Goal: Information Seeking & Learning: Compare options

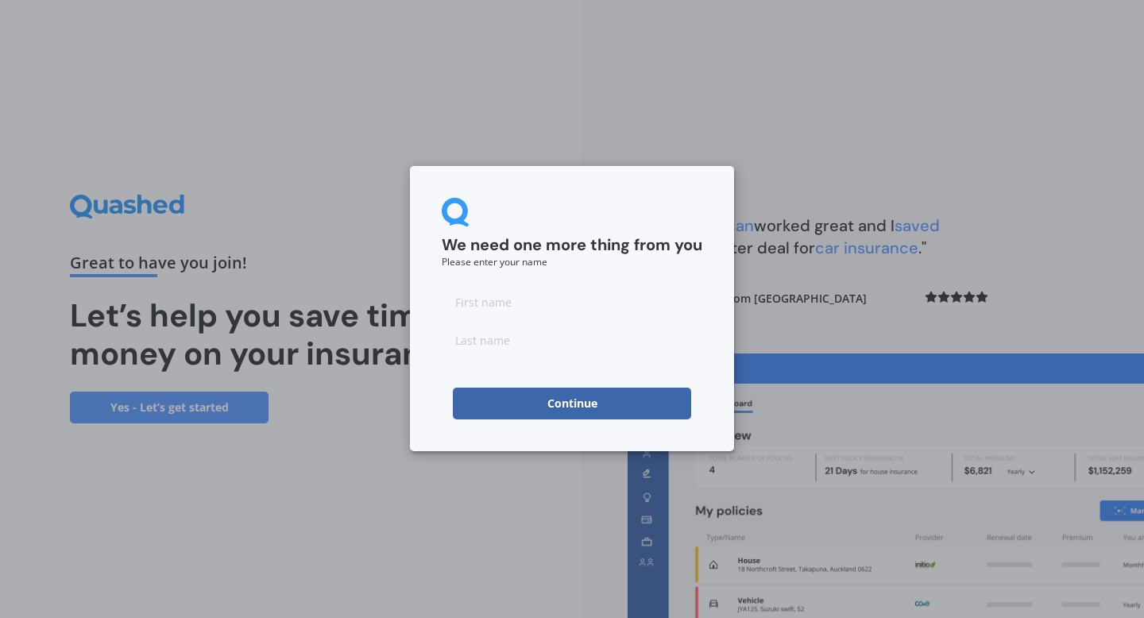
click at [555, 292] on input at bounding box center [572, 302] width 261 height 32
type input "Karyn"
click at [534, 345] on input at bounding box center [572, 340] width 261 height 32
type input "Sunia"
click at [535, 412] on button "Continue" at bounding box center [572, 404] width 238 height 32
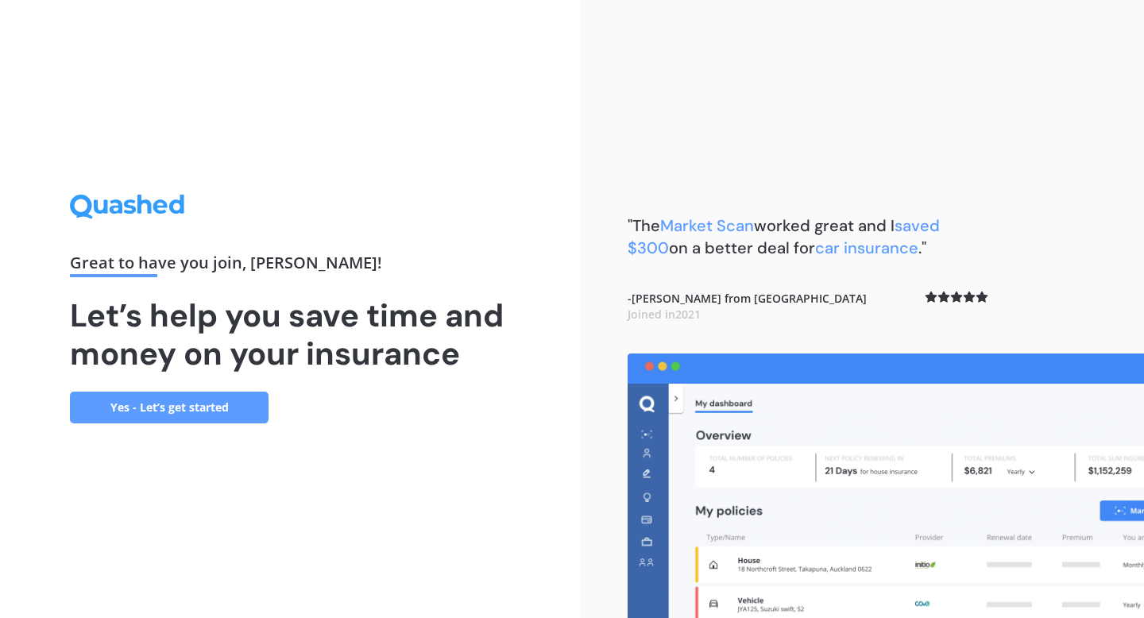
click at [224, 411] on link "Yes - Let’s get started" at bounding box center [169, 408] width 199 height 32
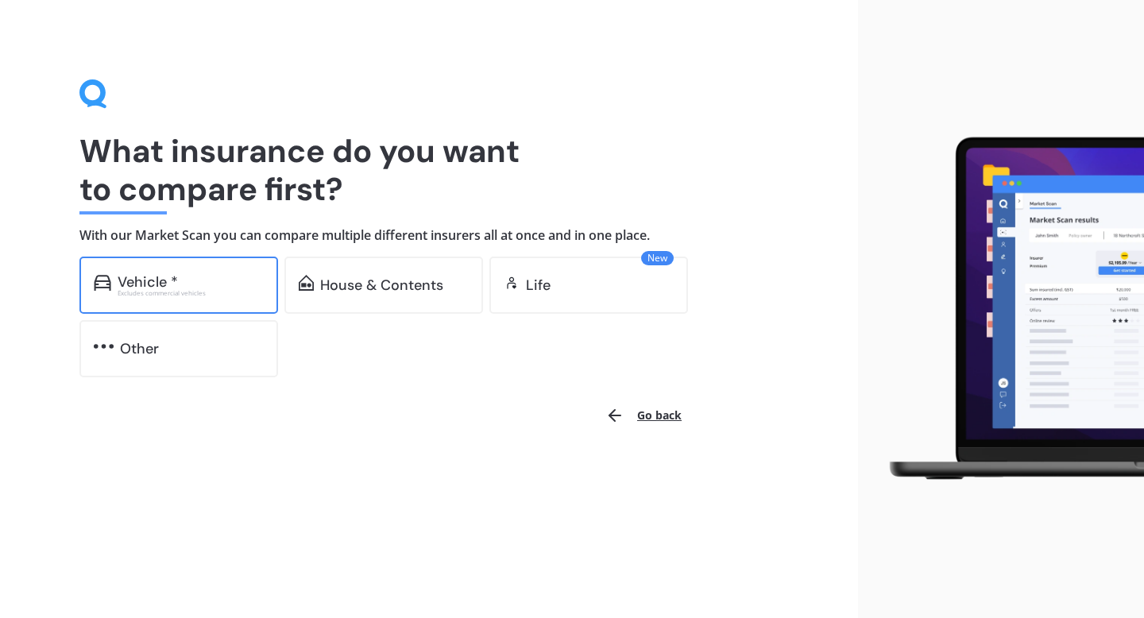
click at [240, 287] on div "Vehicle *" at bounding box center [191, 282] width 146 height 16
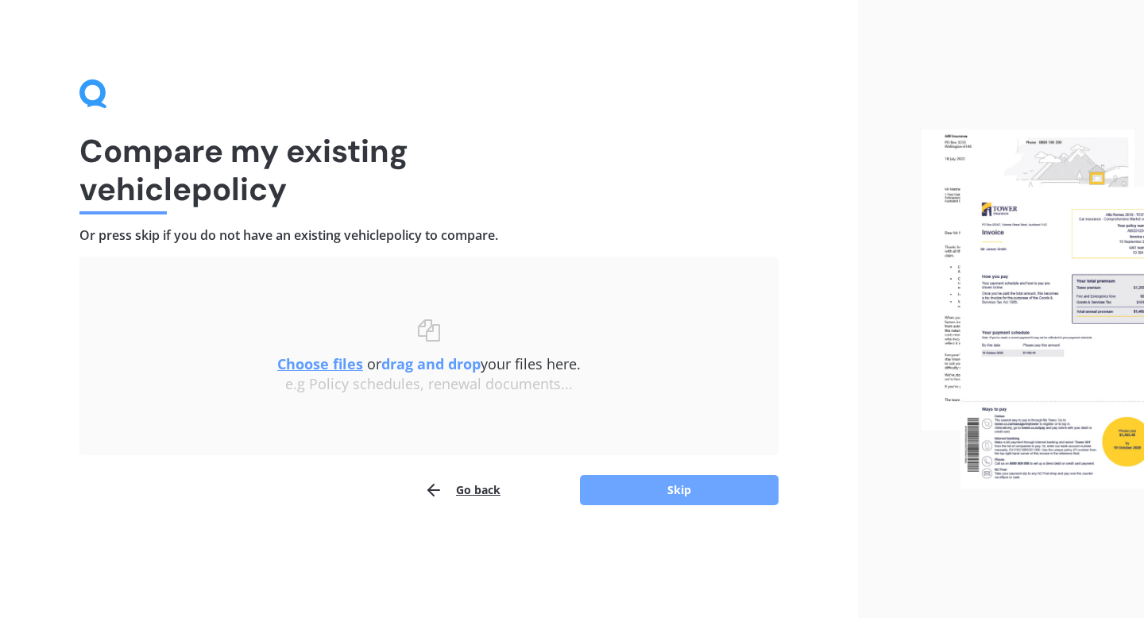
click at [658, 488] on button "Skip" at bounding box center [679, 490] width 199 height 30
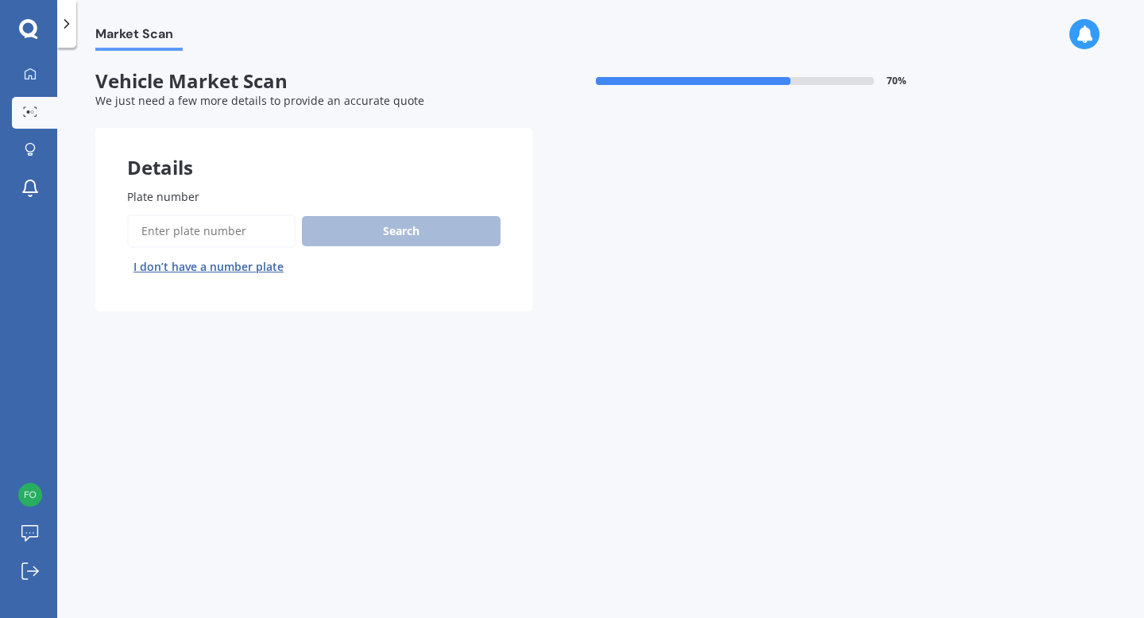
click at [242, 230] on input "Plate number" at bounding box center [211, 230] width 168 height 33
type input "DZL264"
click at [425, 227] on button "Search" at bounding box center [401, 231] width 199 height 30
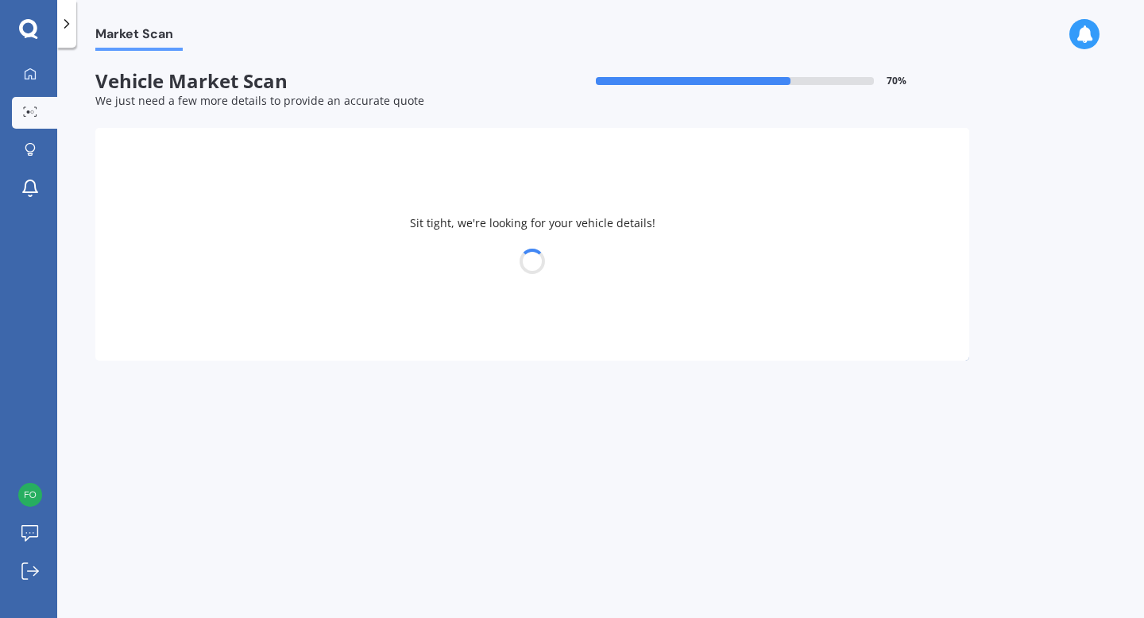
select select "HOLDEN"
select select "CAPTIVA"
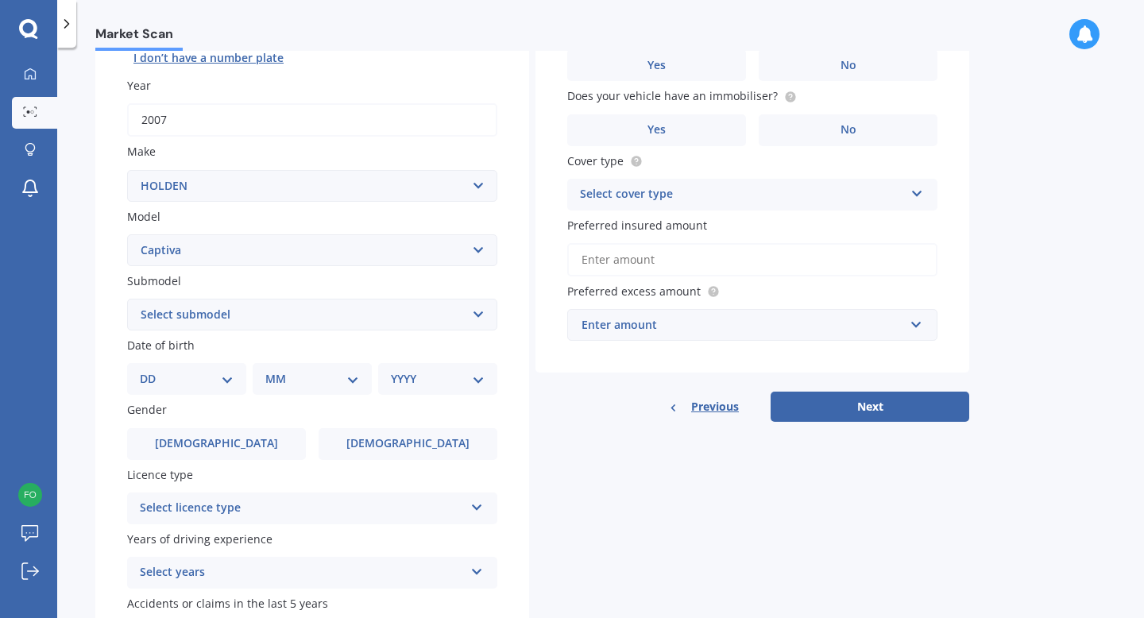
scroll to position [214, 0]
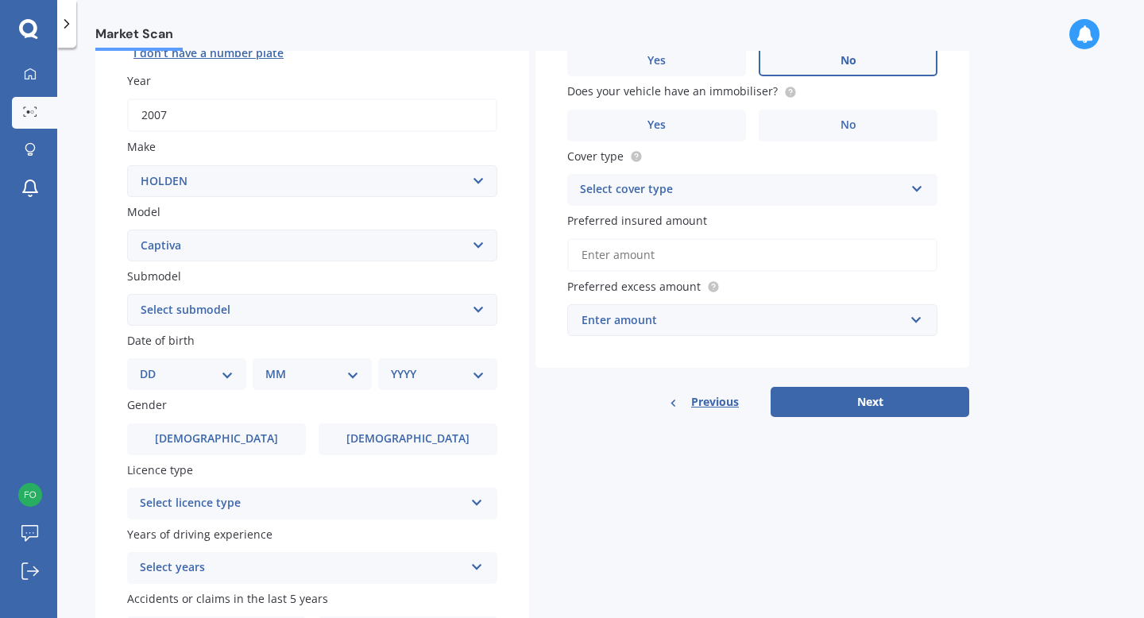
click at [882, 58] on label "No" at bounding box center [847, 60] width 179 height 32
click at [0, 0] on input "No" at bounding box center [0, 0] width 0 height 0
click at [848, 125] on span "No" at bounding box center [848, 125] width 16 height 14
click at [0, 0] on input "No" at bounding box center [0, 0] width 0 height 0
click at [800, 187] on div "Select cover type" at bounding box center [742, 189] width 324 height 19
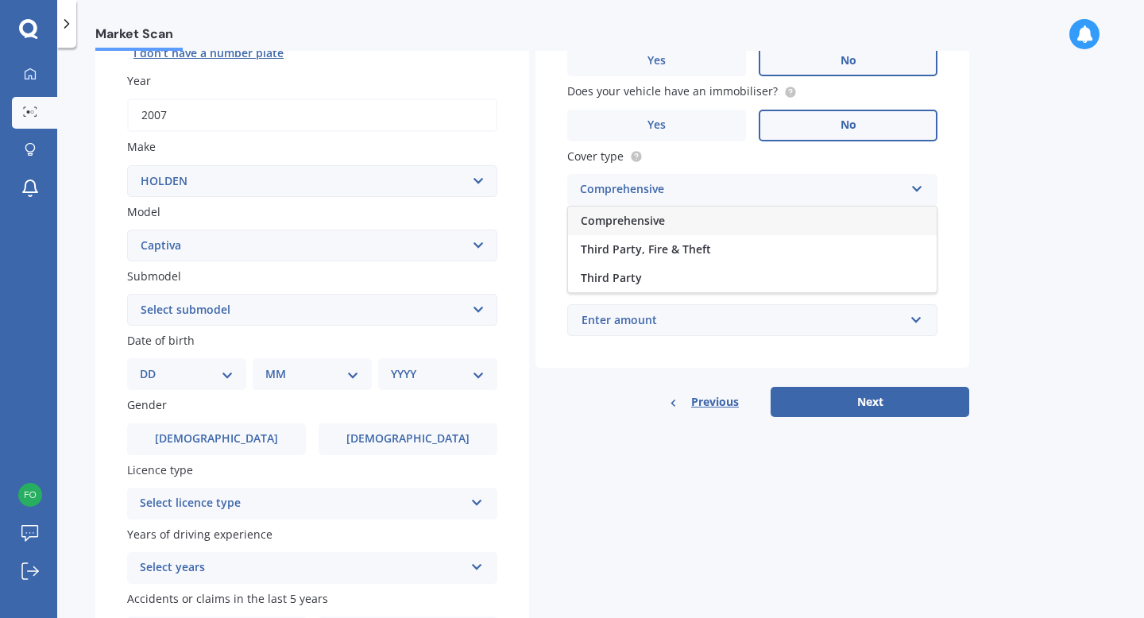
click at [750, 221] on div "Comprehensive" at bounding box center [752, 220] width 369 height 29
click at [731, 254] on input "Preferred insured amount" at bounding box center [752, 254] width 370 height 33
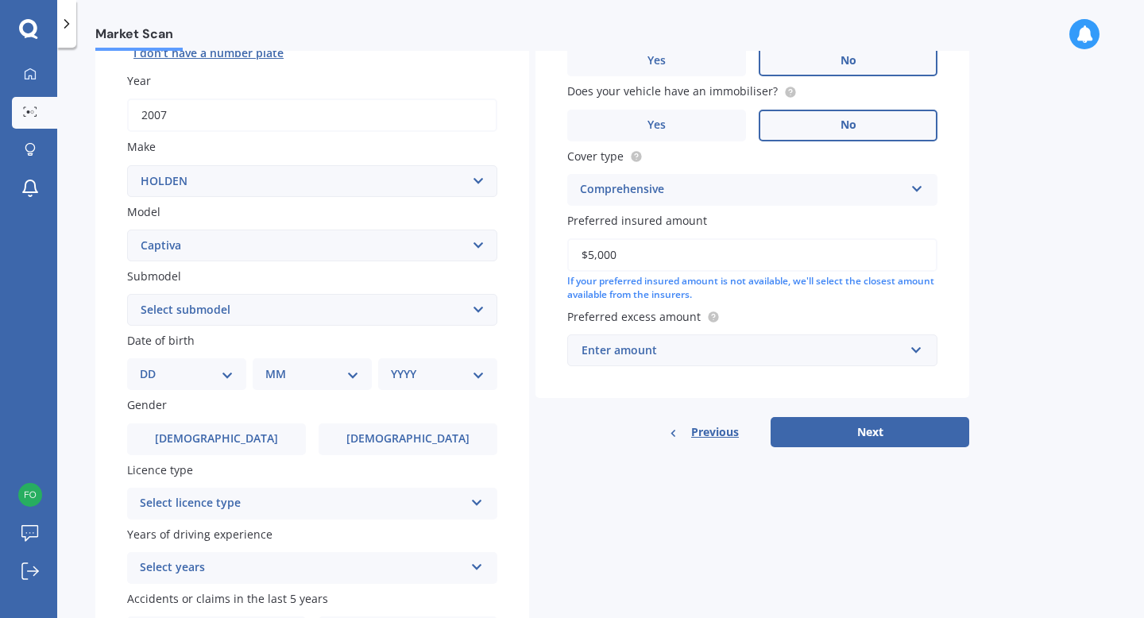
type input "$5,000"
click at [825, 315] on label "Preferred excess amount" at bounding box center [749, 316] width 364 height 17
click at [774, 358] on div "Enter amount" at bounding box center [742, 350] width 322 height 17
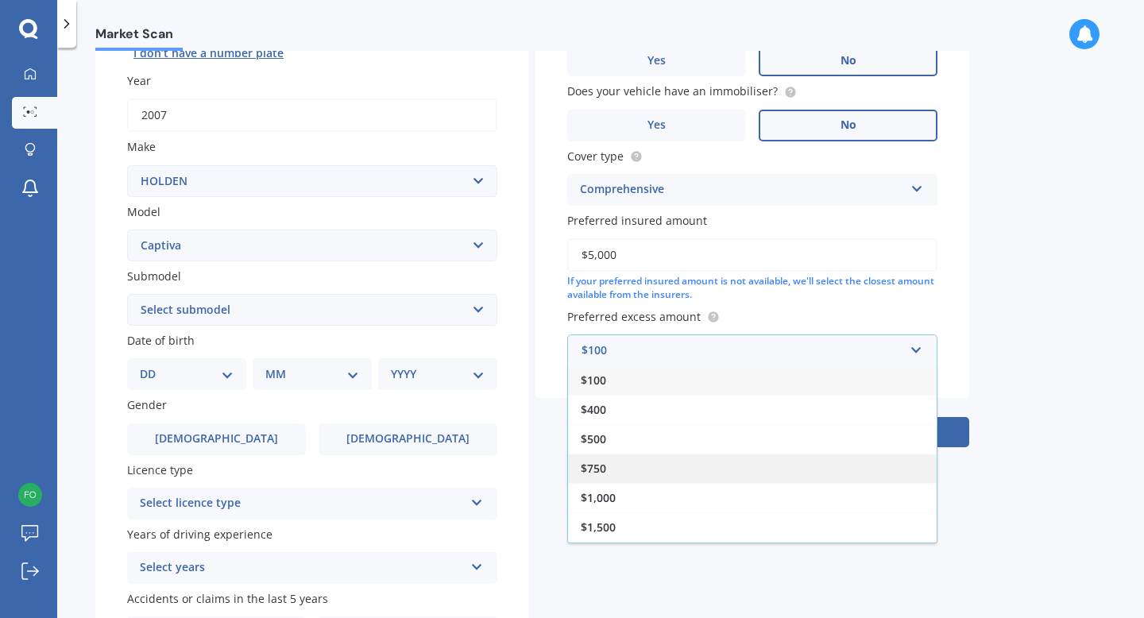
click at [728, 463] on div "$750" at bounding box center [752, 468] width 369 height 29
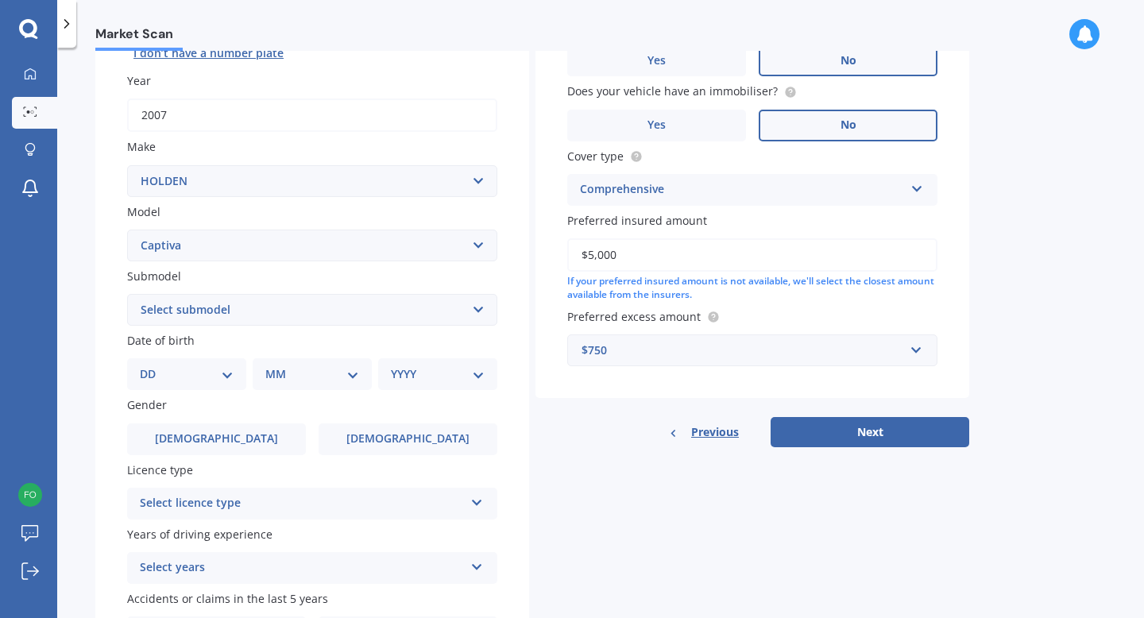
click at [220, 314] on select "Select submodel (All diesel) (All other) (All petrol) 5 2WD 2.4 AT 5 AWD DSL 2.…" at bounding box center [312, 310] width 370 height 32
click at [183, 376] on select "DD 01 02 03 04 05 06 07 08 09 10 11 12 13 14 15 16 17 18 19 20 21 22 23 24 25 2…" at bounding box center [187, 373] width 94 height 17
select select "03"
click at [152, 368] on select "DD 01 02 03 04 05 06 07 08 09 10 11 12 13 14 15 16 17 18 19 20 21 22 23 24 25 2…" at bounding box center [187, 373] width 94 height 17
click at [290, 379] on select "MM 01 02 03 04 05 06 07 08 09 10 11 12" at bounding box center [315, 373] width 87 height 17
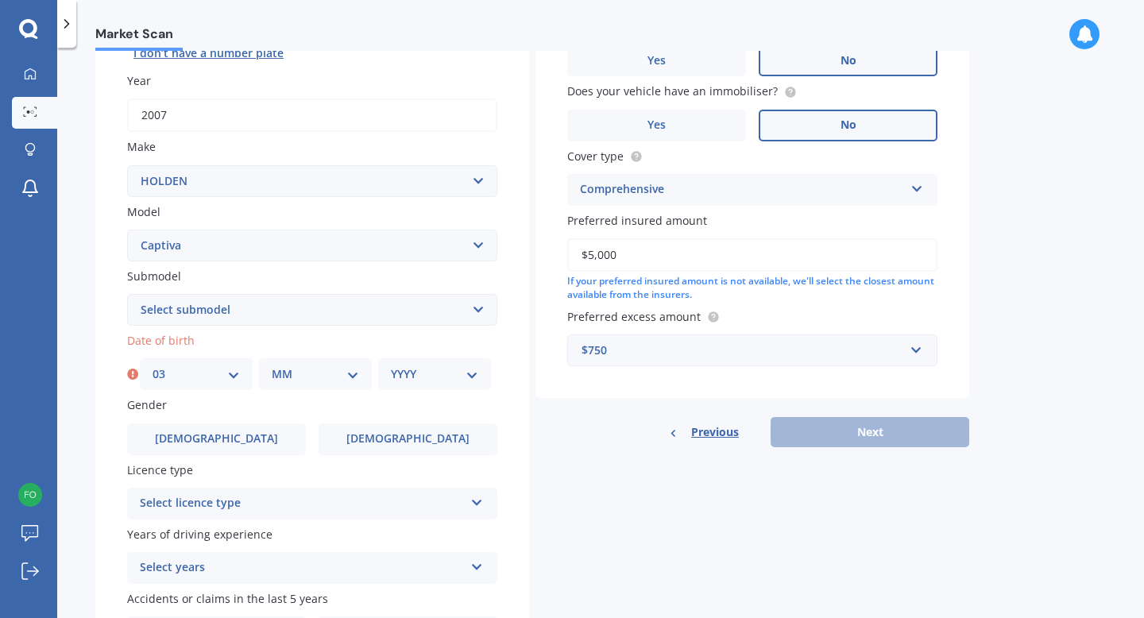
select select "10"
click at [272, 368] on select "MM 01 02 03 04 05 06 07 08 09 10 11 12" at bounding box center [315, 373] width 87 height 17
click at [412, 378] on select "YYYY 2025 2024 2023 2022 2021 2020 2019 2018 2017 2016 2015 2014 2013 2012 2011…" at bounding box center [434, 373] width 87 height 17
select select "1990"
click at [391, 368] on select "YYYY 2025 2024 2023 2022 2021 2020 2019 2018 2017 2016 2015 2014 2013 2012 2011…" at bounding box center [434, 373] width 87 height 17
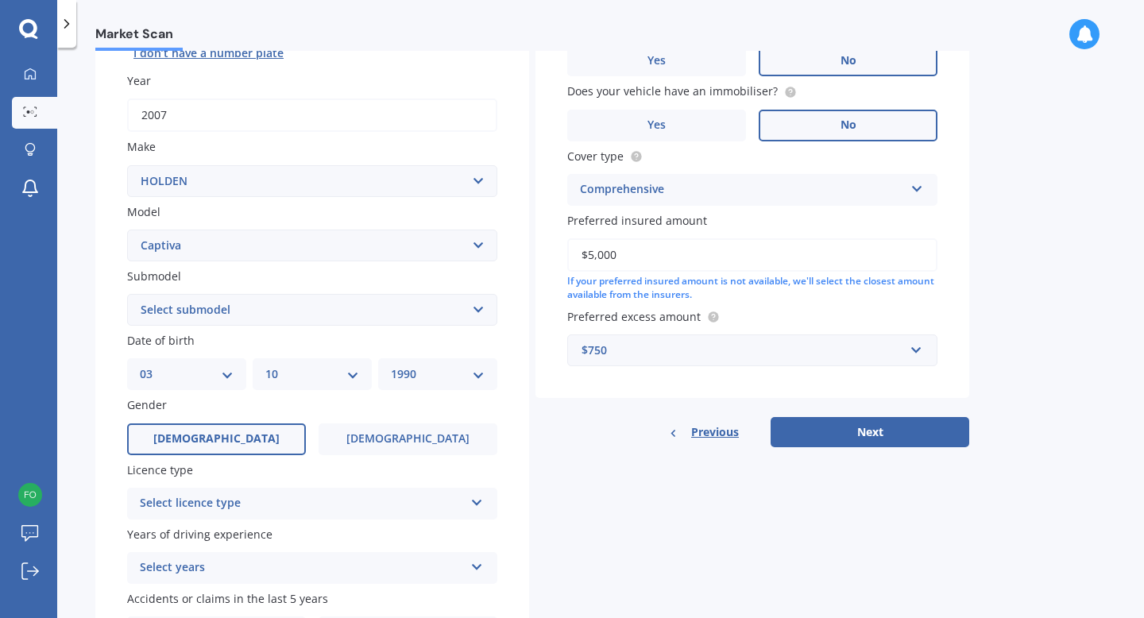
click at [250, 450] on label "[DEMOGRAPHIC_DATA]" at bounding box center [216, 439] width 179 height 32
click at [0, 0] on input "[DEMOGRAPHIC_DATA]" at bounding box center [0, 0] width 0 height 0
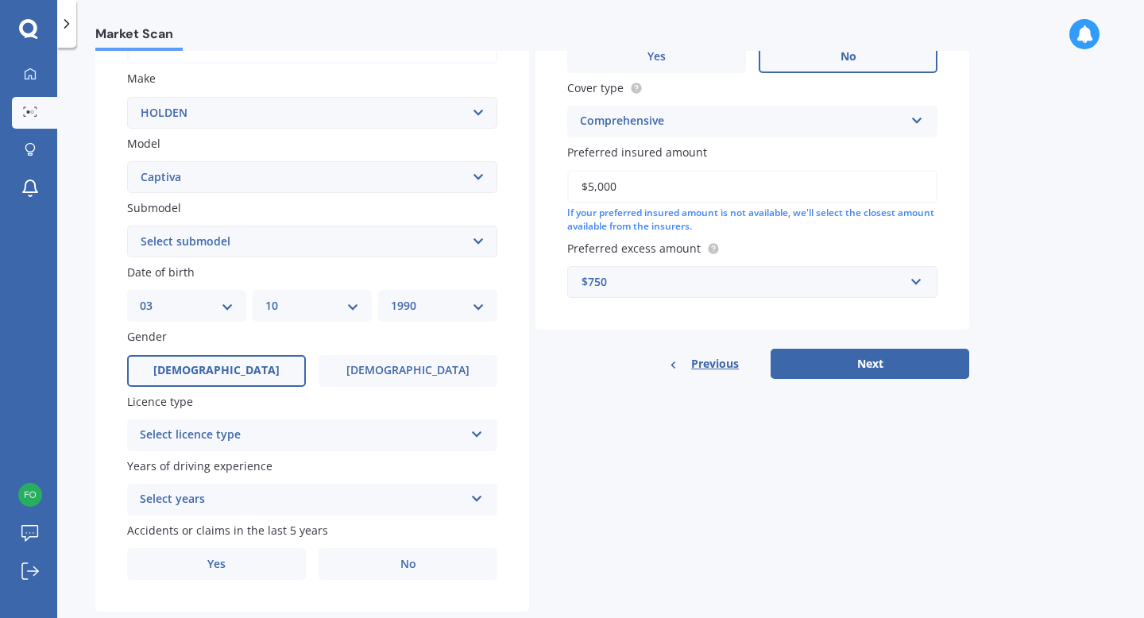
scroll to position [283, 0]
click at [259, 434] on div "Select licence type" at bounding box center [302, 434] width 324 height 19
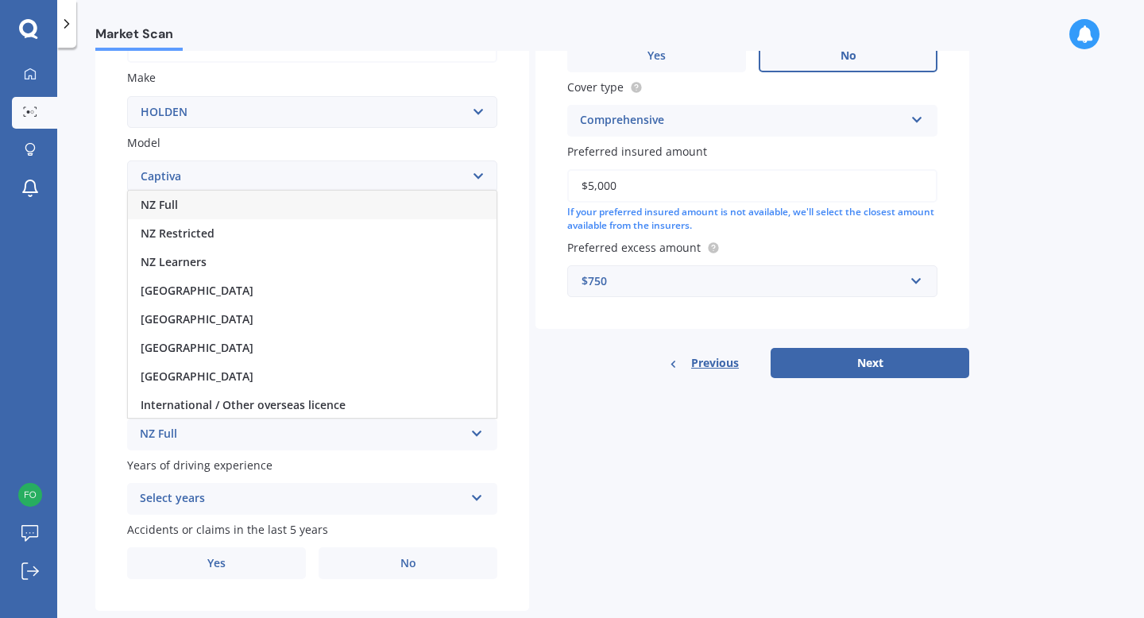
click at [179, 444] on div "NZ Full" at bounding box center [302, 434] width 324 height 19
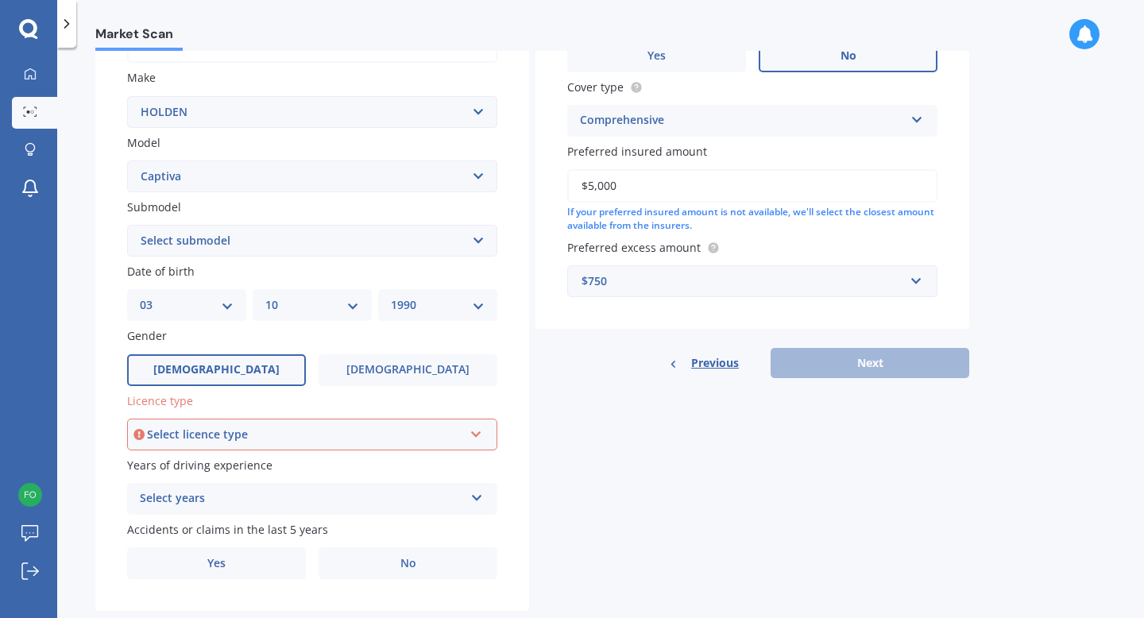
click at [200, 438] on div "Select licence type" at bounding box center [305, 434] width 316 height 17
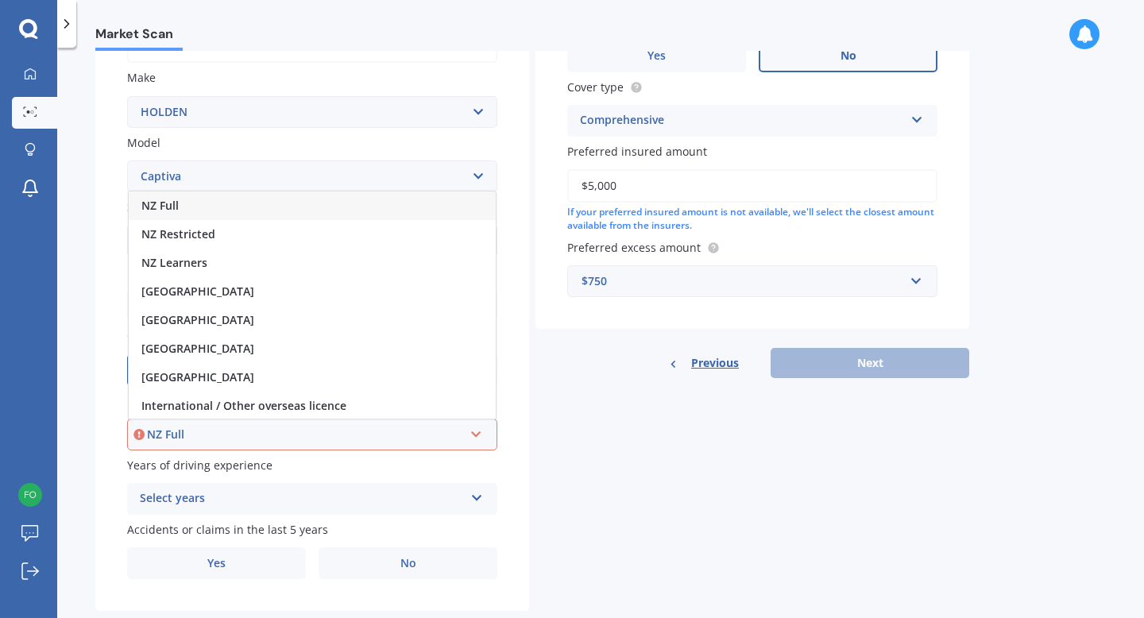
click at [168, 207] on span "NZ Full" at bounding box center [159, 205] width 37 height 15
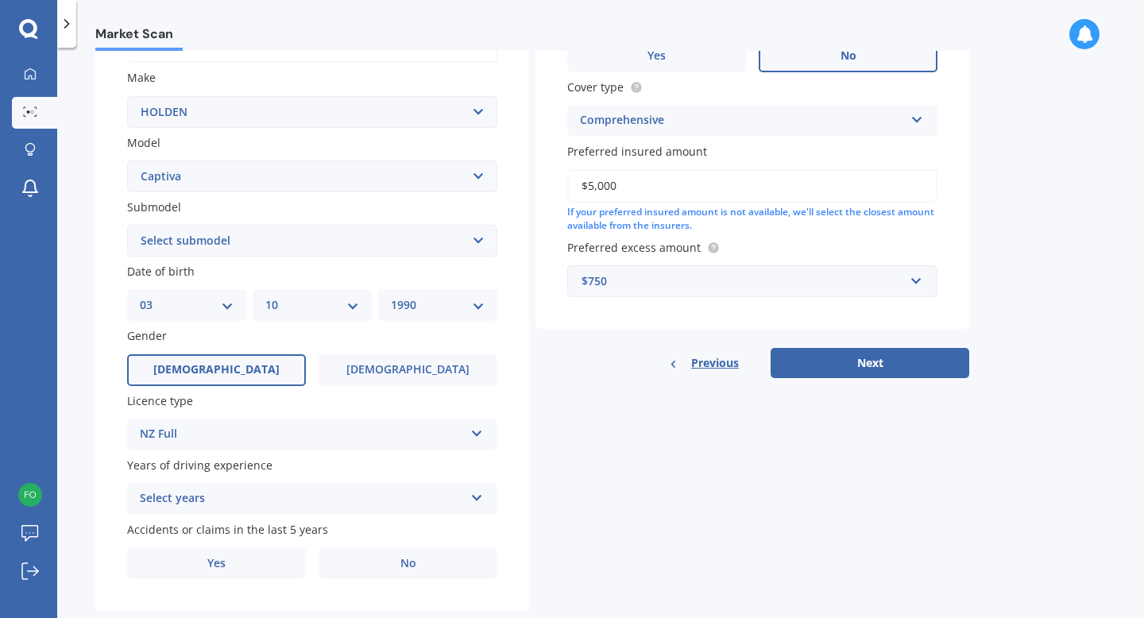
click at [179, 497] on div "Select years" at bounding box center [302, 498] width 324 height 19
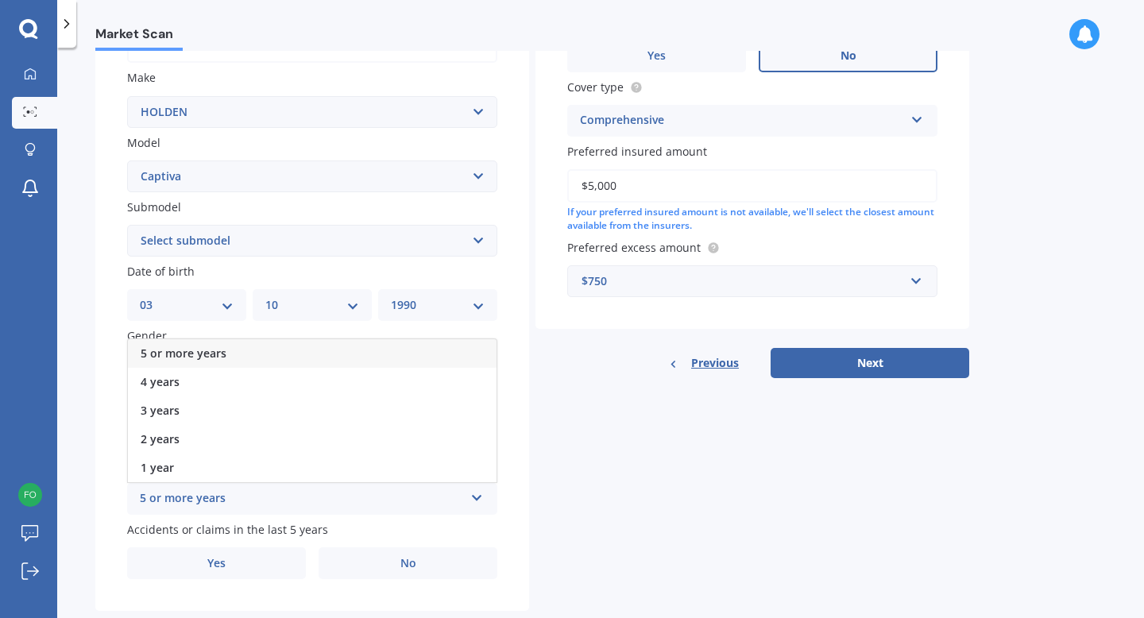
click at [187, 357] on span "5 or more years" at bounding box center [184, 352] width 86 height 15
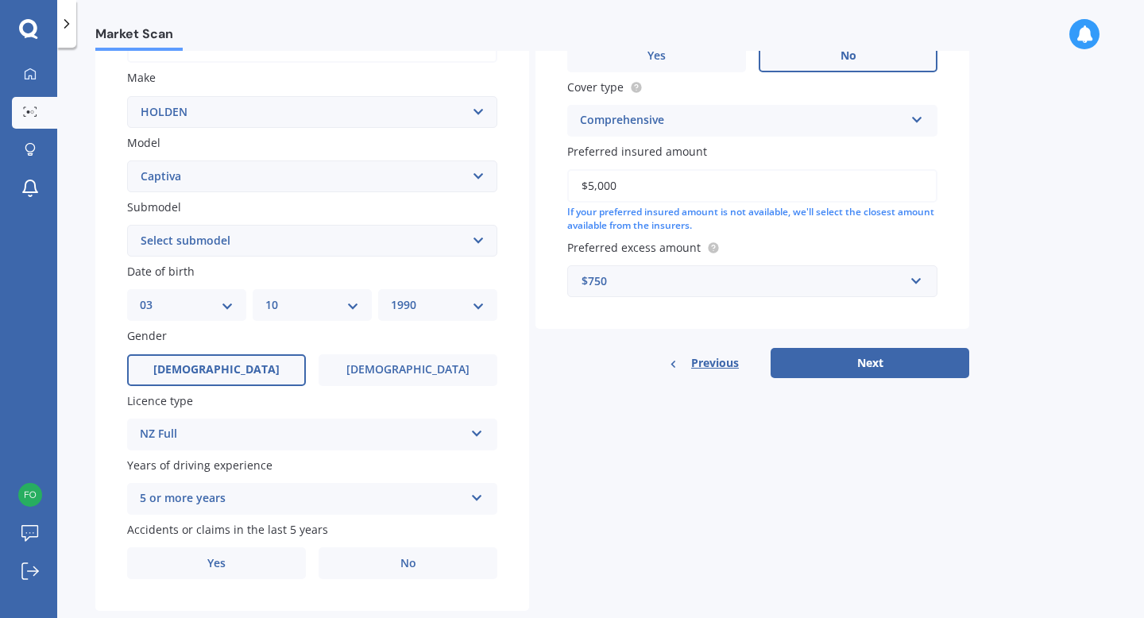
scroll to position [321, 0]
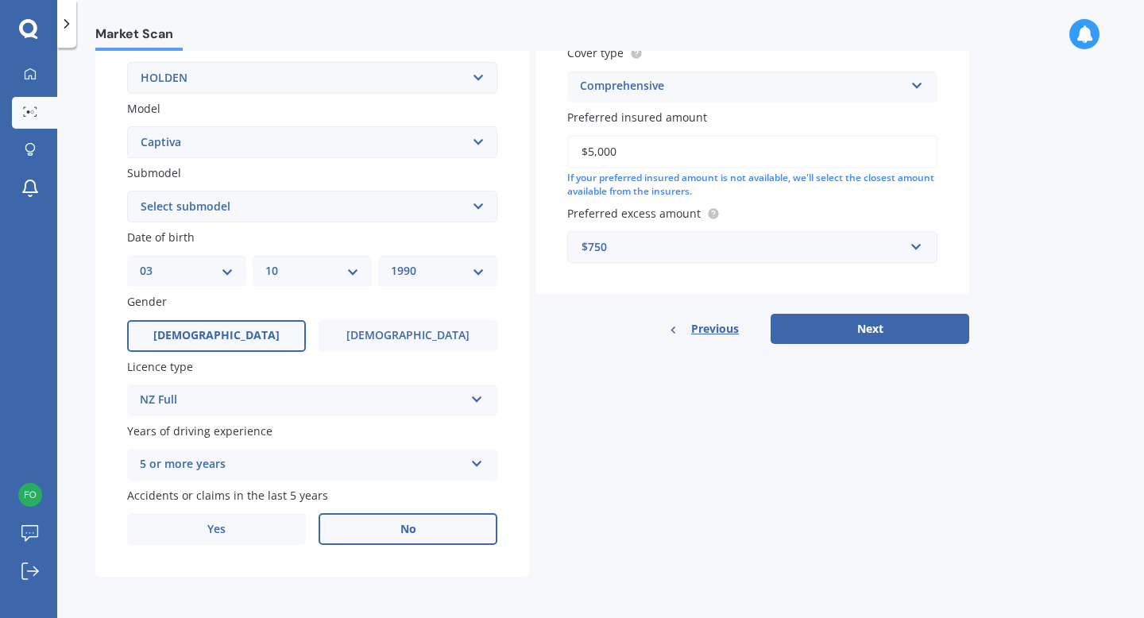
click at [371, 530] on label "No" at bounding box center [407, 529] width 179 height 32
click at [0, 0] on input "No" at bounding box center [0, 0] width 0 height 0
click at [814, 335] on button "Next" at bounding box center [869, 329] width 199 height 30
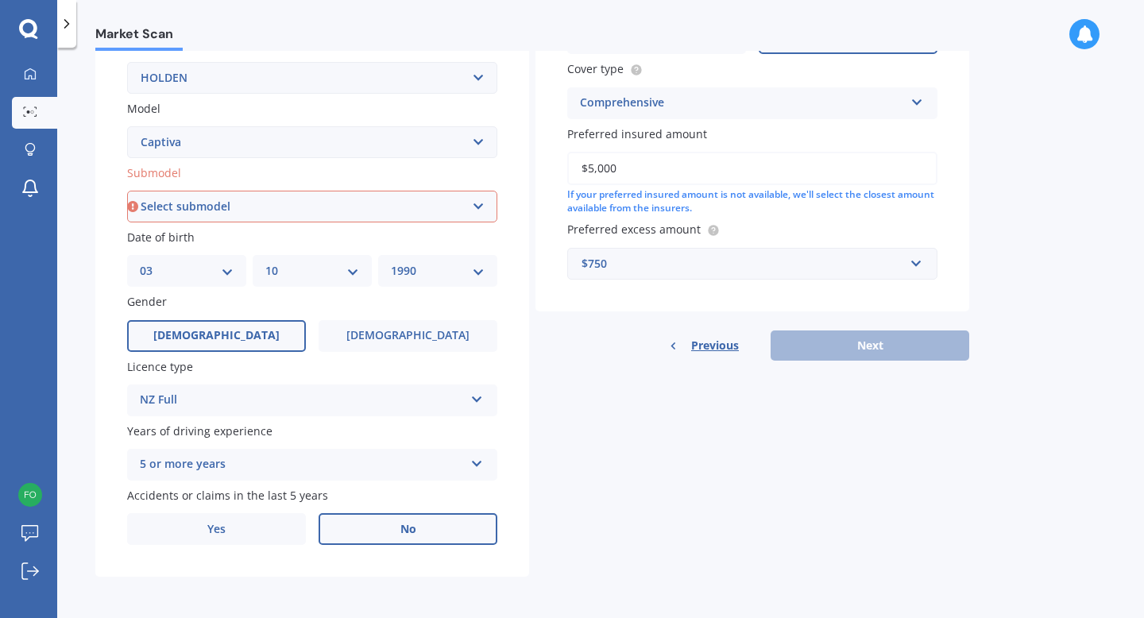
click at [435, 214] on select "Select submodel (All diesel) (All other) (All petrol) 5 2WD 2.4 AT 5 AWD DSL 2.…" at bounding box center [312, 207] width 370 height 32
select select "LT PETROL"
click at [127, 191] on select "Select submodel (All diesel) (All other) (All petrol) 5 2WD 2.4 AT 5 AWD DSL 2.…" at bounding box center [312, 207] width 370 height 32
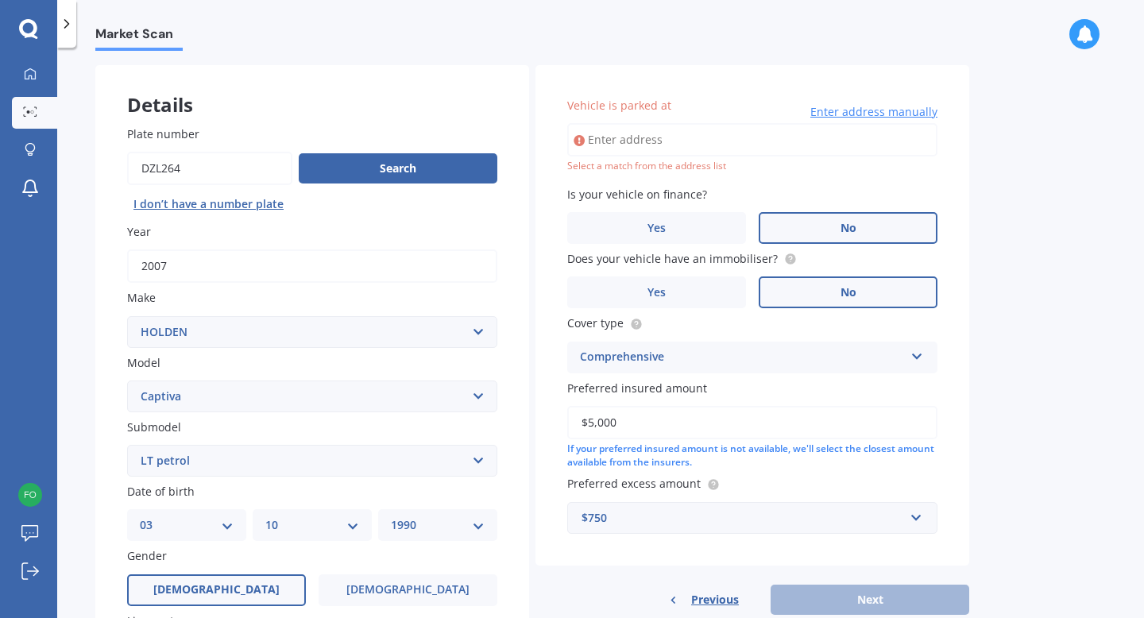
scroll to position [0, 0]
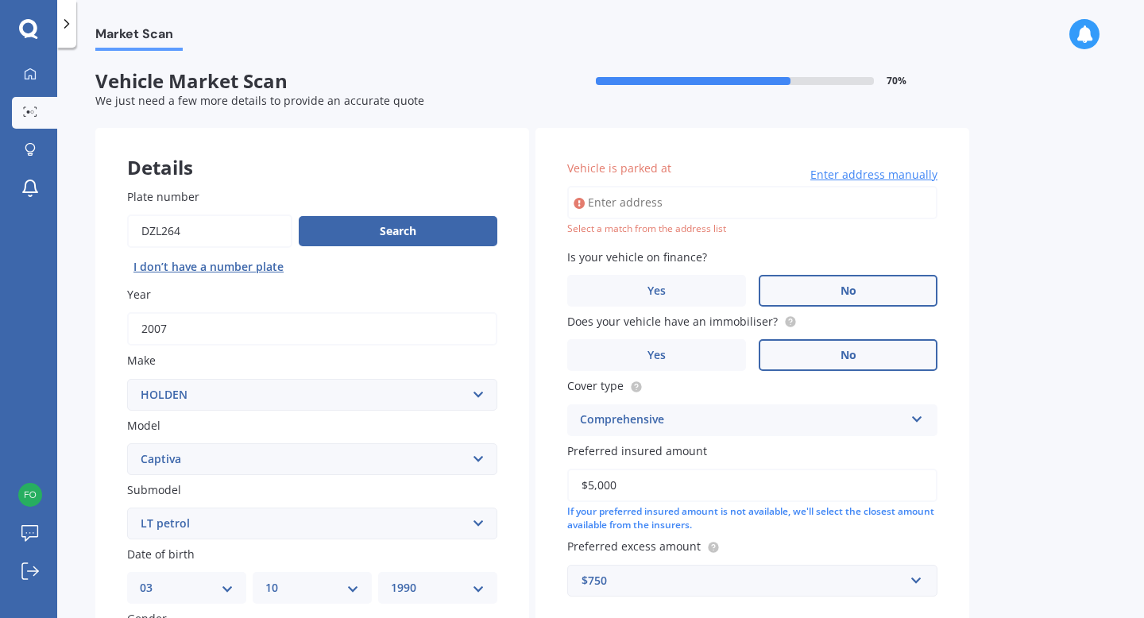
click at [656, 201] on input "Vehicle is parked at" at bounding box center [752, 202] width 370 height 33
type input "[STREET_ADDRESS][PERSON_NAME]"
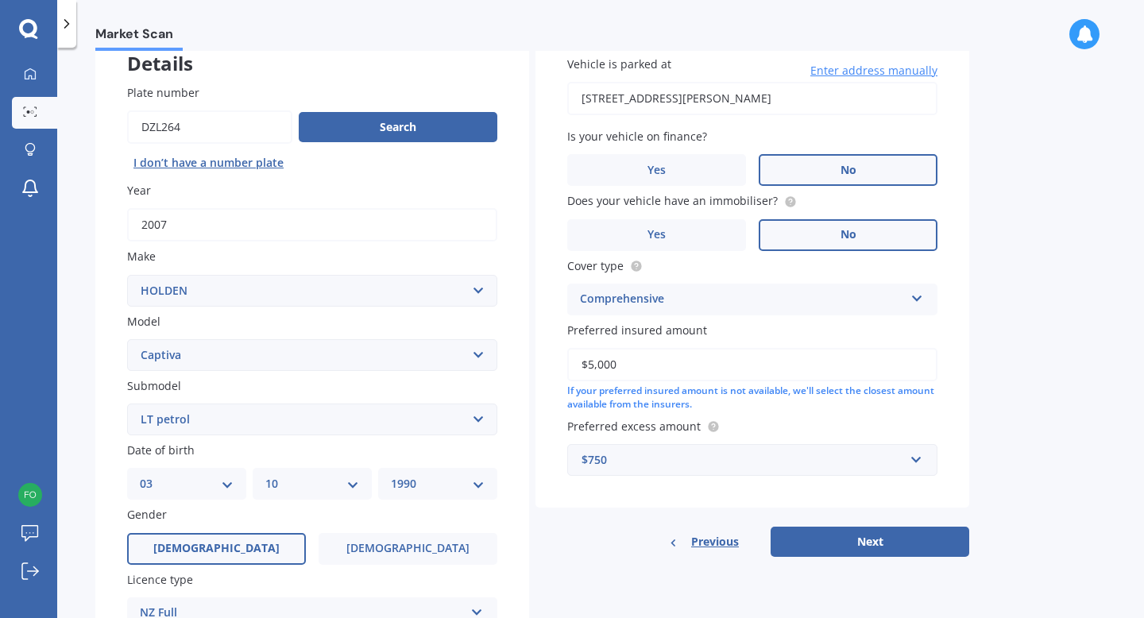
scroll to position [321, 0]
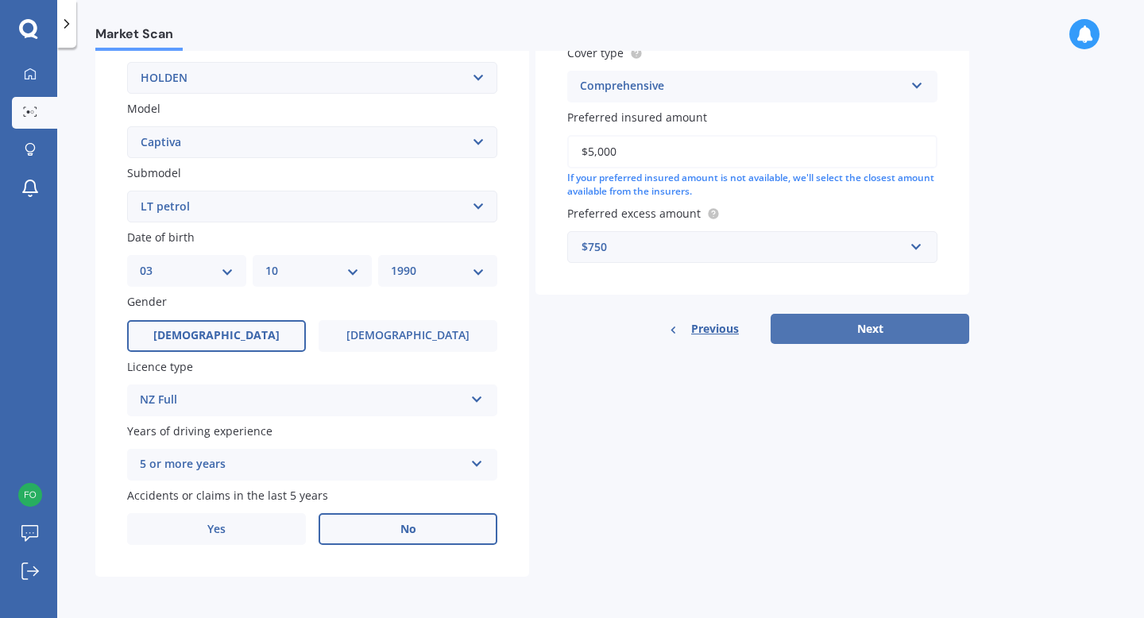
click at [848, 328] on button "Next" at bounding box center [869, 329] width 199 height 30
select select "03"
select select "10"
select select "1990"
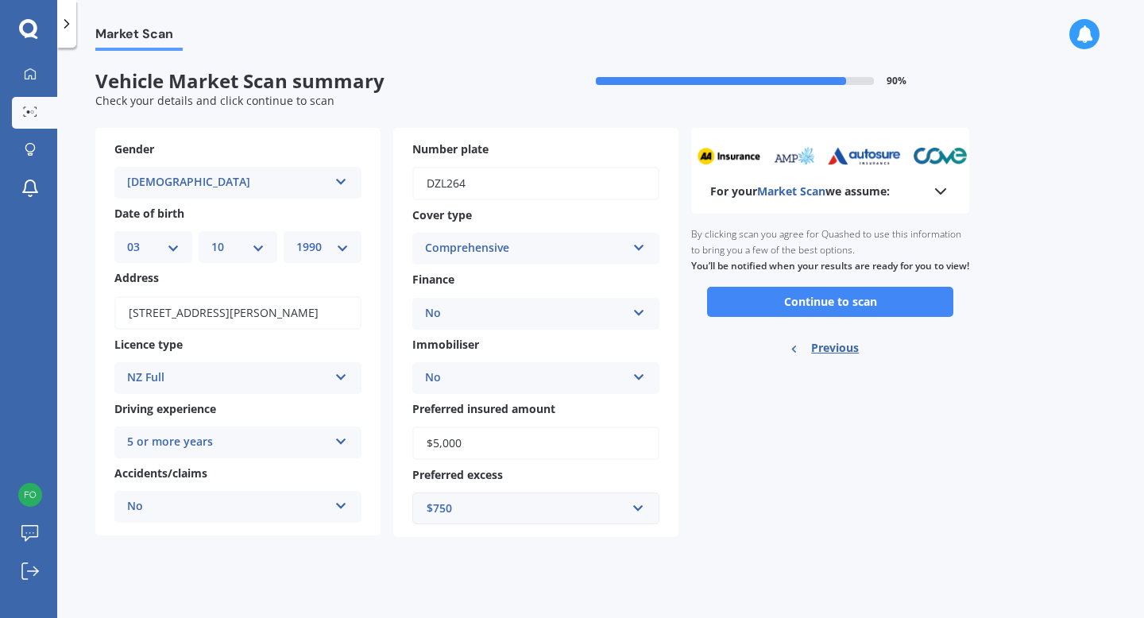
scroll to position [0, 0]
click at [849, 317] on button "Continue to scan" at bounding box center [830, 302] width 246 height 30
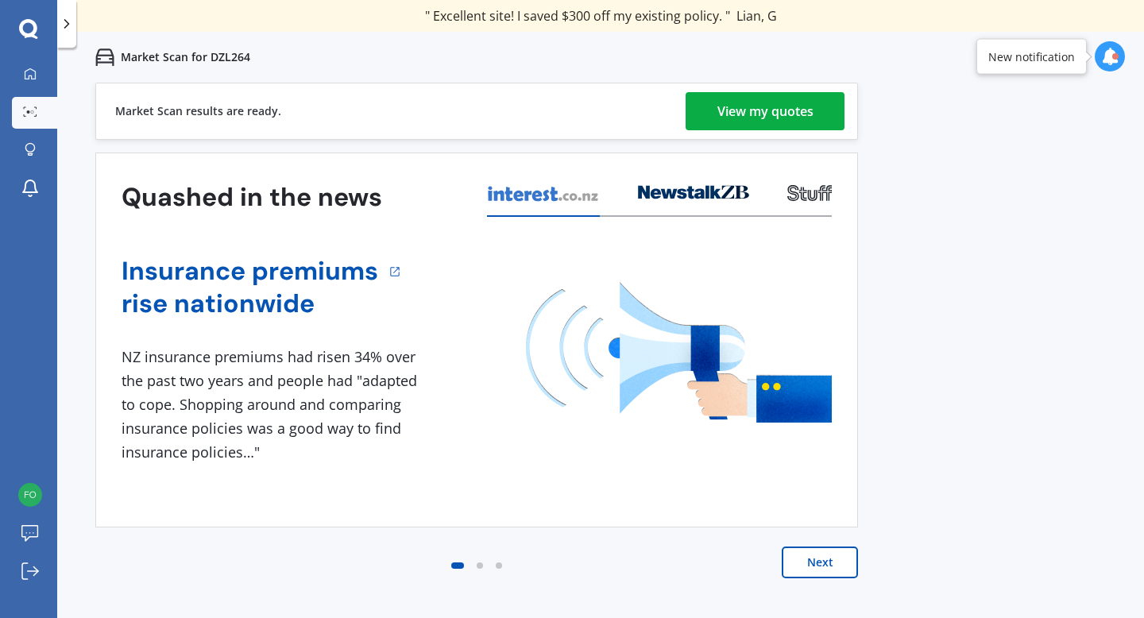
click at [767, 110] on div "View my quotes" at bounding box center [765, 111] width 96 height 38
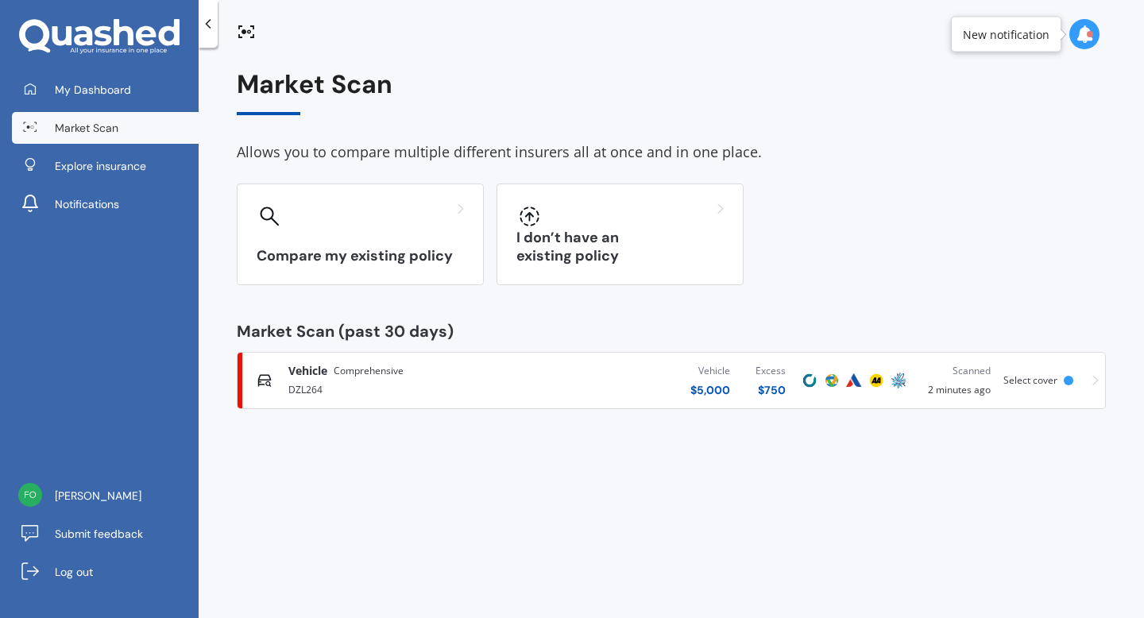
click at [653, 384] on div "Vehicle $ 5,000 Excess $ 750" at bounding box center [662, 381] width 271 height 48
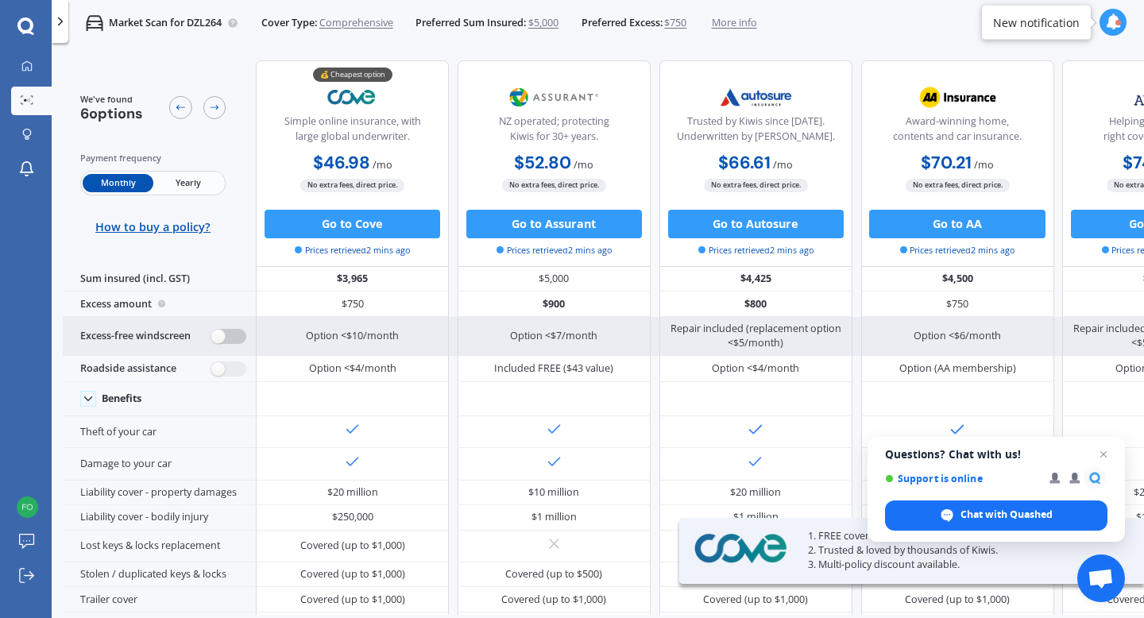
click at [232, 333] on label at bounding box center [228, 336] width 35 height 15
radio input "true"
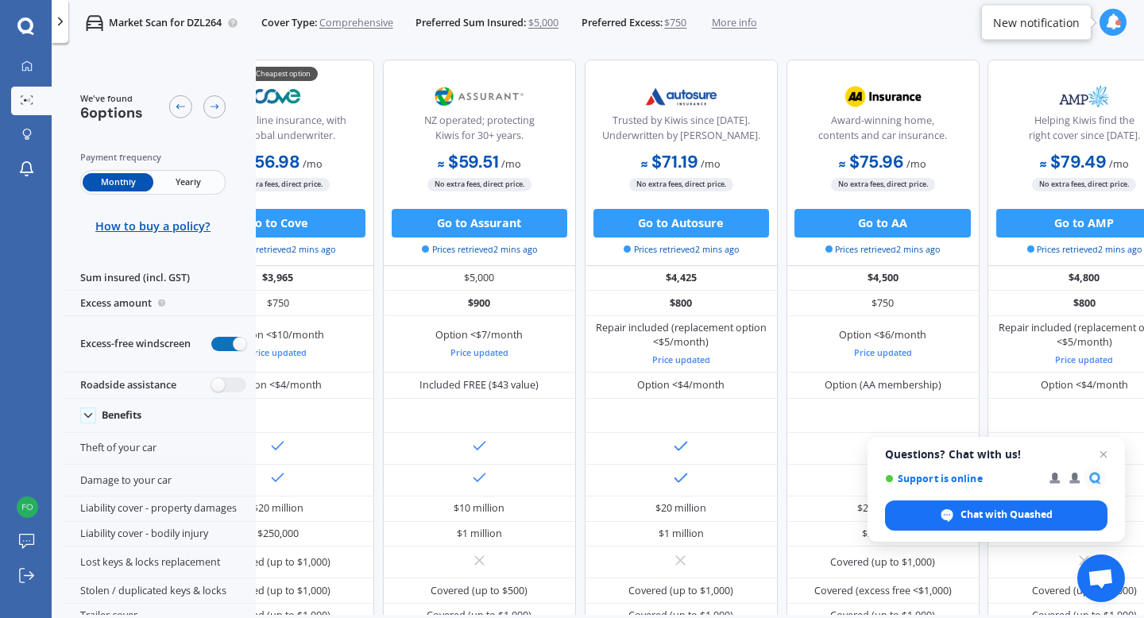
scroll to position [1, 0]
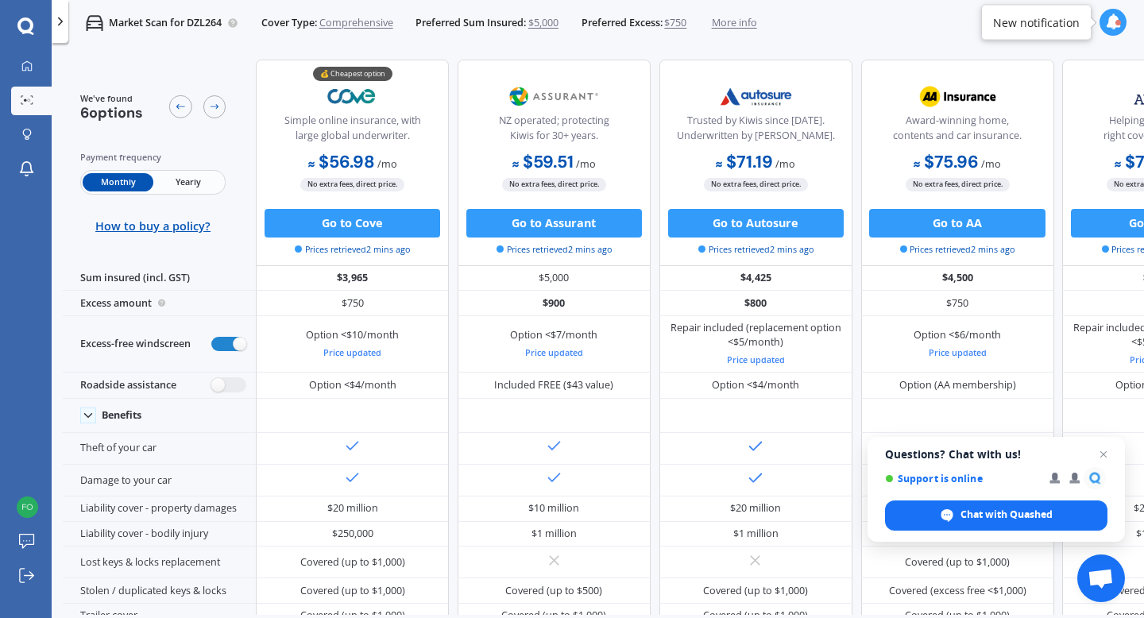
click at [61, 26] on icon at bounding box center [60, 21] width 14 height 14
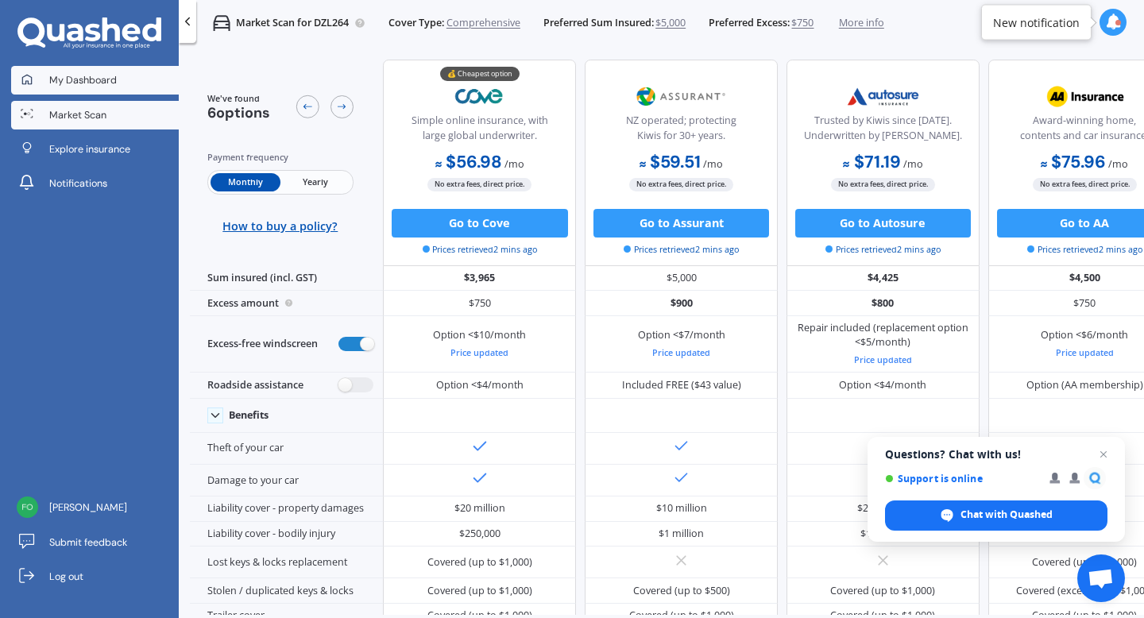
click at [79, 82] on span "My Dashboard" at bounding box center [83, 80] width 68 height 14
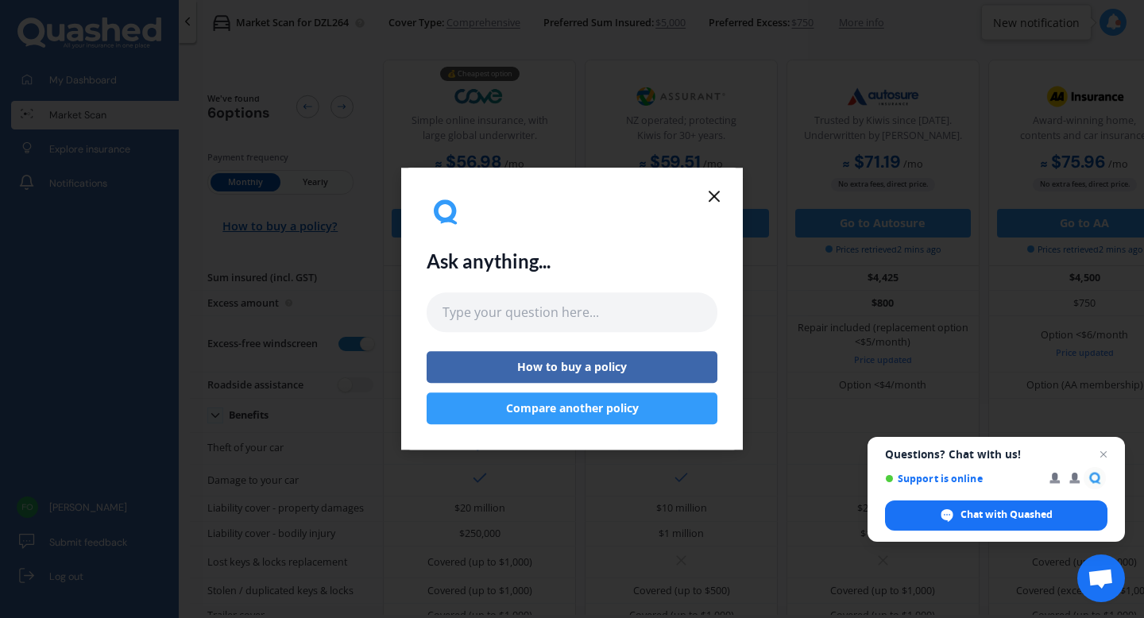
click at [615, 401] on button "Compare another policy" at bounding box center [571, 409] width 291 height 32
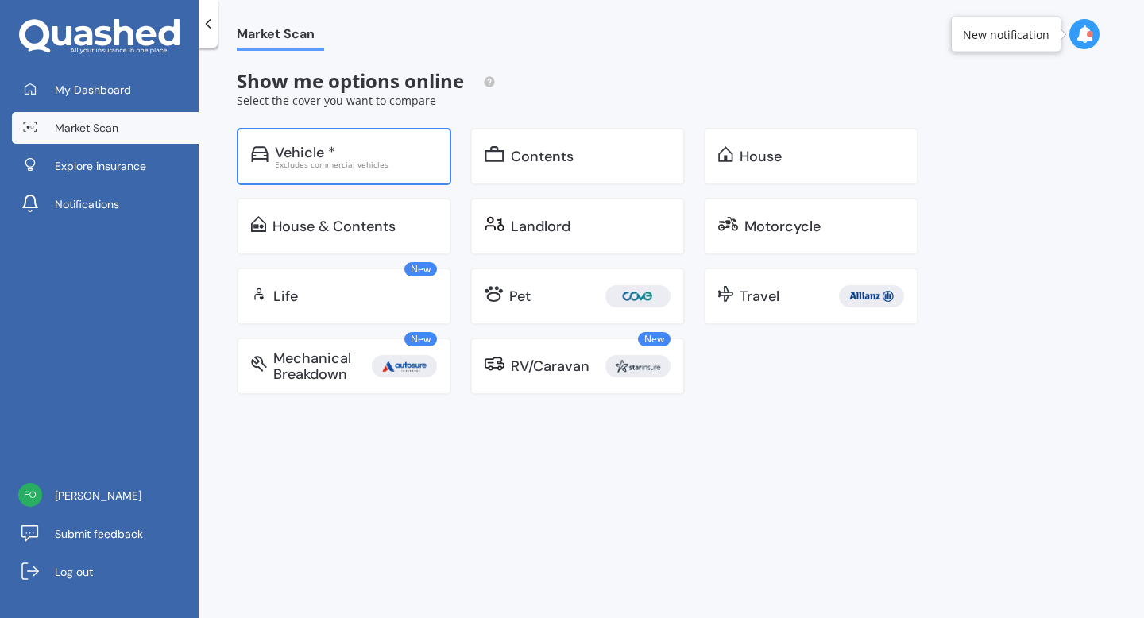
click at [369, 160] on div "Excludes commercial vehicles" at bounding box center [356, 164] width 162 height 8
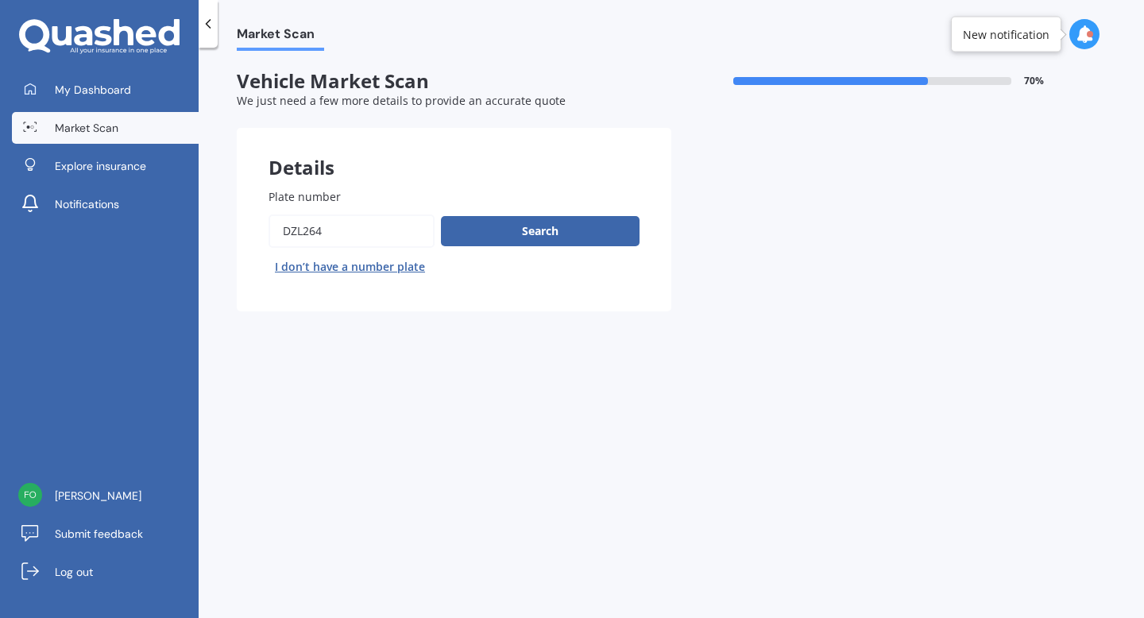
drag, startPoint x: 345, startPoint y: 231, endPoint x: 225, endPoint y: 232, distance: 119.9
click at [225, 232] on div "Market Scan Vehicle Market Scan 70 % We just need a few more details to provide…" at bounding box center [671, 336] width 945 height 570
type input "Kff306"
click at [523, 224] on button "Search" at bounding box center [540, 231] width 199 height 30
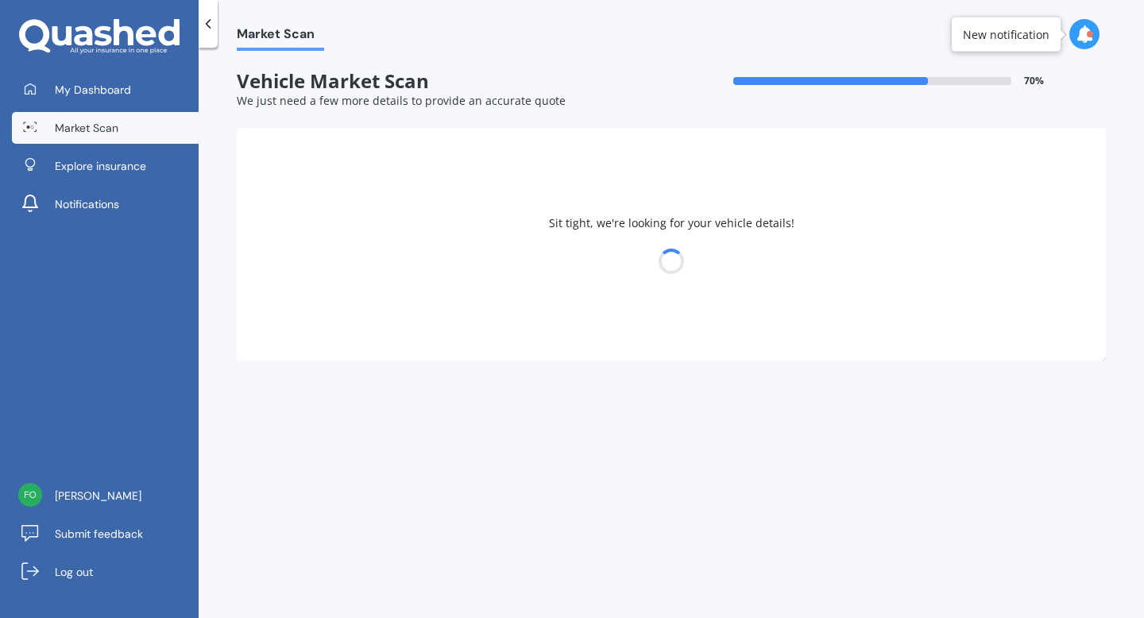
select select "HONDA"
select select "STREAM"
select select "03"
select select "10"
select select "1990"
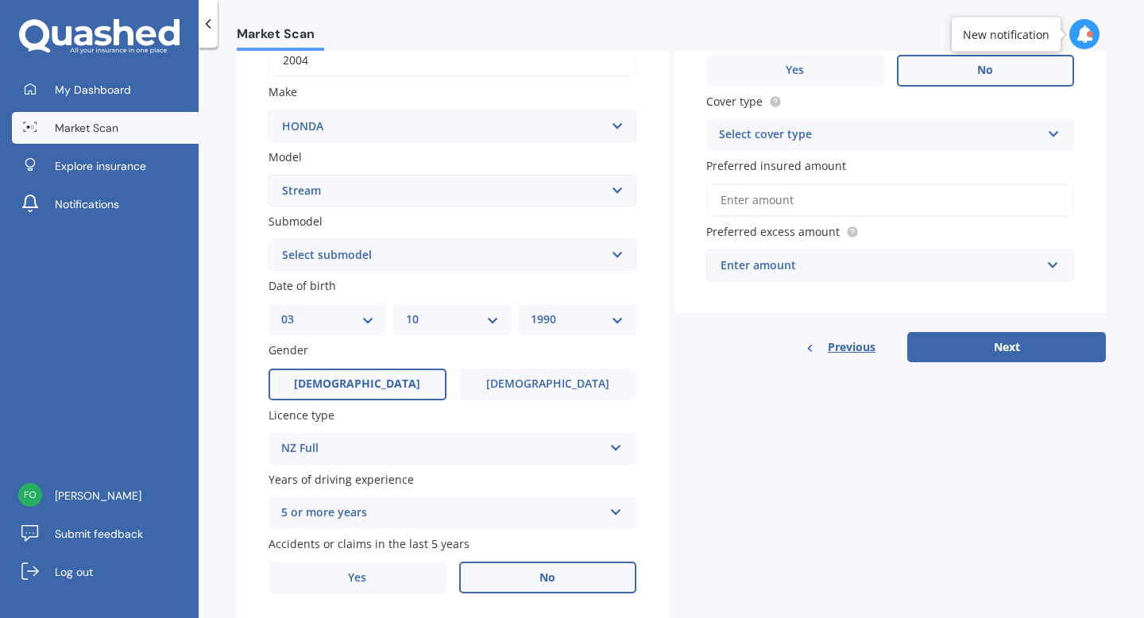
scroll to position [270, 0]
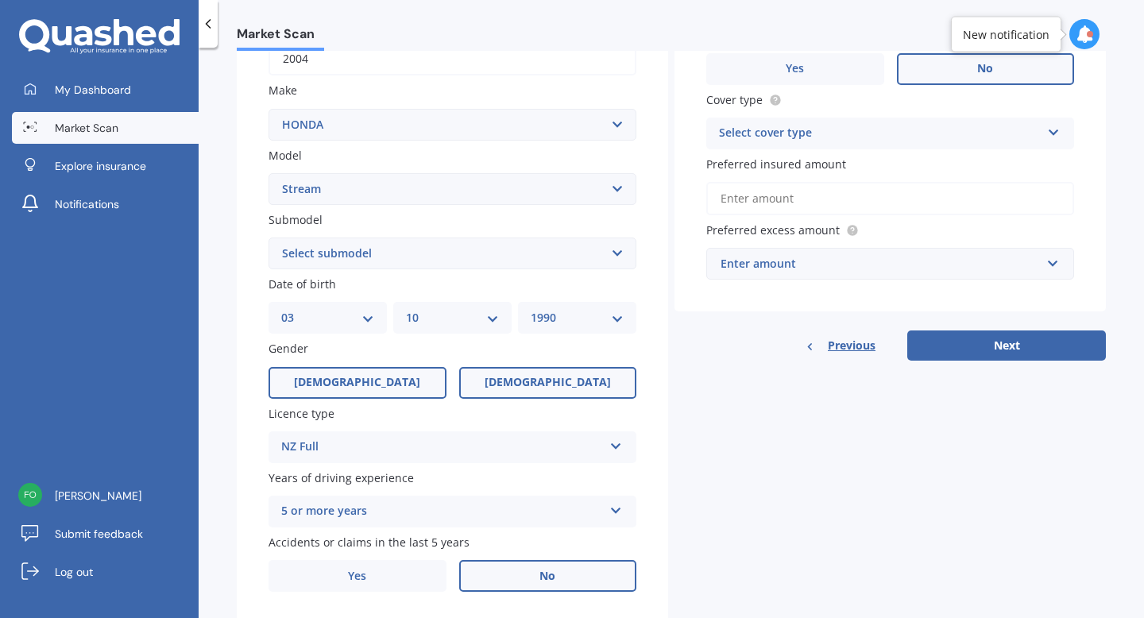
click at [550, 392] on label "[DEMOGRAPHIC_DATA]" at bounding box center [548, 383] width 178 height 32
click at [0, 0] on input "[DEMOGRAPHIC_DATA]" at bounding box center [0, 0] width 0 height 0
click at [339, 323] on select "DD 01 02 03 04 05 06 07 08 09 10 11 12 13 14 15 16 17 18 19 20 21 22 23 24 25 2…" at bounding box center [327, 317] width 93 height 17
select select "25"
click at [281, 311] on select "DD 01 02 03 04 05 06 07 08 09 10 11 12 13 14 15 16 17 18 19 20 21 22 23 24 25 2…" at bounding box center [327, 317] width 93 height 17
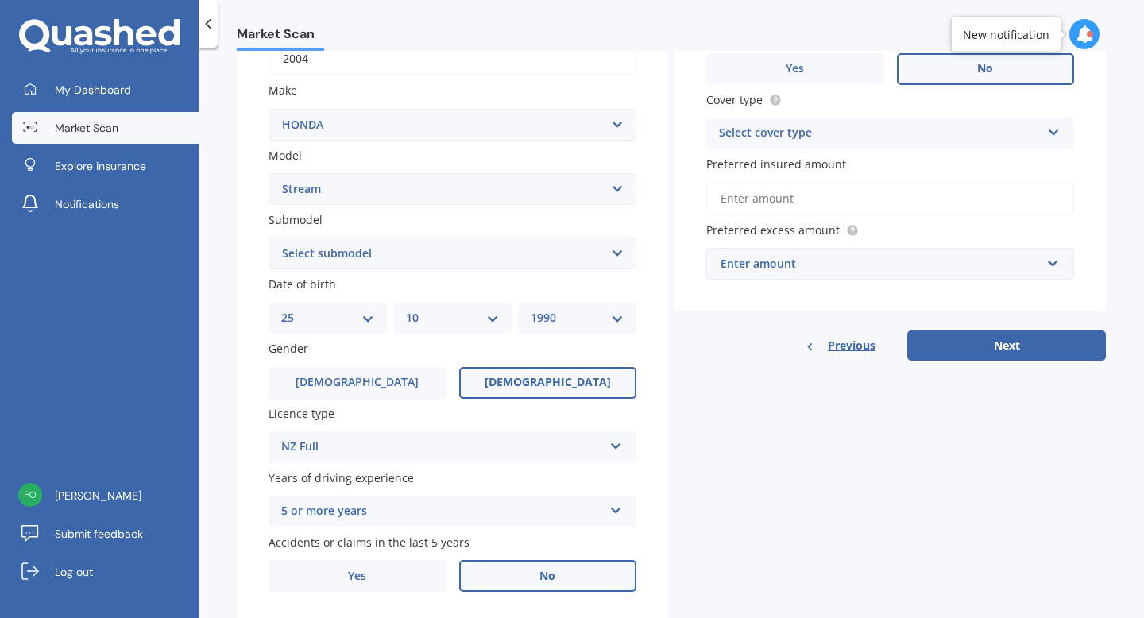
click at [434, 326] on select "MM 01 02 03 04 05 06 07 08 09 10 11 12" at bounding box center [452, 317] width 93 height 17
select select "07"
click at [406, 311] on select "MM 01 02 03 04 05 06 07 08 09 10 11 12" at bounding box center [452, 317] width 93 height 17
click at [539, 325] on select "YYYY 2025 2024 2023 2022 2021 2020 2019 2018 2017 2016 2015 2014 2013 2012 2011…" at bounding box center [577, 317] width 93 height 17
select select "1988"
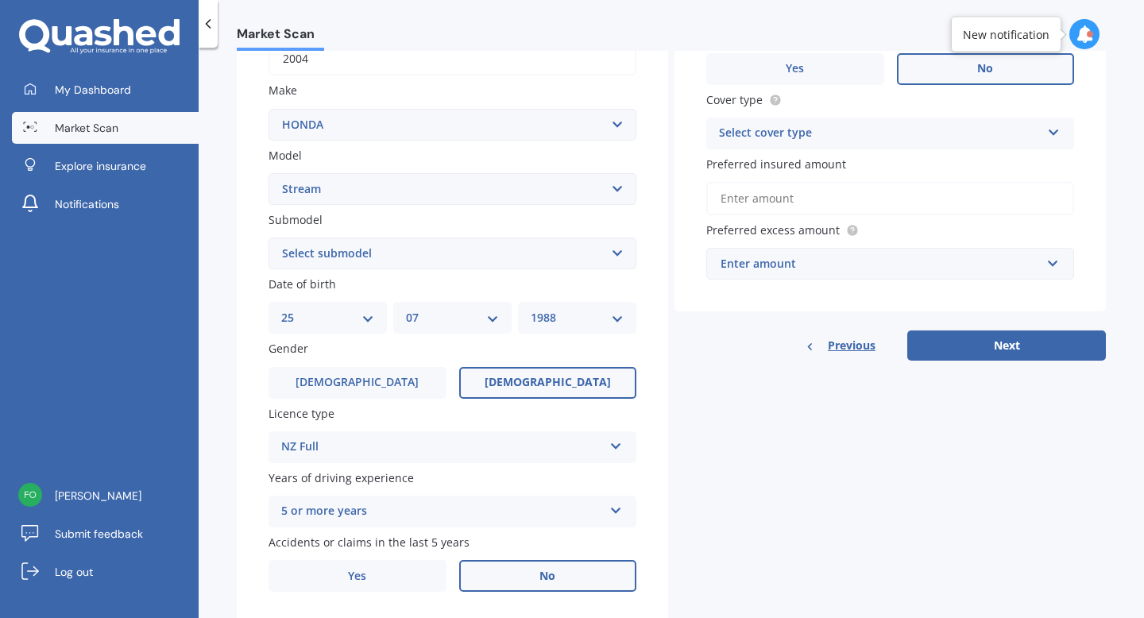
click at [531, 311] on select "YYYY 2025 2024 2023 2022 2021 2020 2019 2018 2017 2016 2015 2014 2013 2012 2011…" at bounding box center [577, 317] width 93 height 17
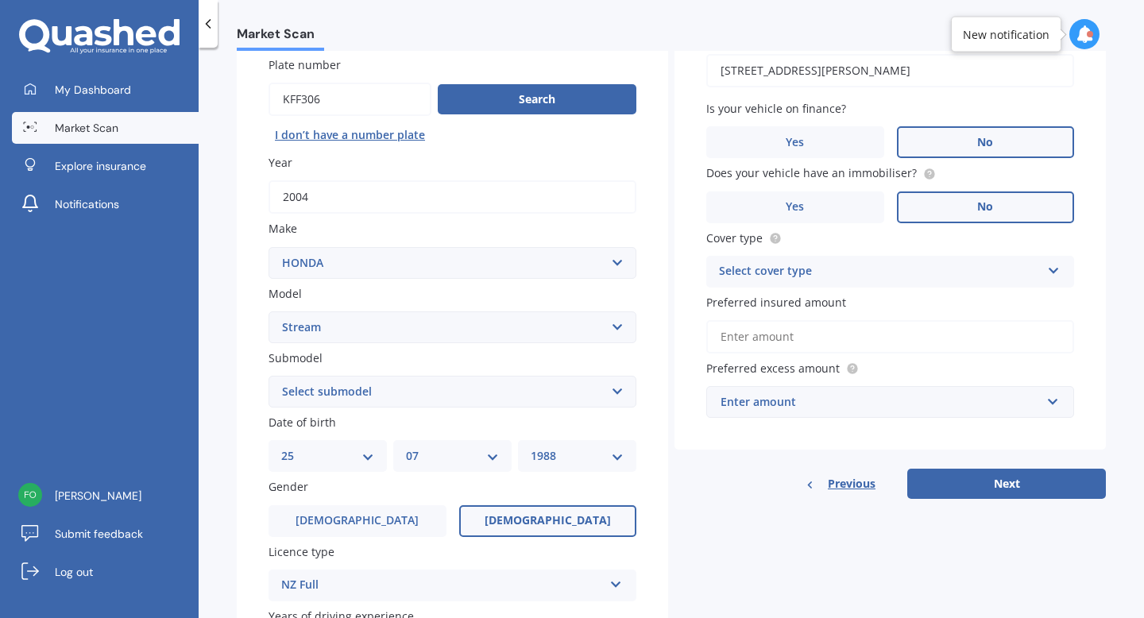
scroll to position [136, 0]
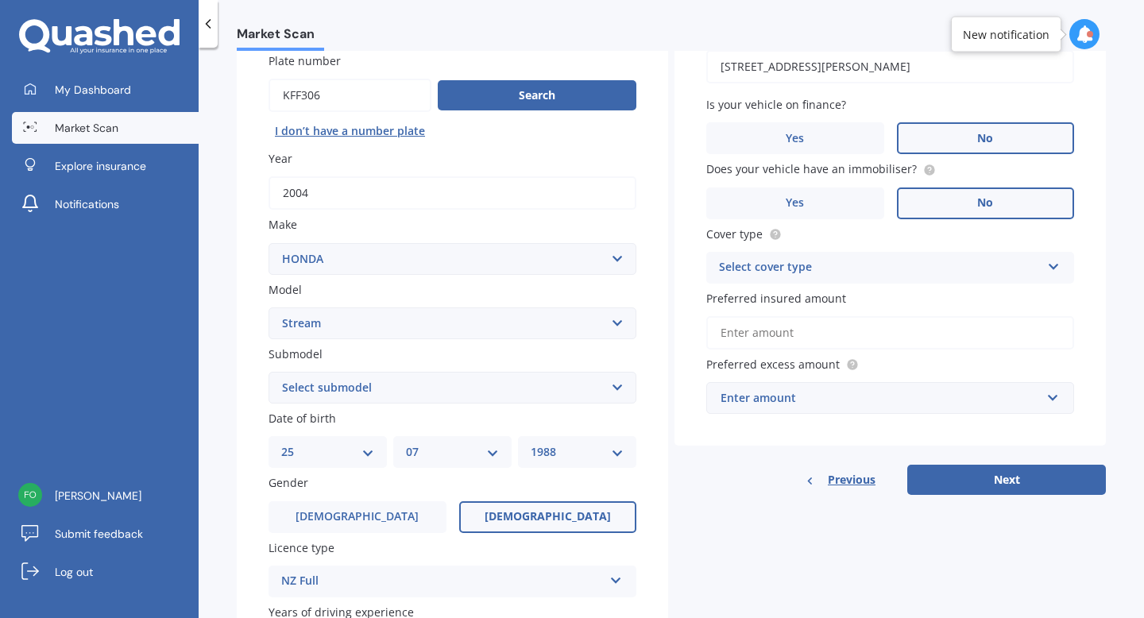
click at [747, 265] on div "Select cover type" at bounding box center [880, 267] width 322 height 19
click at [749, 300] on span "Comprehensive" at bounding box center [762, 298] width 84 height 15
click at [766, 399] on div "Enter amount" at bounding box center [880, 397] width 320 height 17
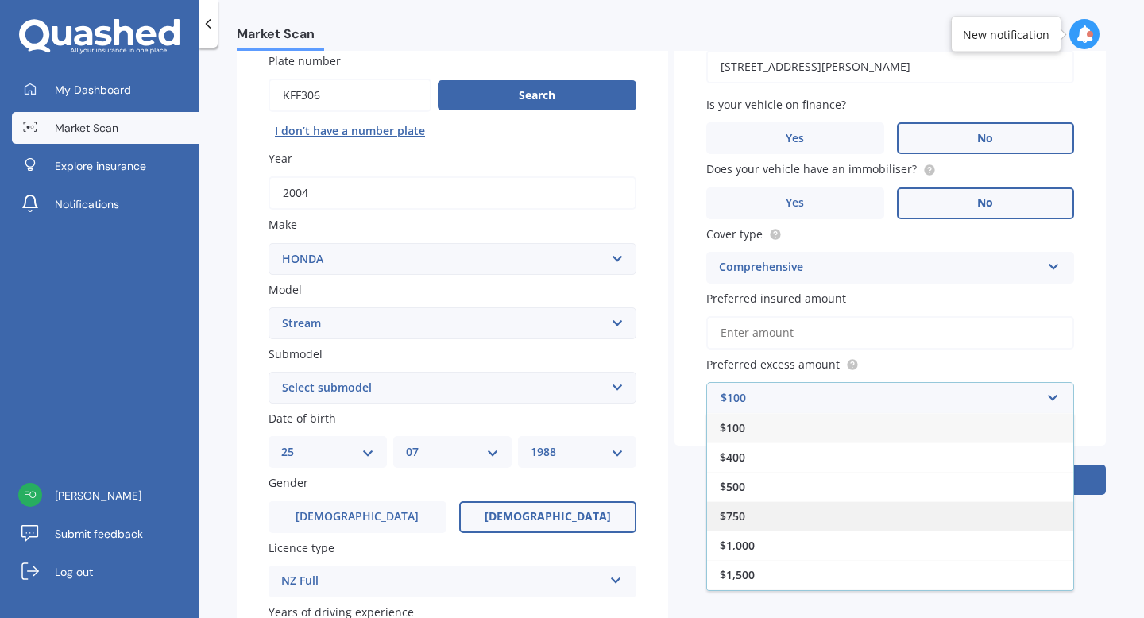
click at [749, 529] on div "$750" at bounding box center [890, 515] width 366 height 29
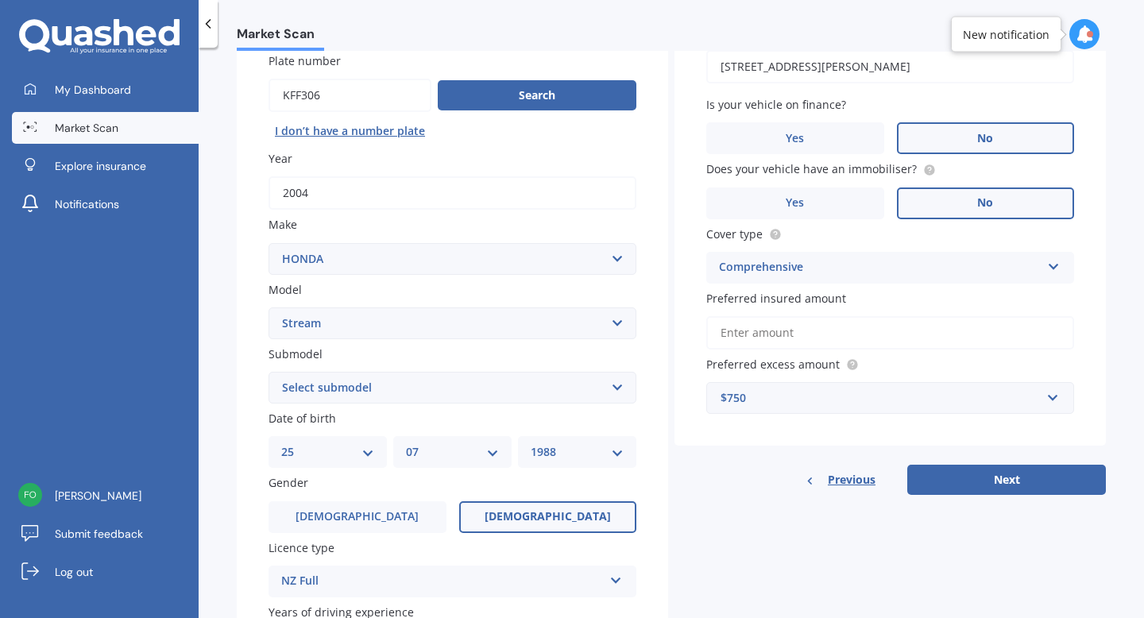
click at [769, 334] on input "Preferred insured amount" at bounding box center [890, 332] width 368 height 33
type input "$5,000"
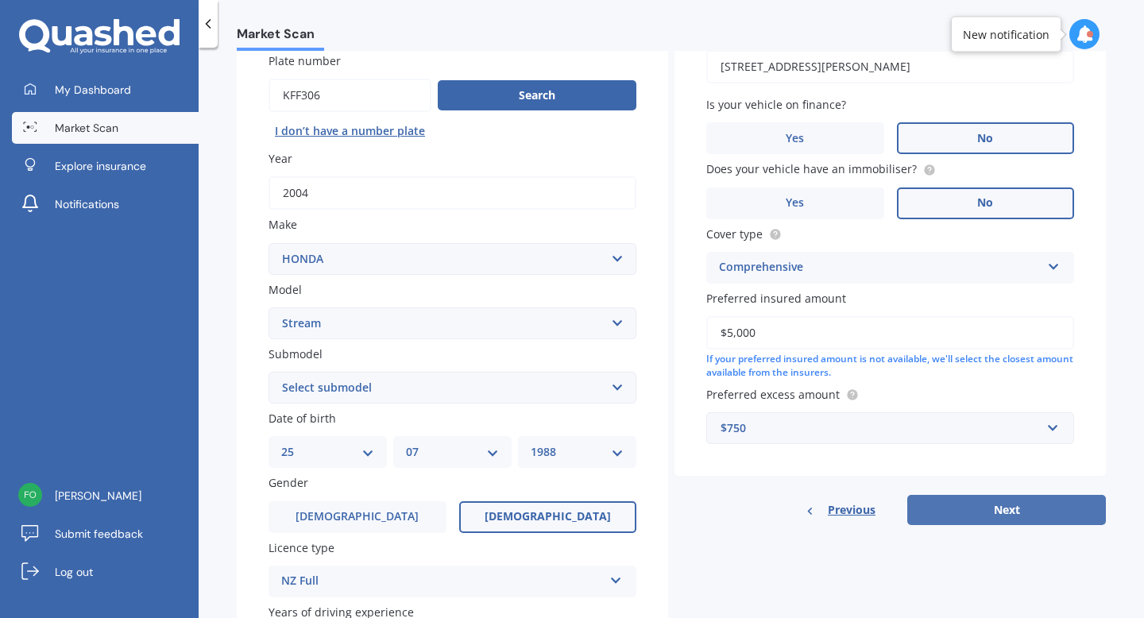
click at [945, 517] on button "Next" at bounding box center [1006, 510] width 199 height 30
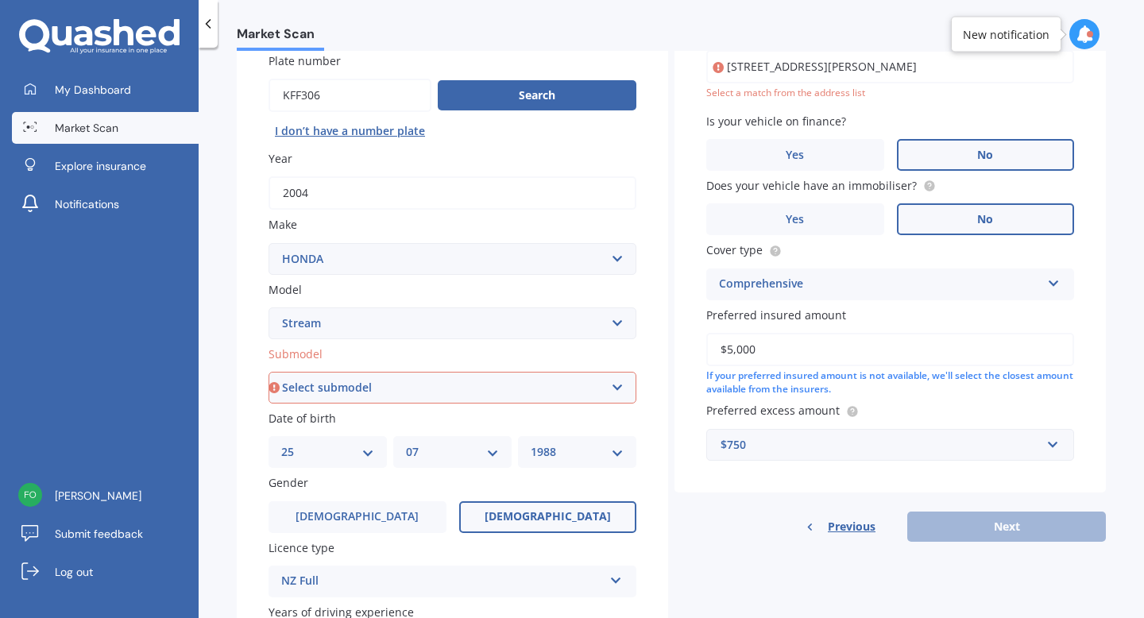
click at [550, 391] on select "Select submodel (All)" at bounding box center [452, 388] width 368 height 32
select select "(ALL)"
click at [268, 373] on select "Select submodel (All)" at bounding box center [452, 388] width 368 height 32
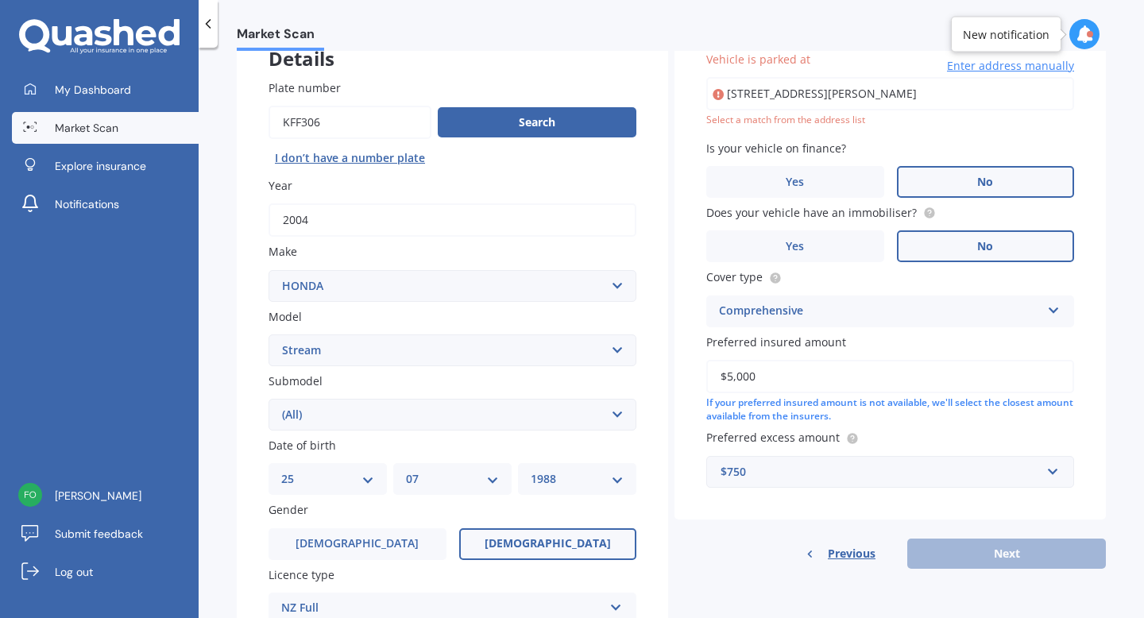
scroll to position [109, 0]
click at [959, 556] on div "Previous Next" at bounding box center [889, 553] width 431 height 30
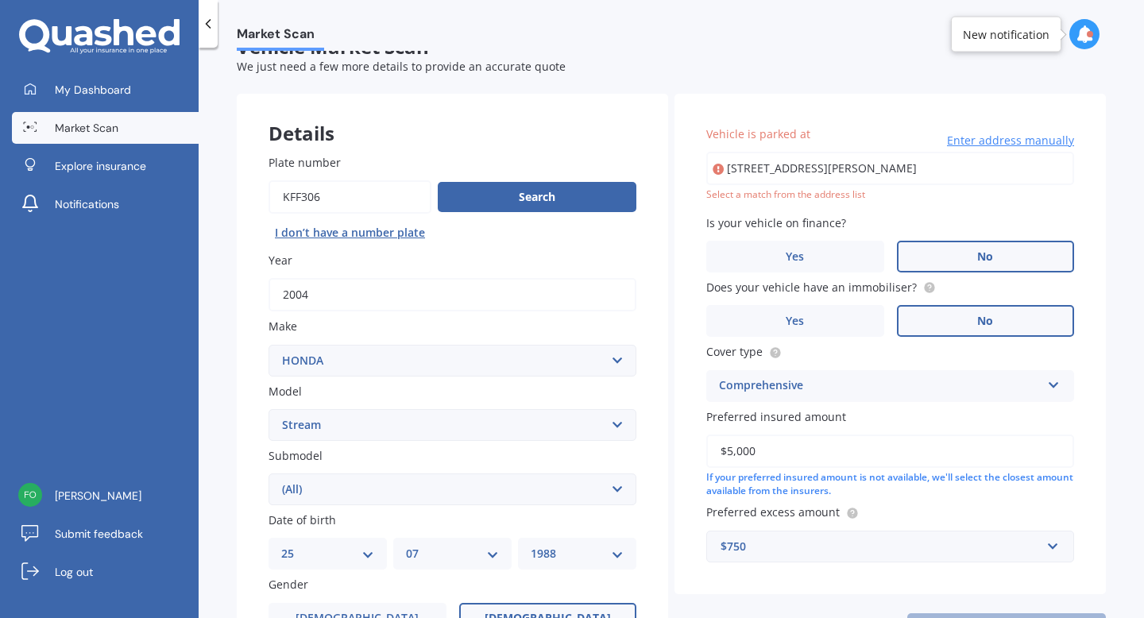
scroll to position [33, 0]
click at [905, 170] on input "[STREET_ADDRESS][PERSON_NAME]" at bounding box center [890, 168] width 368 height 33
type input "[STREET_ADDRESS][PERSON_NAME]"
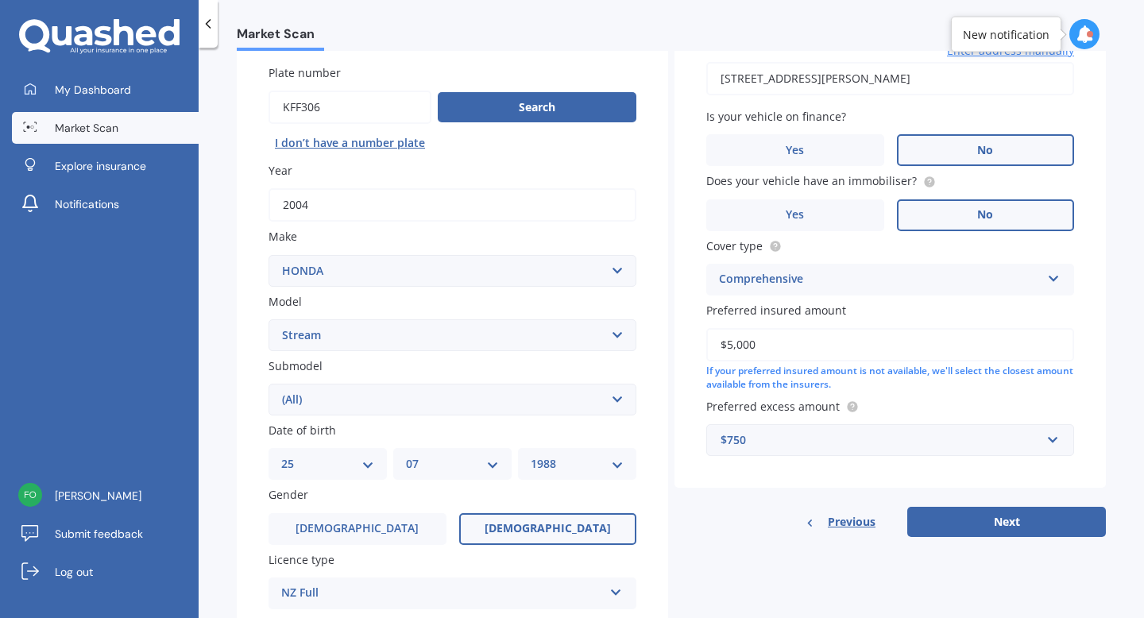
scroll to position [156, 0]
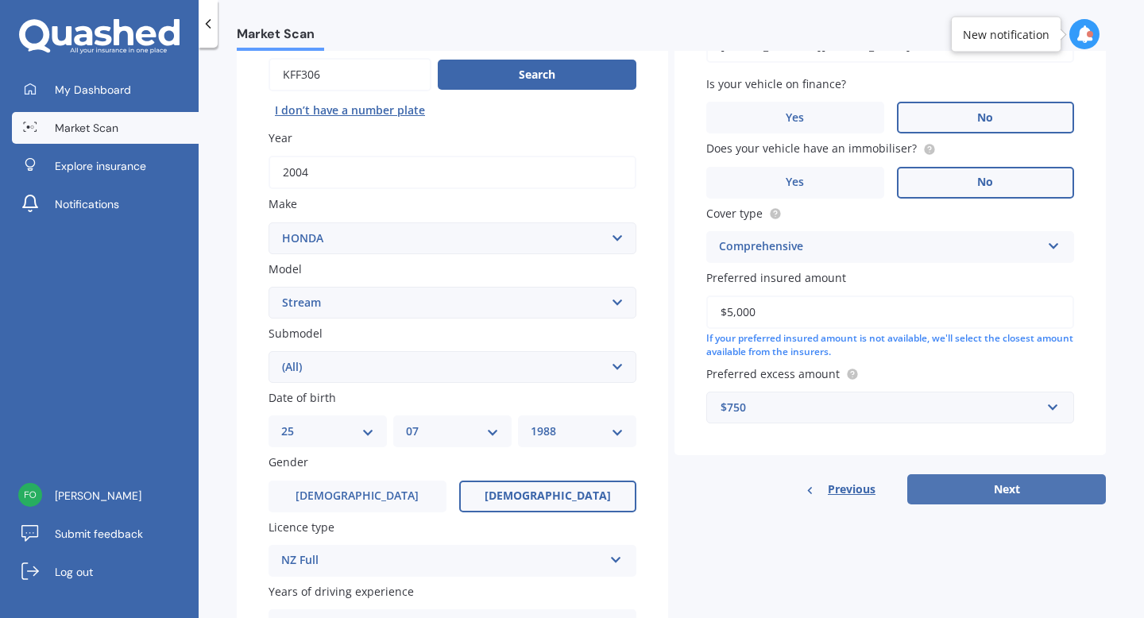
click at [967, 485] on button "Next" at bounding box center [1006, 489] width 199 height 30
select select "25"
select select "07"
select select "1988"
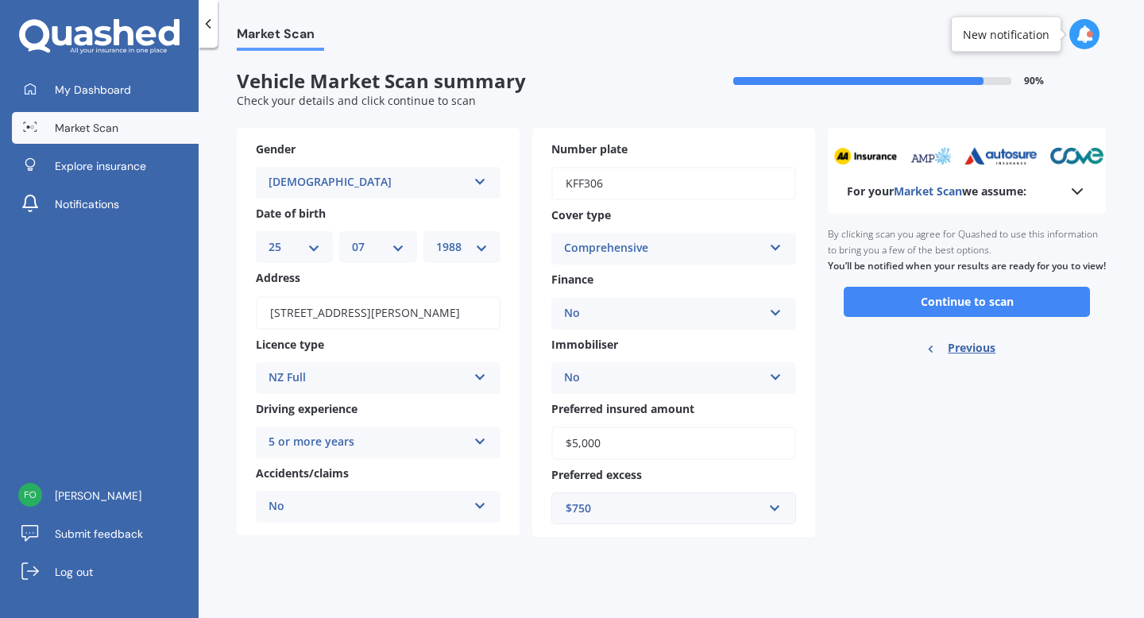
scroll to position [0, 0]
click at [954, 317] on button "Continue to scan" at bounding box center [966, 302] width 246 height 30
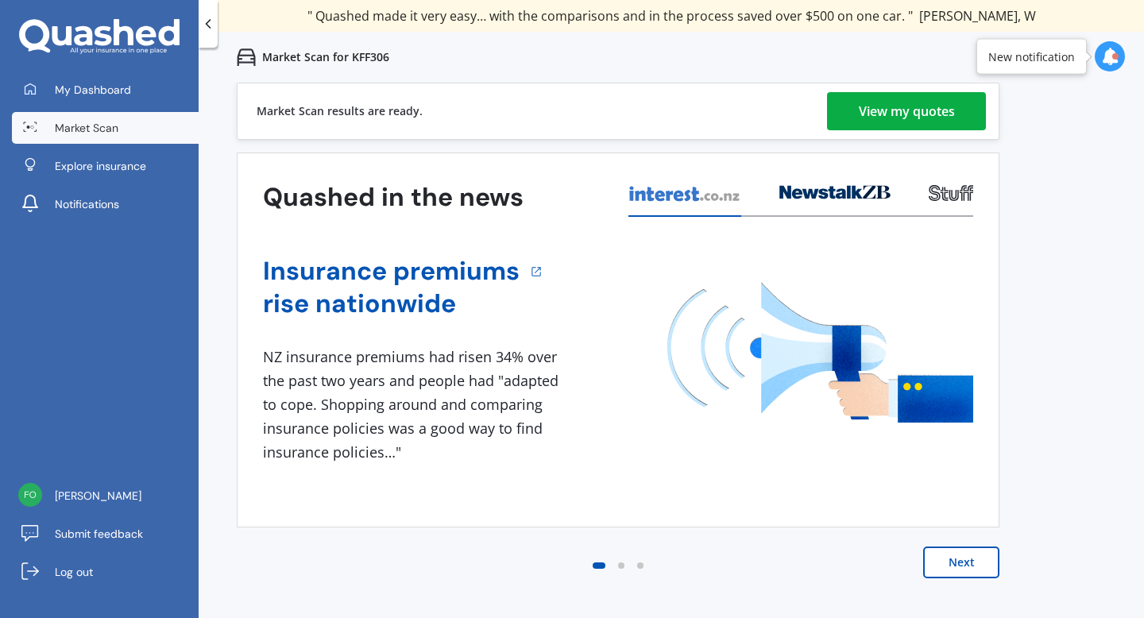
click at [891, 110] on div "View my quotes" at bounding box center [907, 111] width 96 height 38
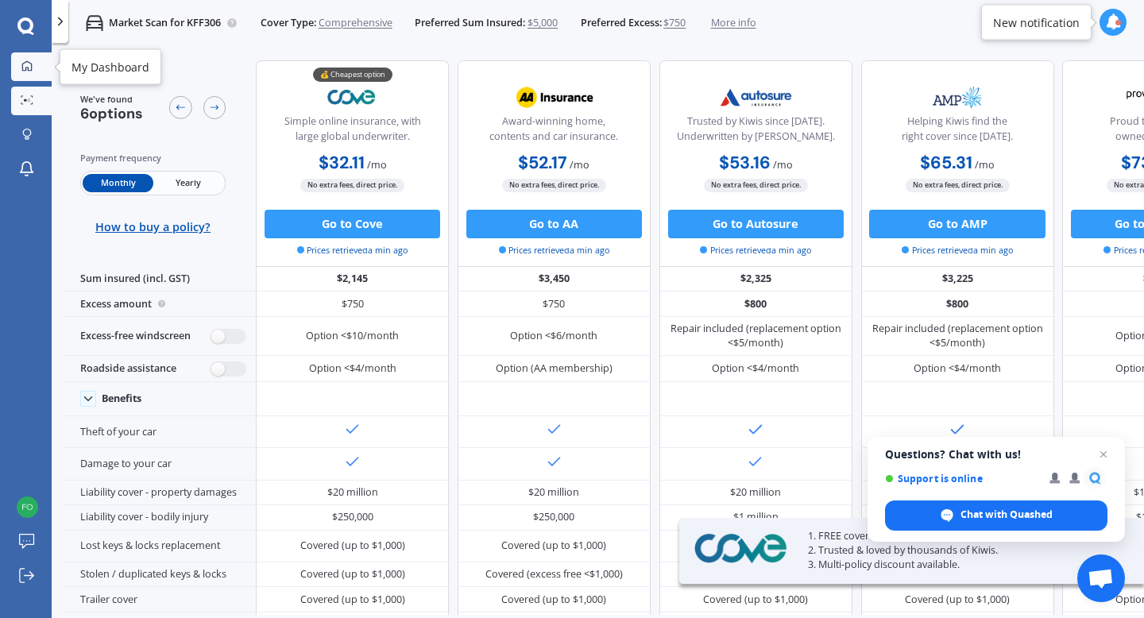
click at [37, 65] on div at bounding box center [27, 67] width 21 height 14
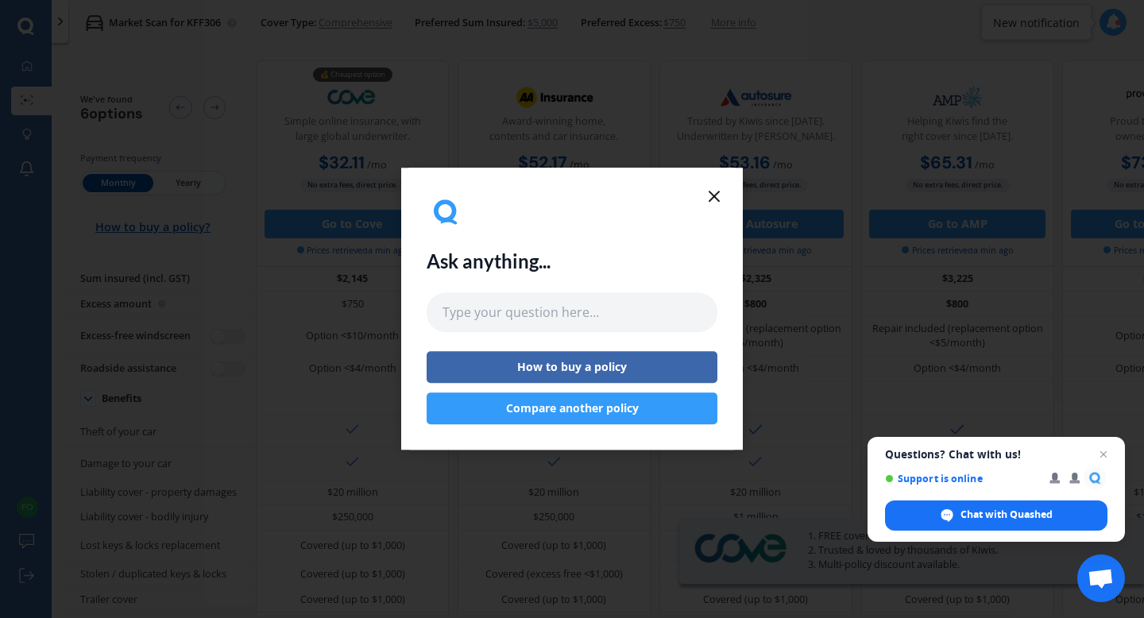
click at [481, 410] on button "Compare another policy" at bounding box center [571, 409] width 291 height 32
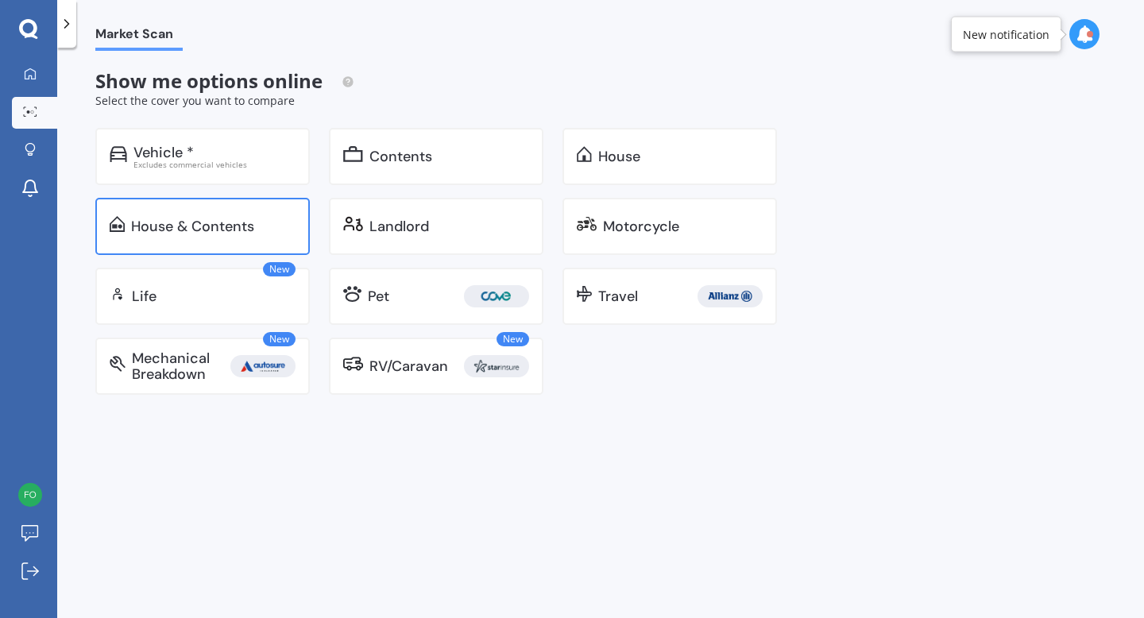
click at [246, 235] on div "House & Contents" at bounding box center [202, 226] width 214 height 57
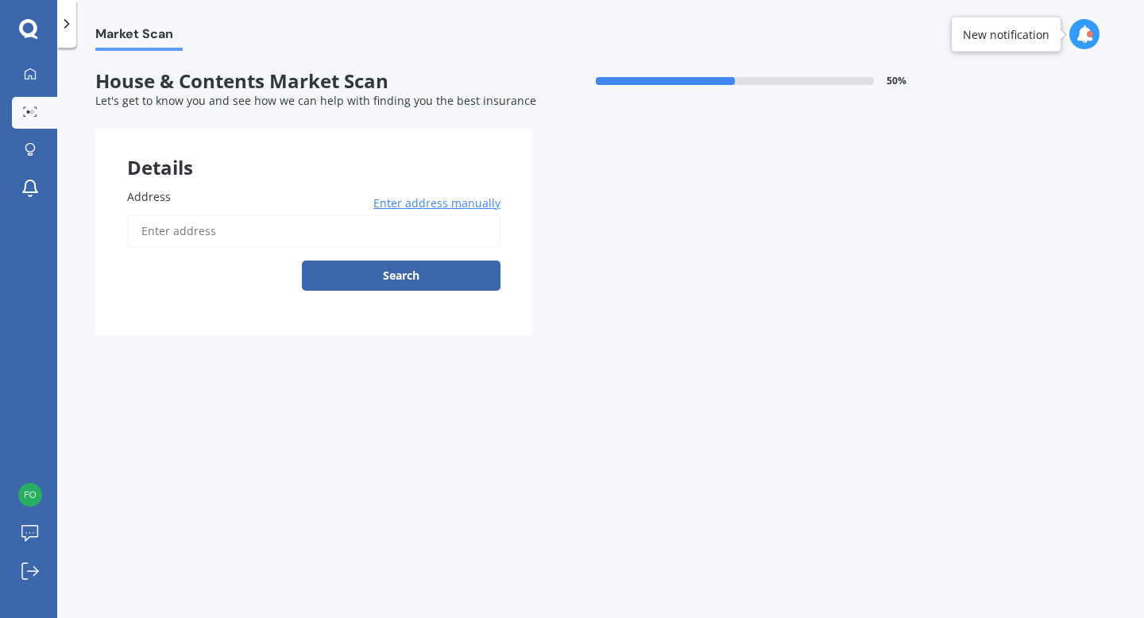
click at [244, 232] on input "Address" at bounding box center [313, 230] width 373 height 33
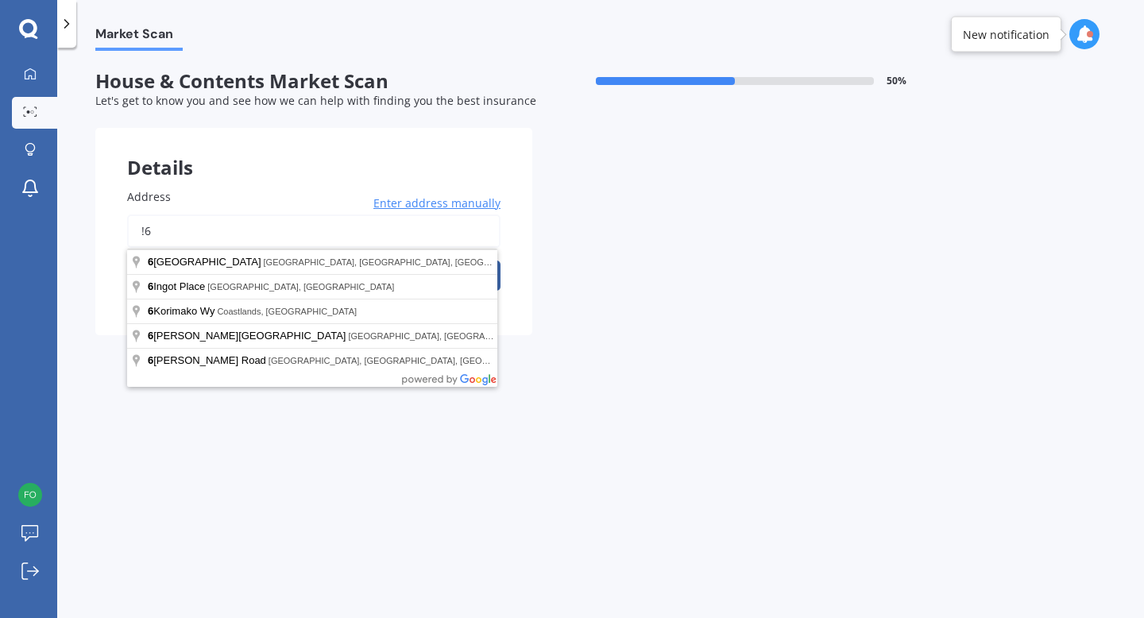
type input "!"
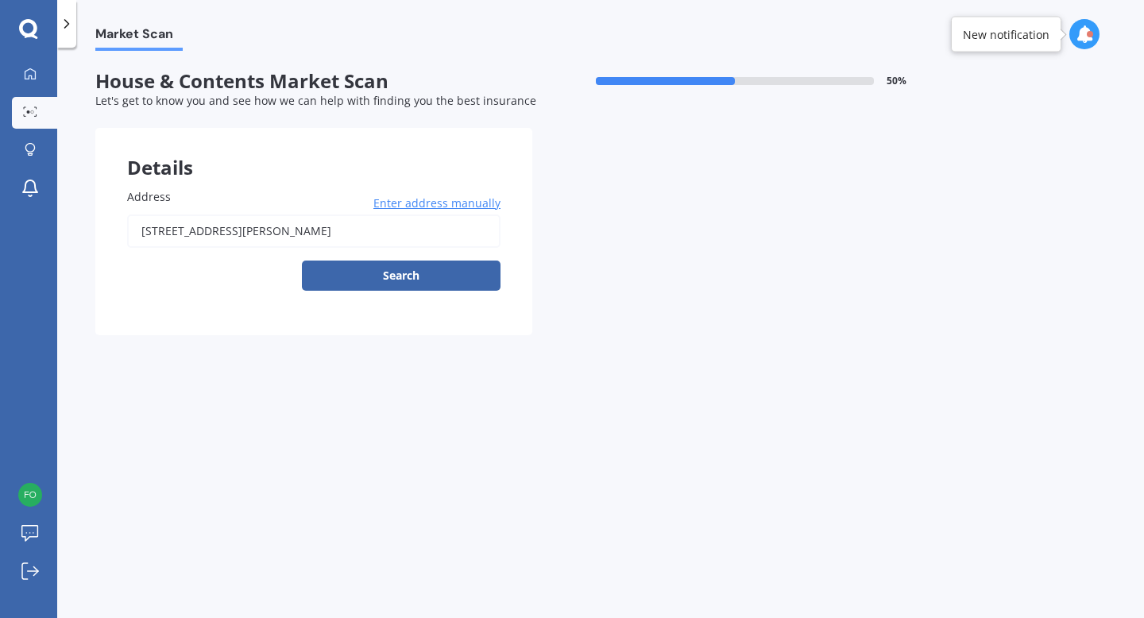
type input "[STREET_ADDRESS][PERSON_NAME]"
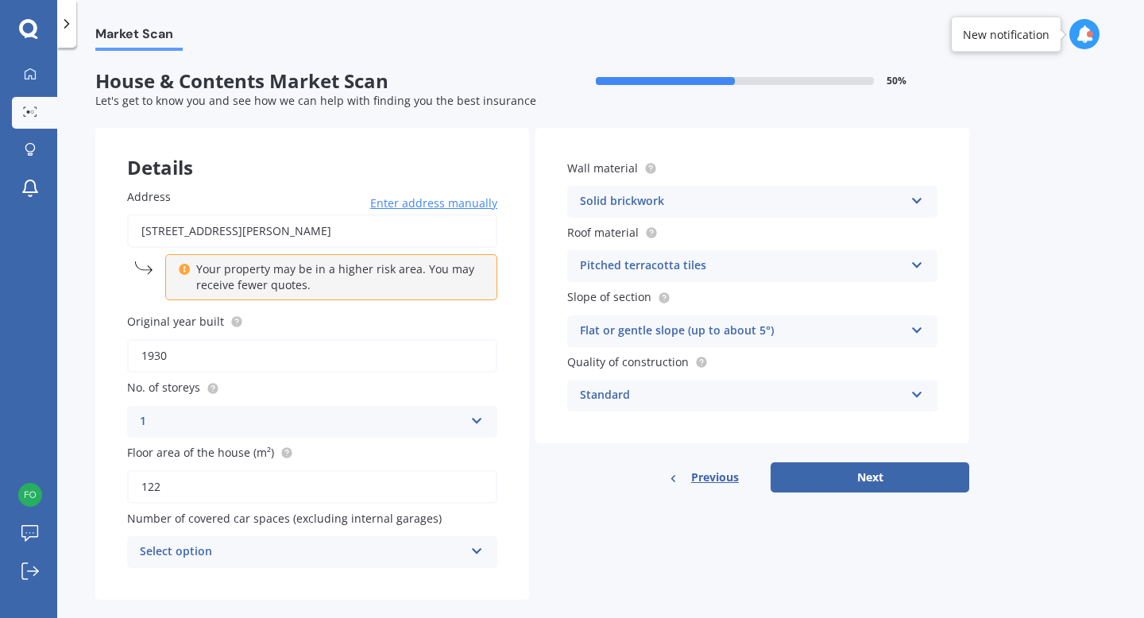
scroll to position [25, 0]
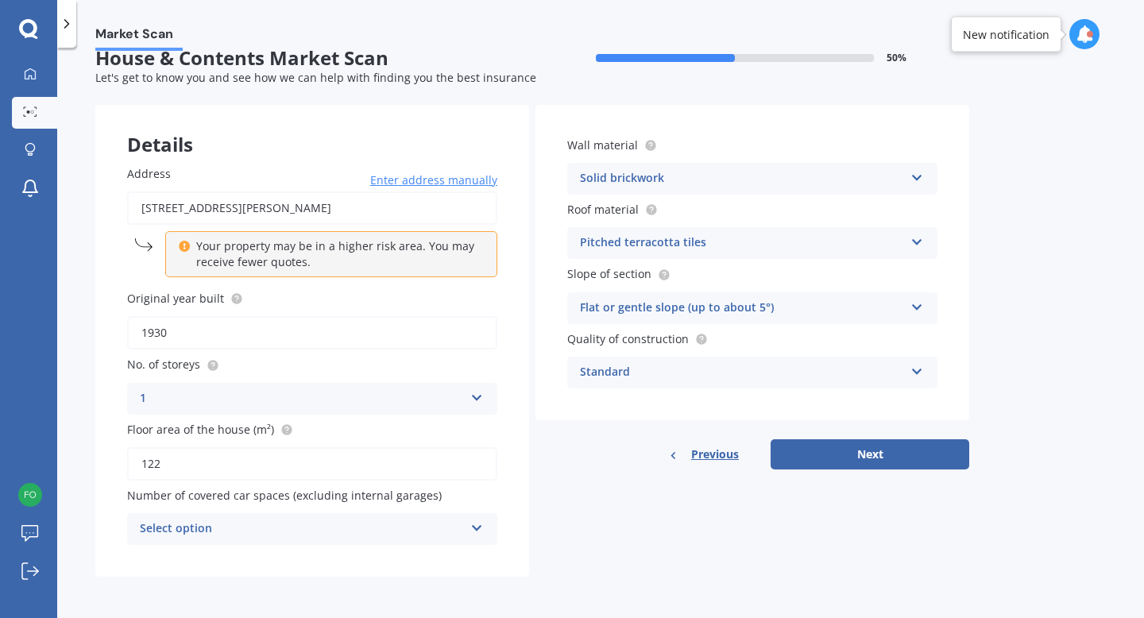
click at [359, 529] on div "Select option" at bounding box center [302, 528] width 324 height 19
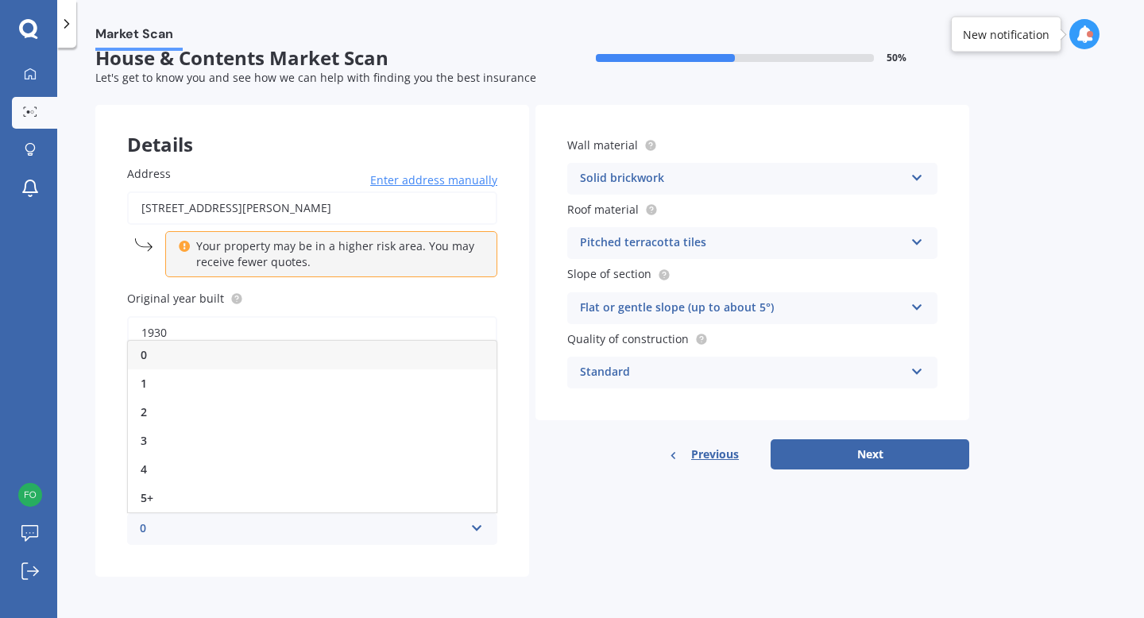
click at [359, 529] on div "0" at bounding box center [302, 528] width 324 height 19
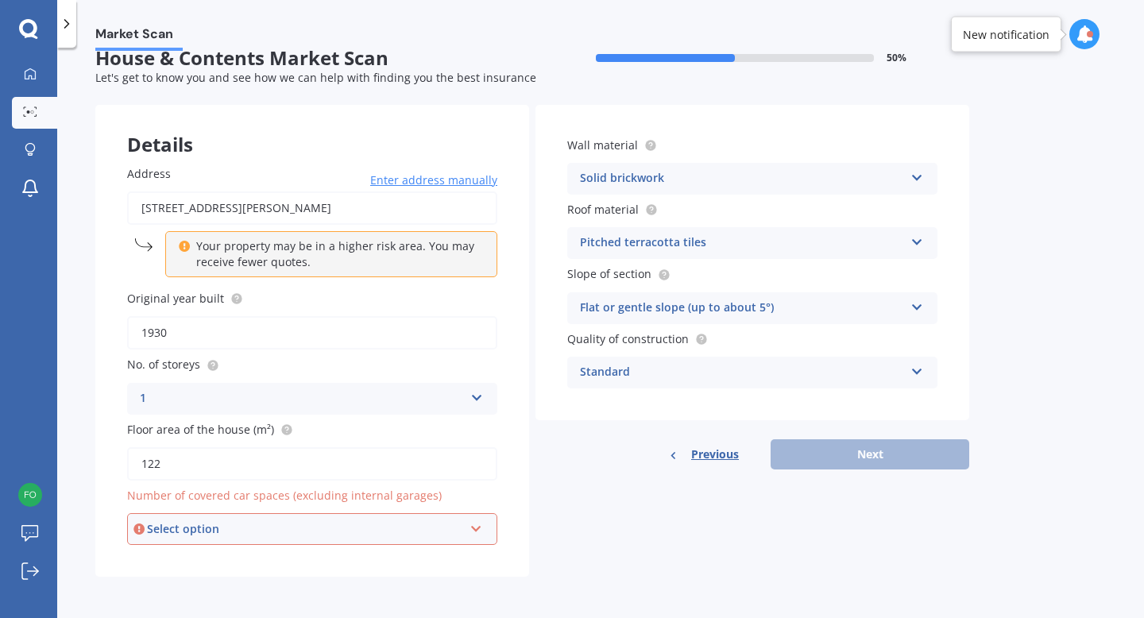
click at [359, 529] on div "Select option" at bounding box center [305, 528] width 316 height 17
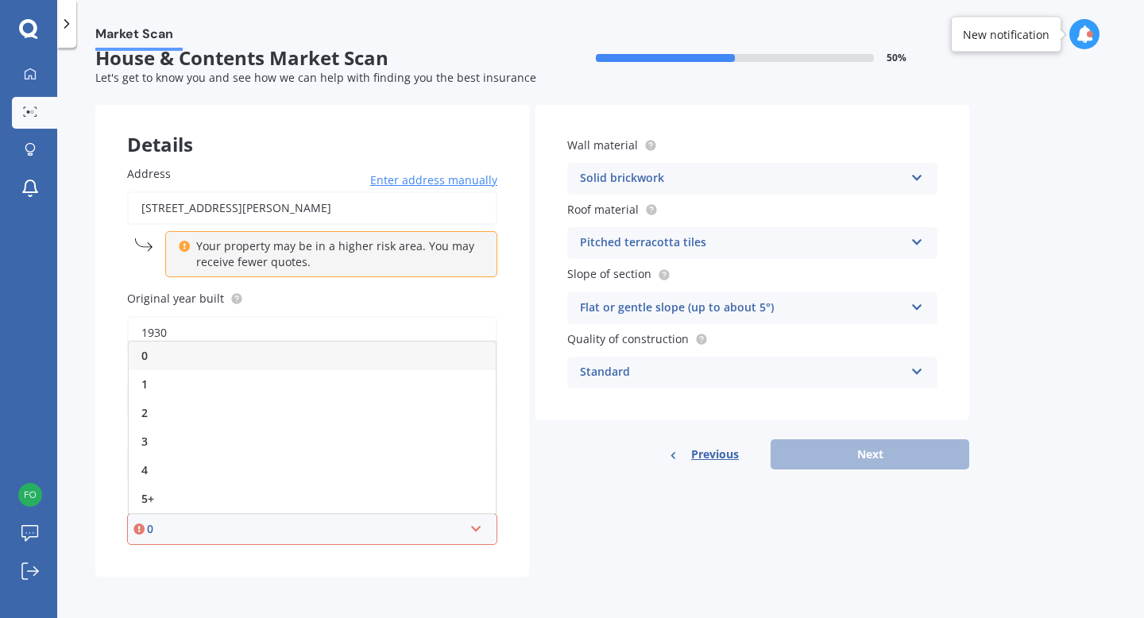
click at [330, 361] on div "0" at bounding box center [312, 356] width 367 height 29
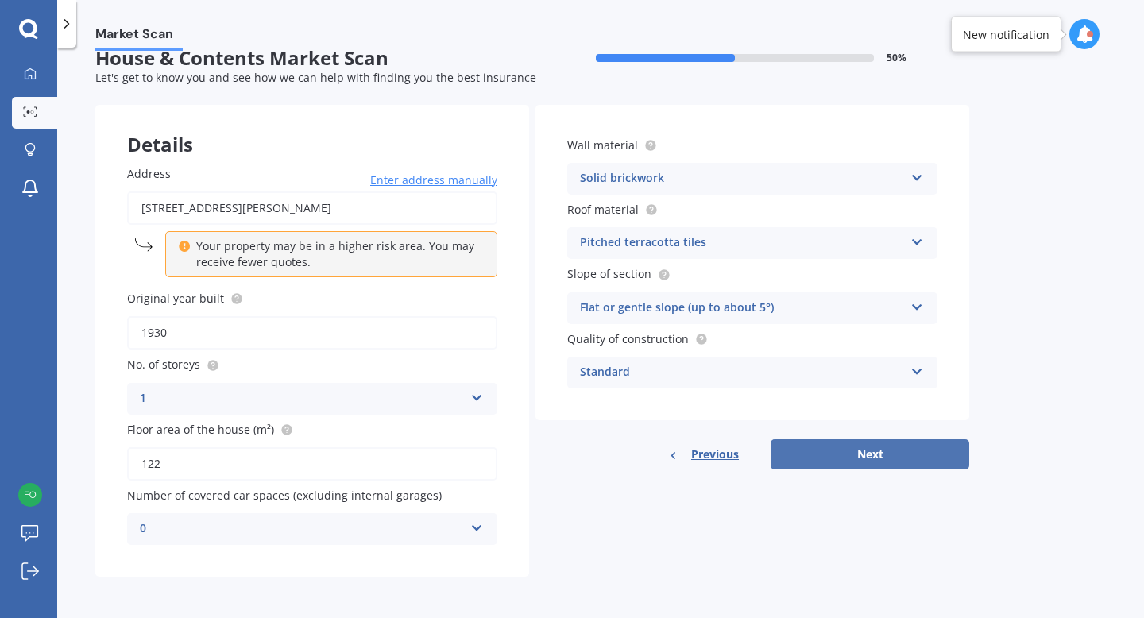
click at [868, 451] on button "Next" at bounding box center [869, 454] width 199 height 30
select select "25"
select select "07"
select select "1988"
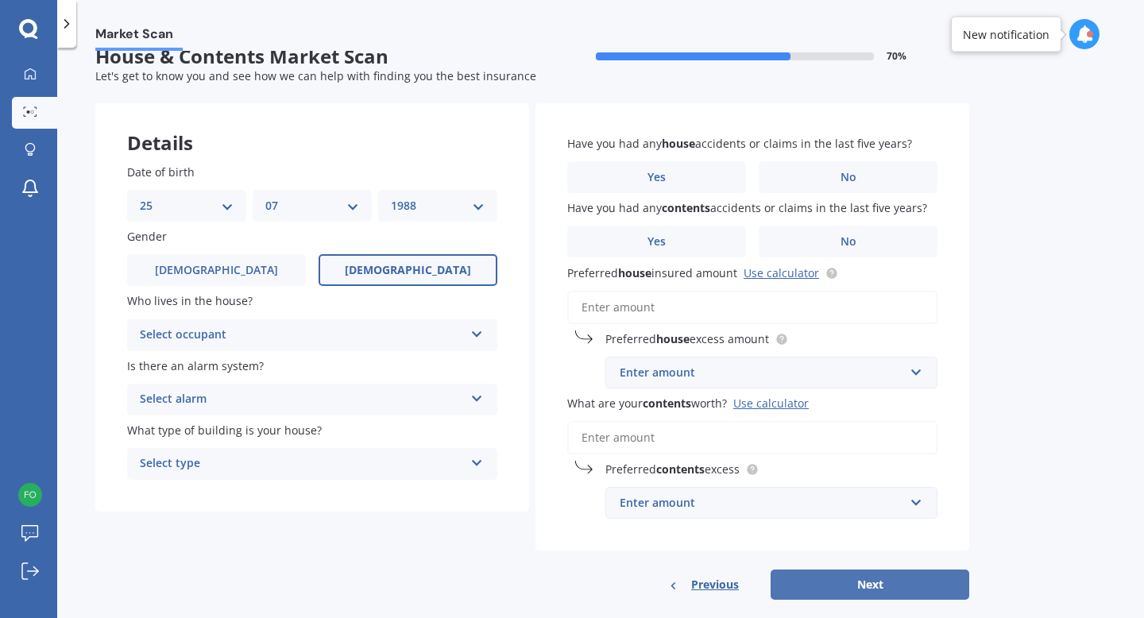
scroll to position [0, 0]
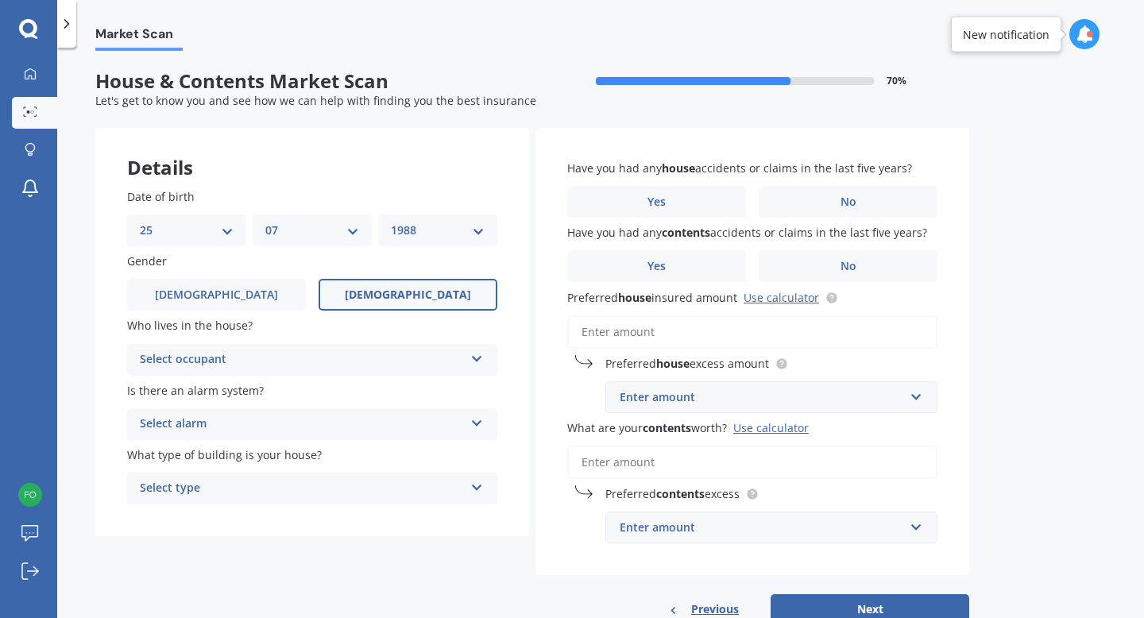
click at [389, 366] on div "Select occupant" at bounding box center [302, 359] width 324 height 19
click at [364, 396] on div "Owner" at bounding box center [312, 390] width 369 height 29
click at [352, 423] on div "Select alarm" at bounding box center [302, 424] width 324 height 19
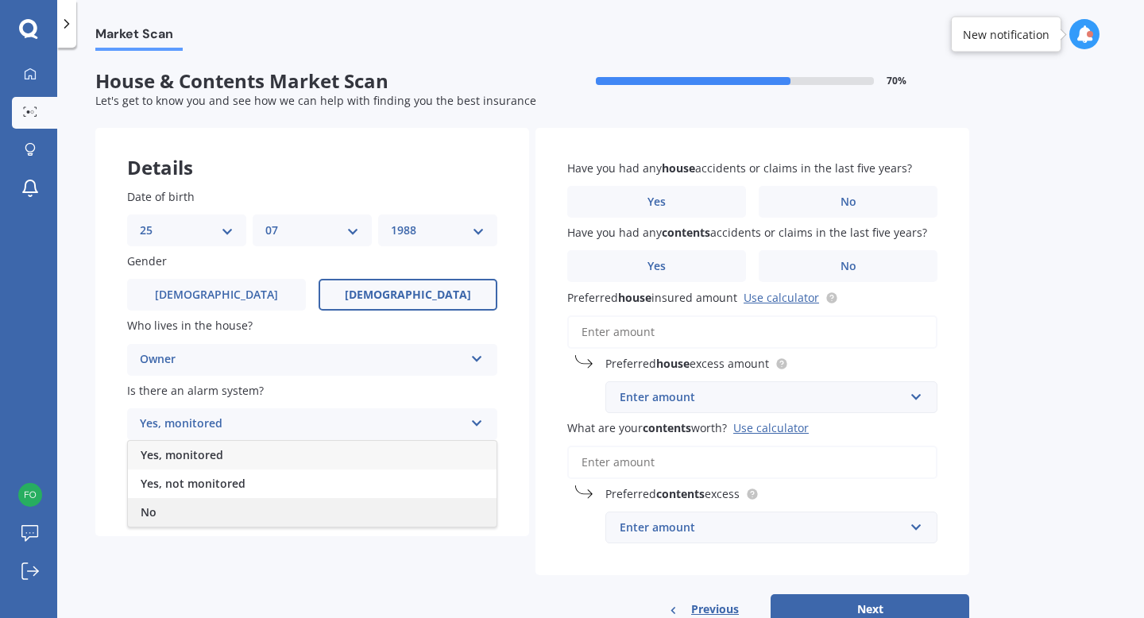
click at [326, 508] on div "No" at bounding box center [312, 512] width 369 height 29
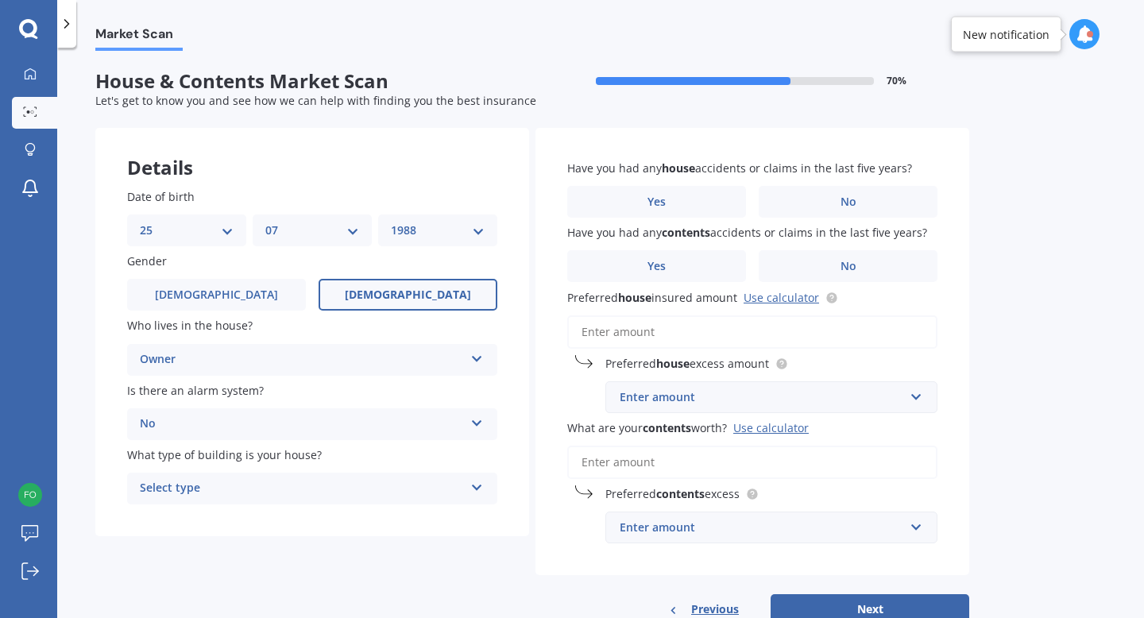
click at [326, 491] on div "Select type" at bounding box center [302, 488] width 324 height 19
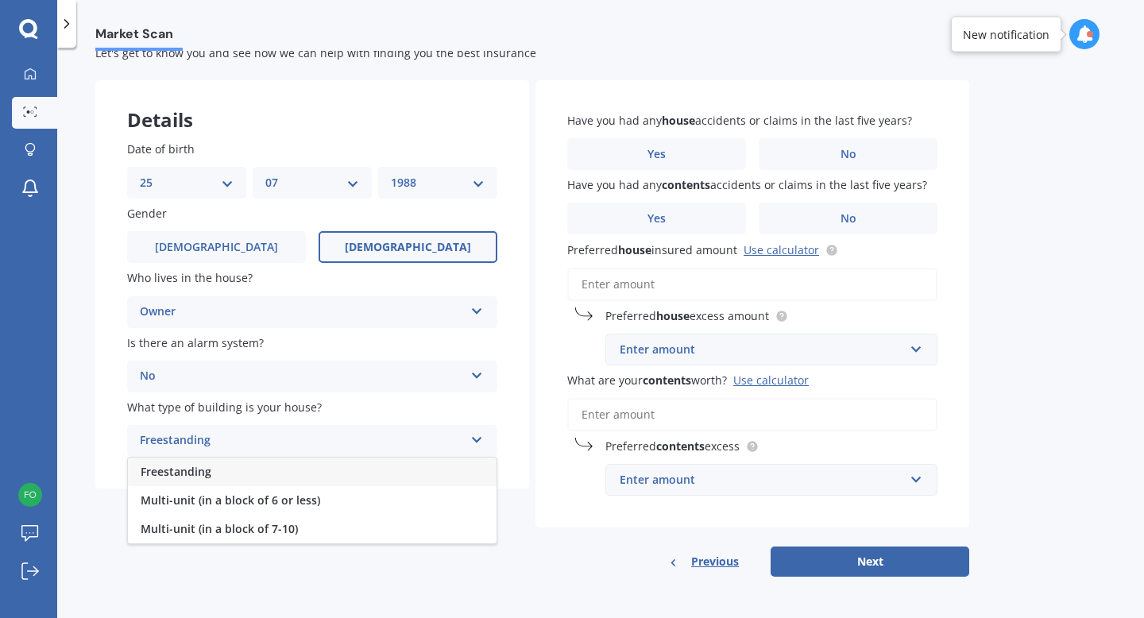
scroll to position [50, 0]
click at [322, 477] on div "Freestanding" at bounding box center [312, 471] width 369 height 29
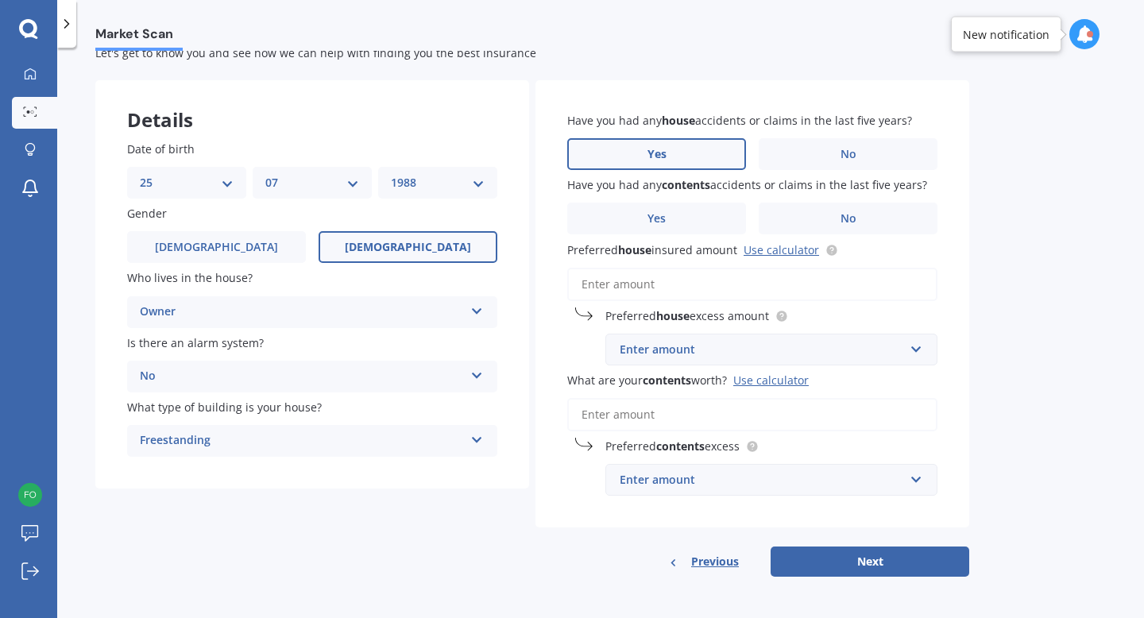
click at [692, 150] on label "Yes" at bounding box center [656, 154] width 179 height 32
click at [0, 0] on input "Yes" at bounding box center [0, 0] width 0 height 0
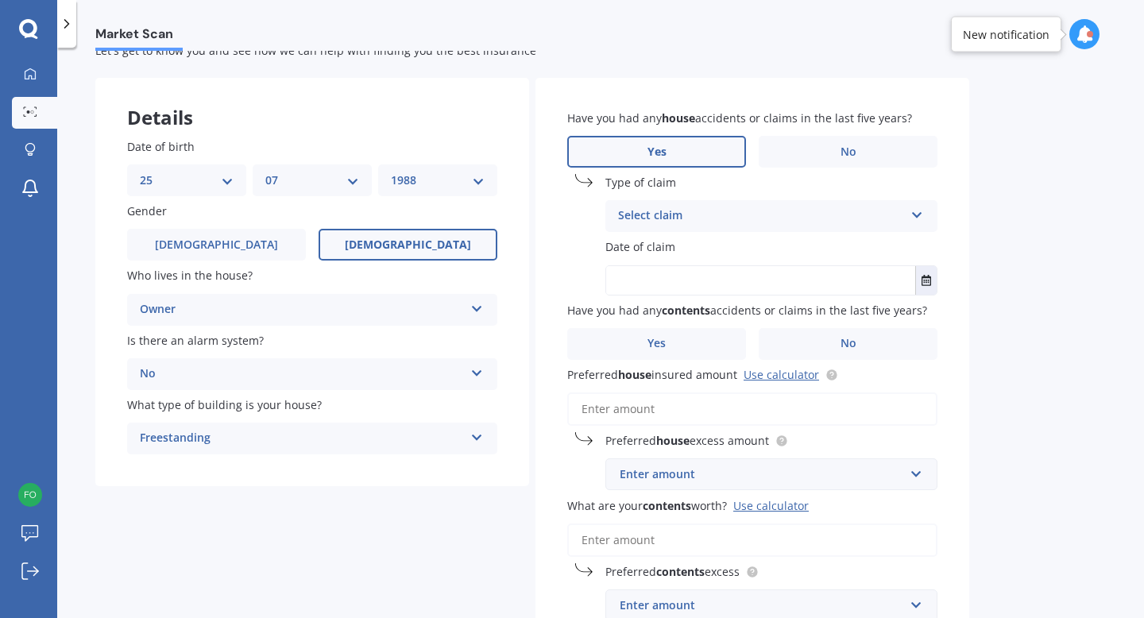
click at [670, 219] on div "Select claim" at bounding box center [761, 215] width 286 height 19
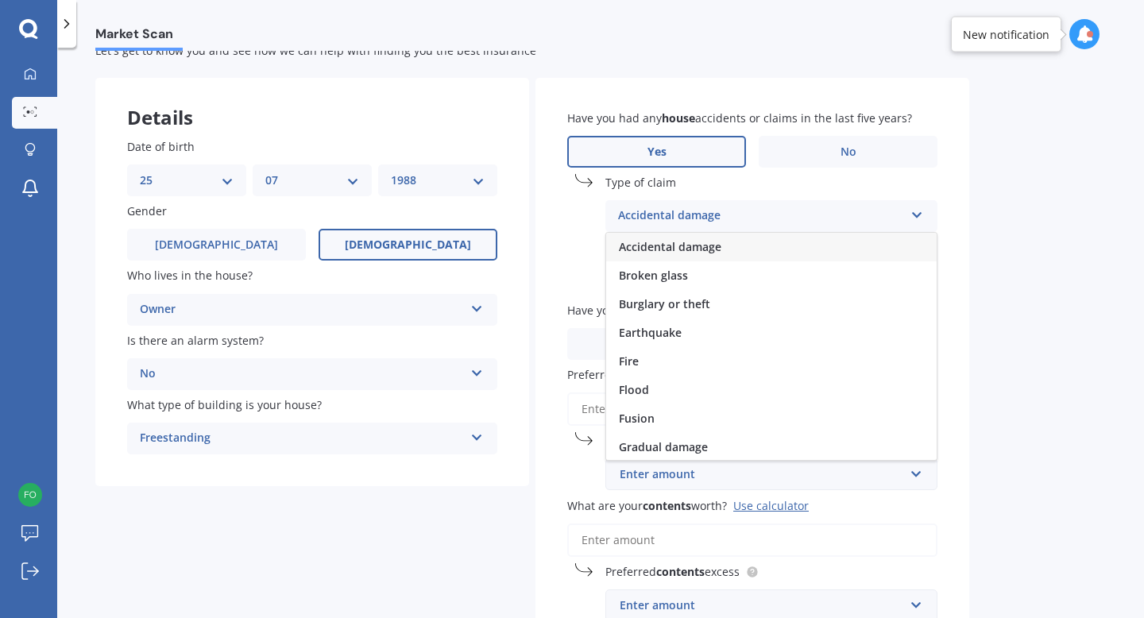
click at [671, 249] on span "Accidental damage" at bounding box center [670, 246] width 102 height 15
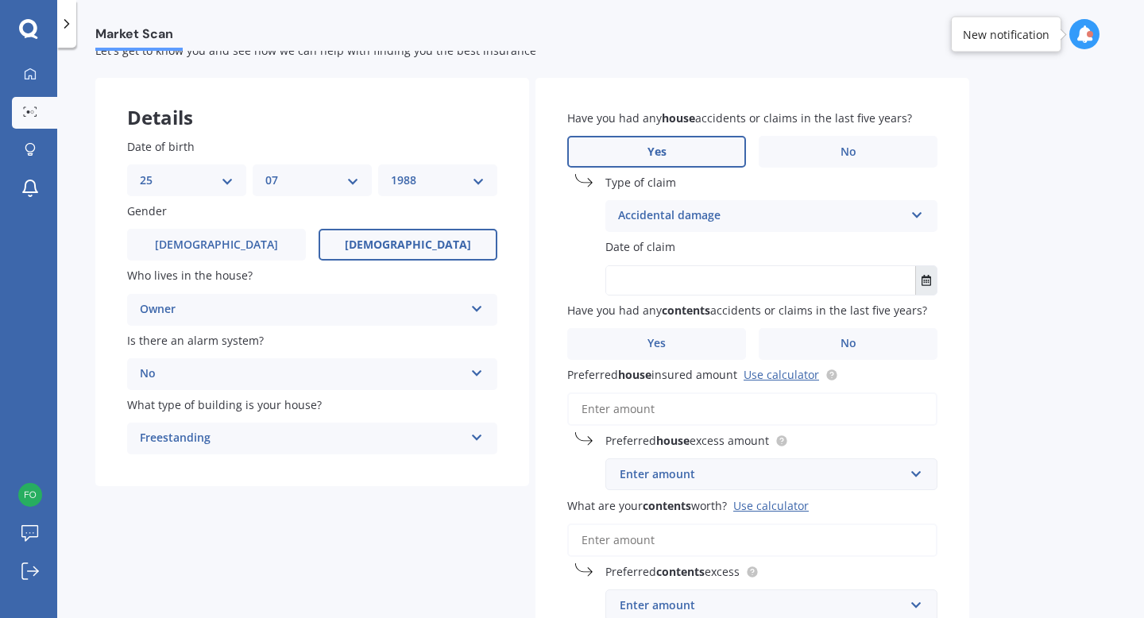
click at [928, 283] on icon "Select date" at bounding box center [926, 280] width 10 height 11
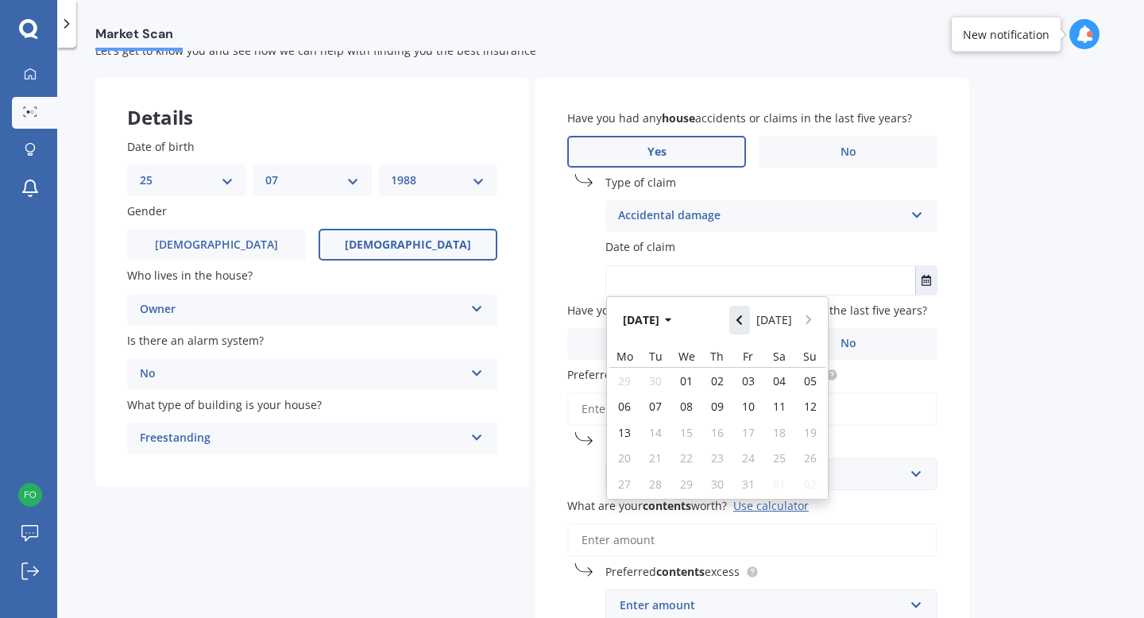
click at [749, 321] on button "Navigate back" at bounding box center [739, 320] width 21 height 29
click at [639, 325] on button "[DATE]" at bounding box center [650, 320] width 68 height 29
click at [653, 321] on button "2025" at bounding box center [644, 320] width 57 height 29
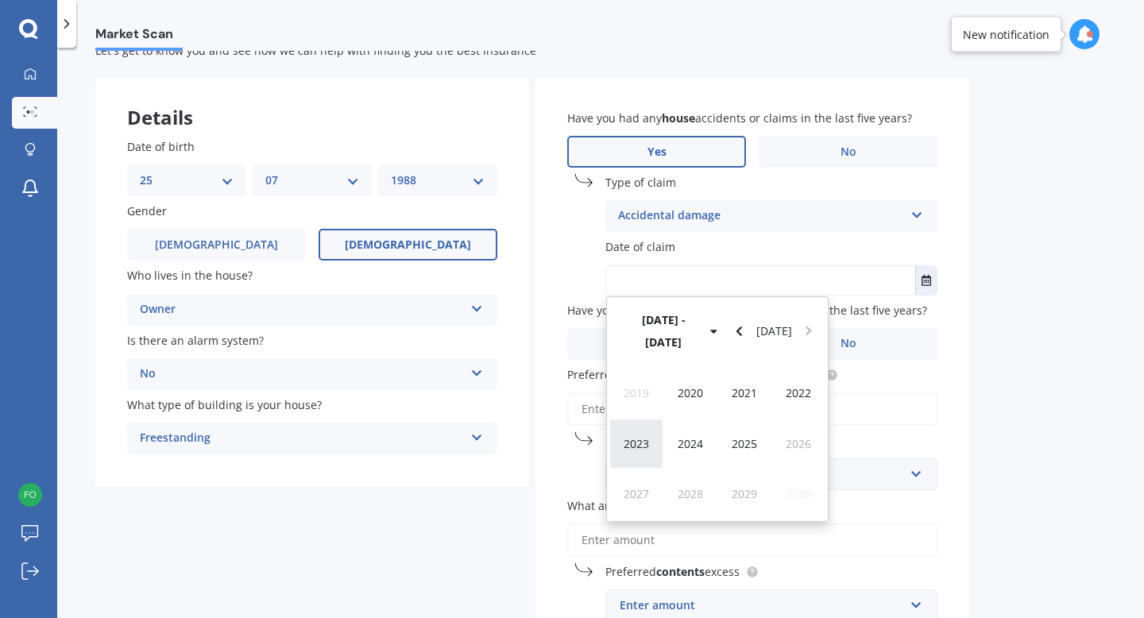
click at [658, 420] on div "2023" at bounding box center [636, 444] width 54 height 50
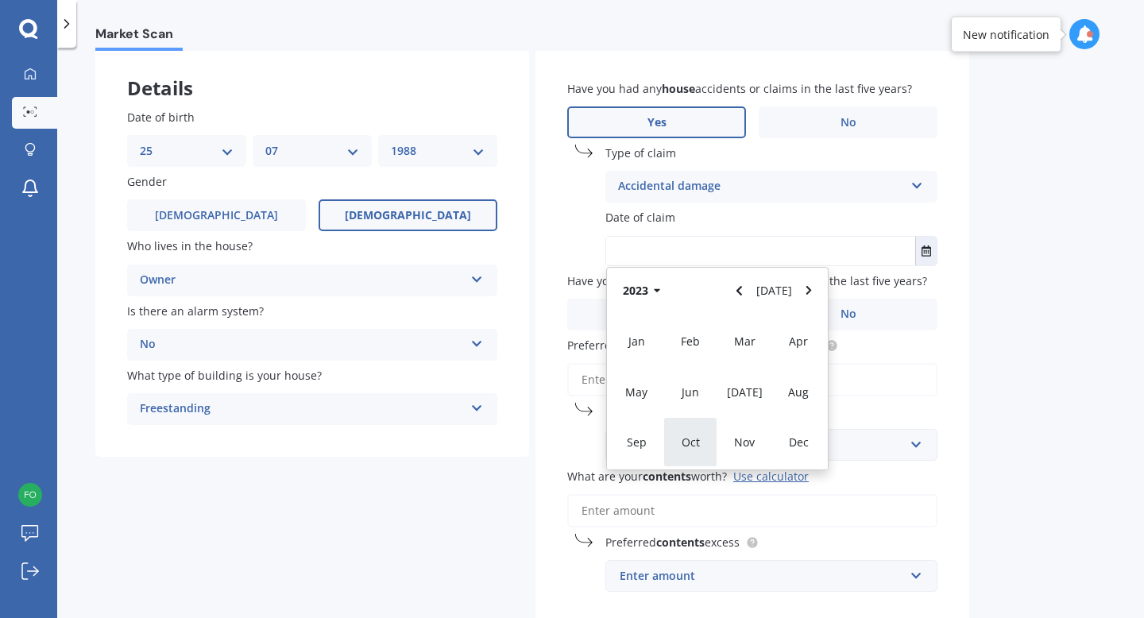
scroll to position [80, 0]
click at [746, 396] on span "[DATE]" at bounding box center [745, 391] width 36 height 15
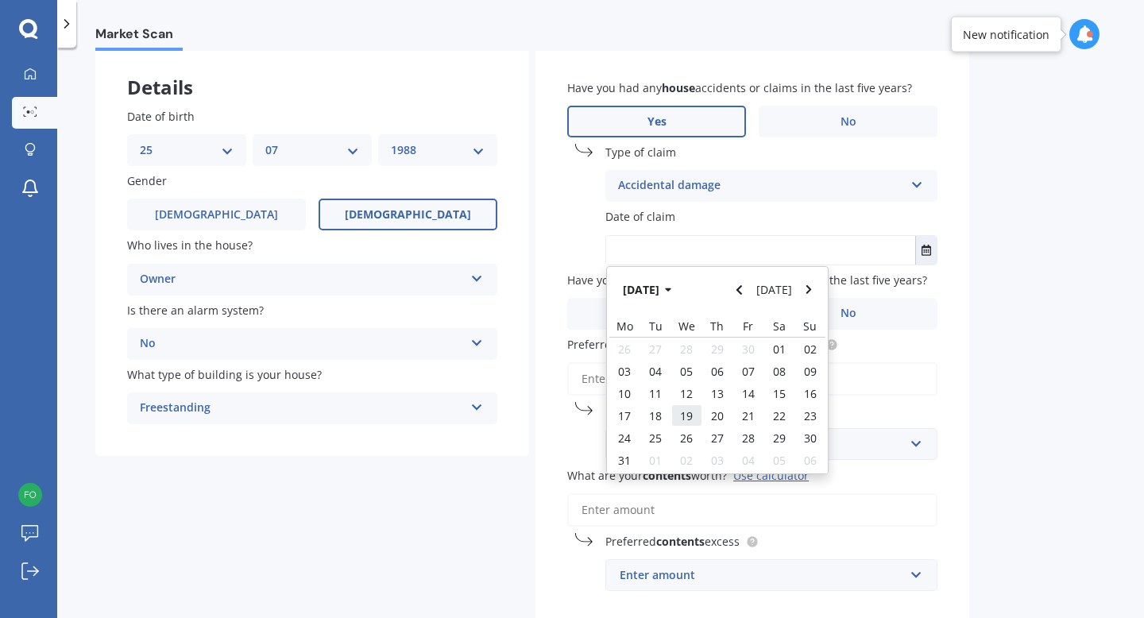
click at [693, 410] on div "19" at bounding box center [686, 415] width 31 height 22
type input "[DATE]"
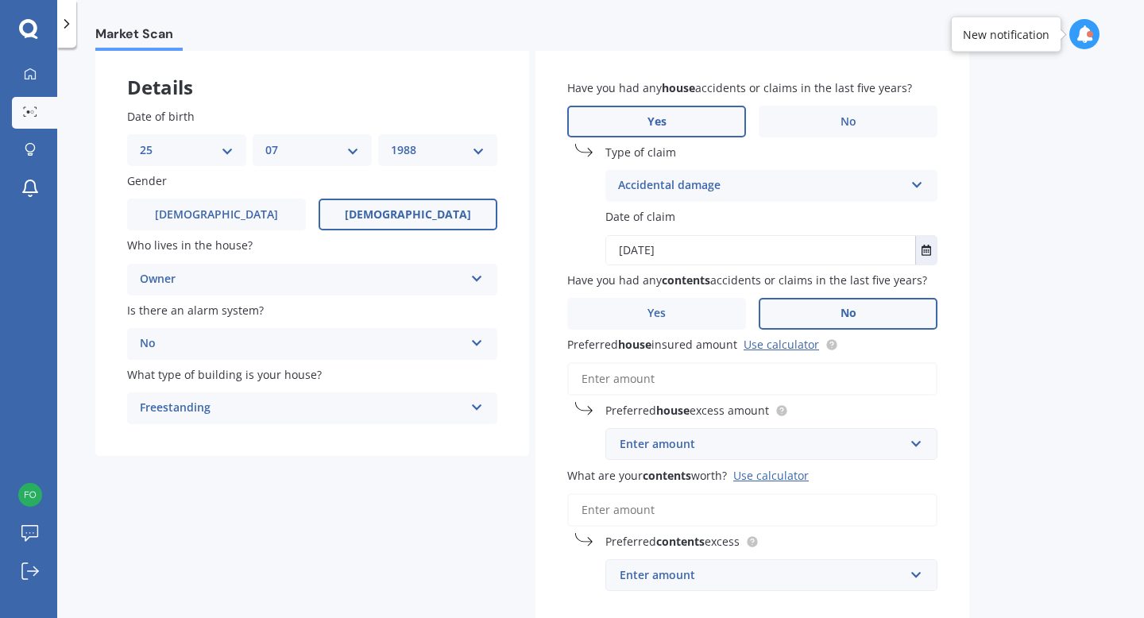
click at [800, 315] on label "No" at bounding box center [847, 314] width 179 height 32
click at [0, 0] on input "No" at bounding box center [0, 0] width 0 height 0
click at [697, 389] on input "Preferred house insured amount Use calculator" at bounding box center [752, 378] width 370 height 33
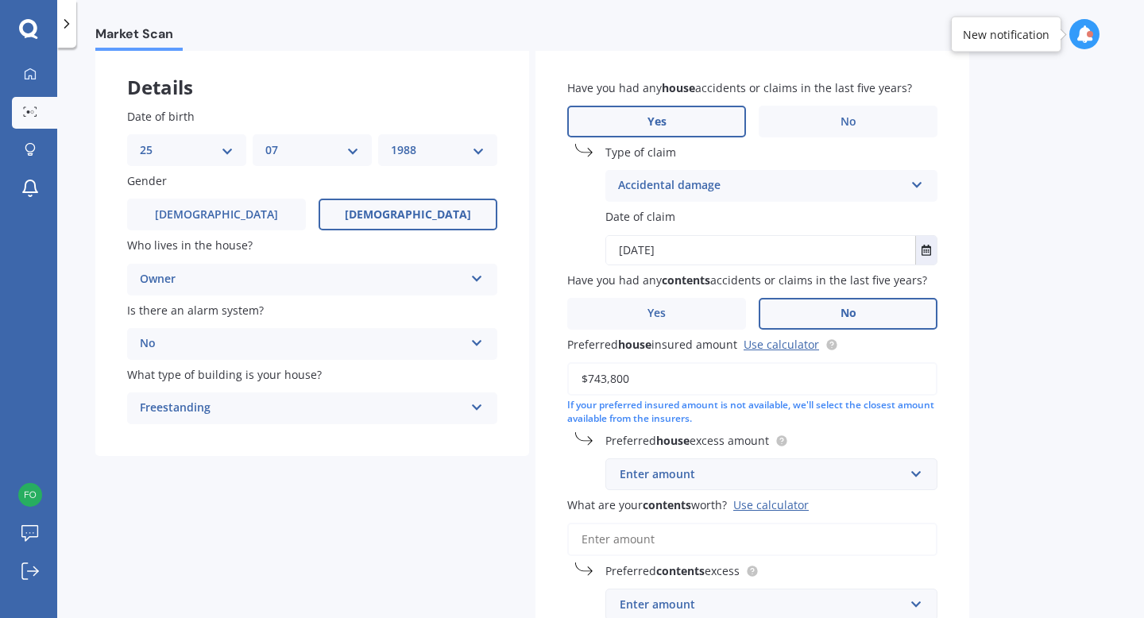
type input "$743,800"
click at [743, 478] on div "Enter amount" at bounding box center [761, 473] width 284 height 17
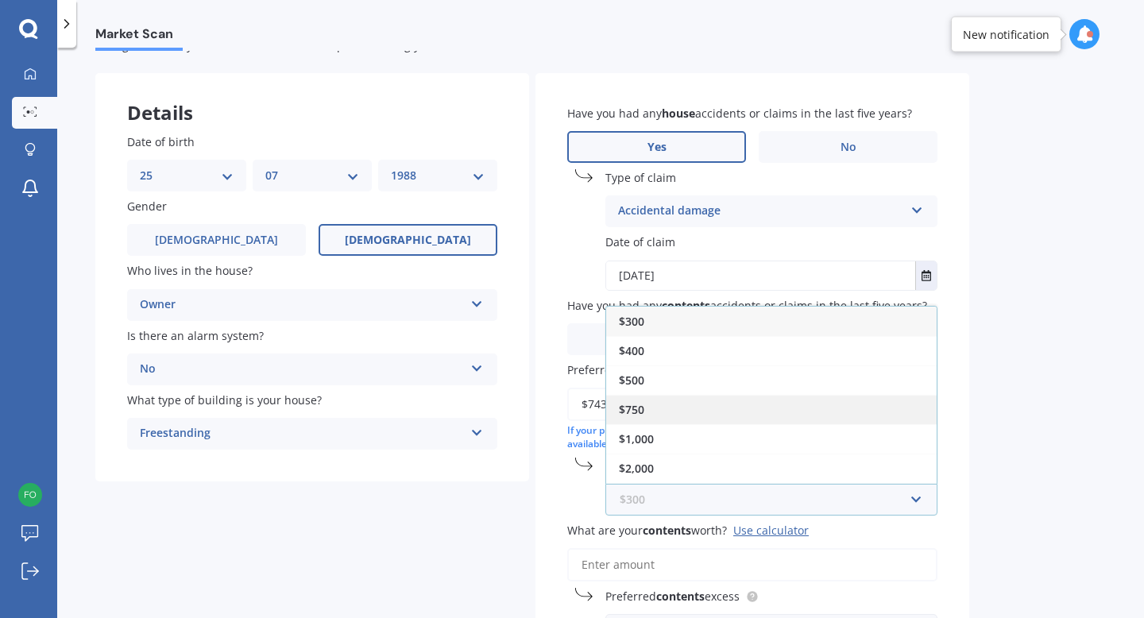
scroll to position [56, 0]
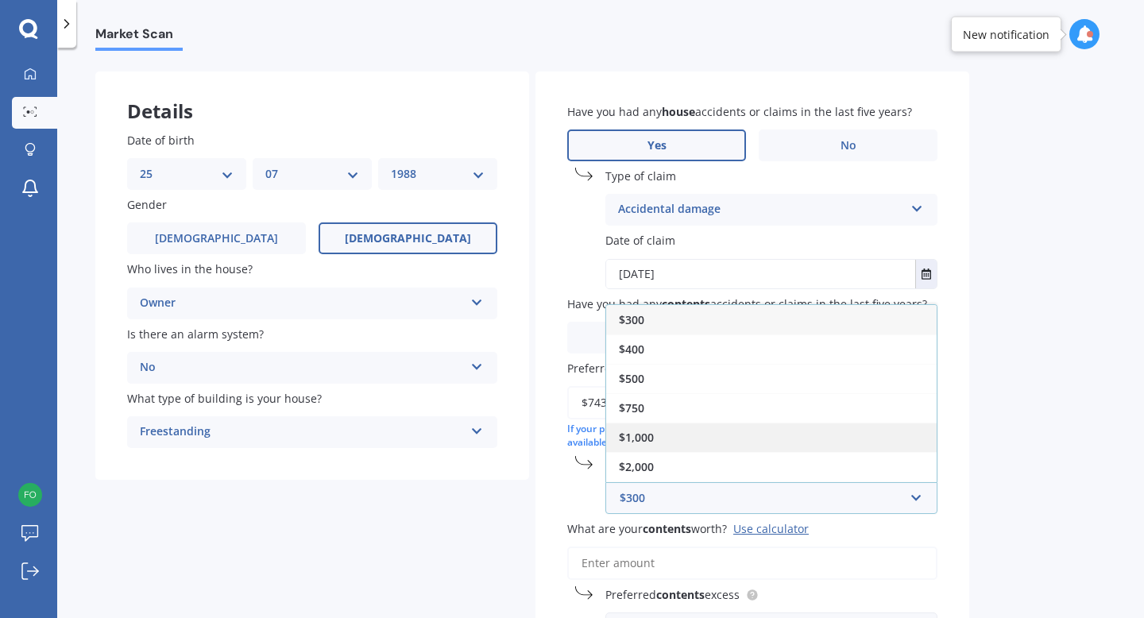
click at [716, 444] on div "$1,000" at bounding box center [771, 437] width 330 height 29
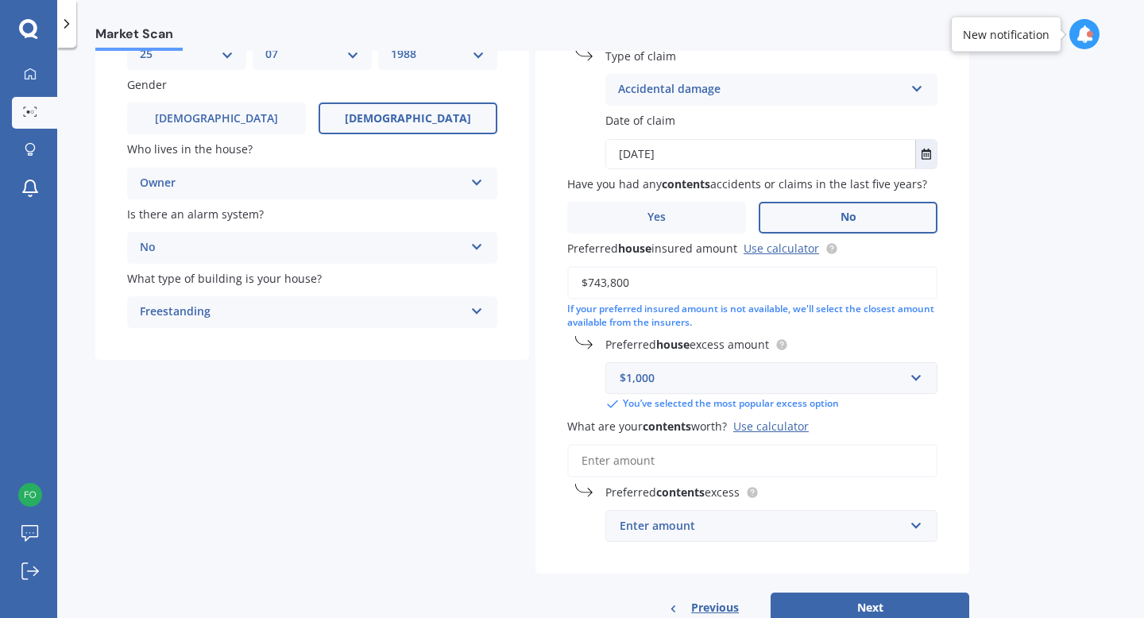
scroll to position [190, 0]
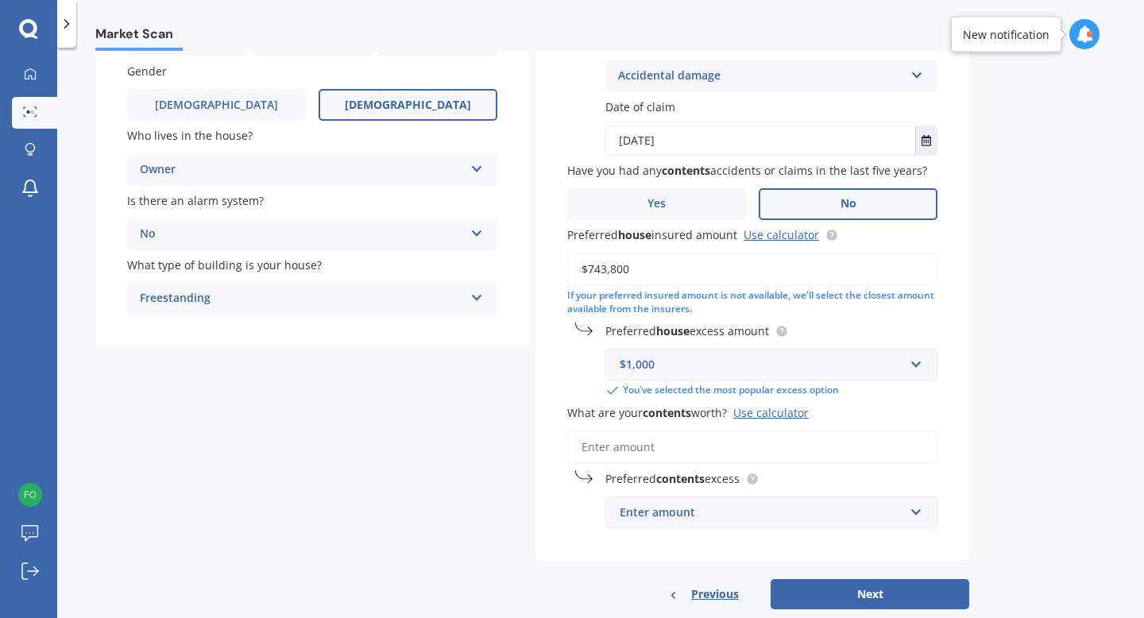
click at [705, 445] on input "What are your contents worth? Use calculator" at bounding box center [752, 446] width 370 height 33
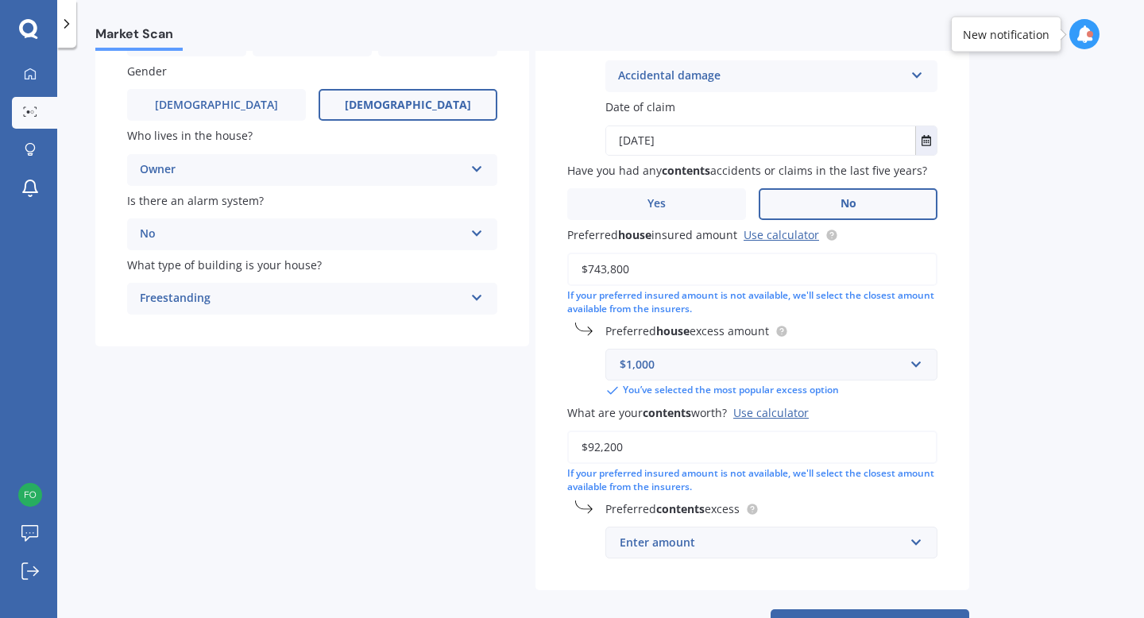
type input "$92,200"
click at [820, 538] on div "Enter amount" at bounding box center [761, 542] width 284 height 17
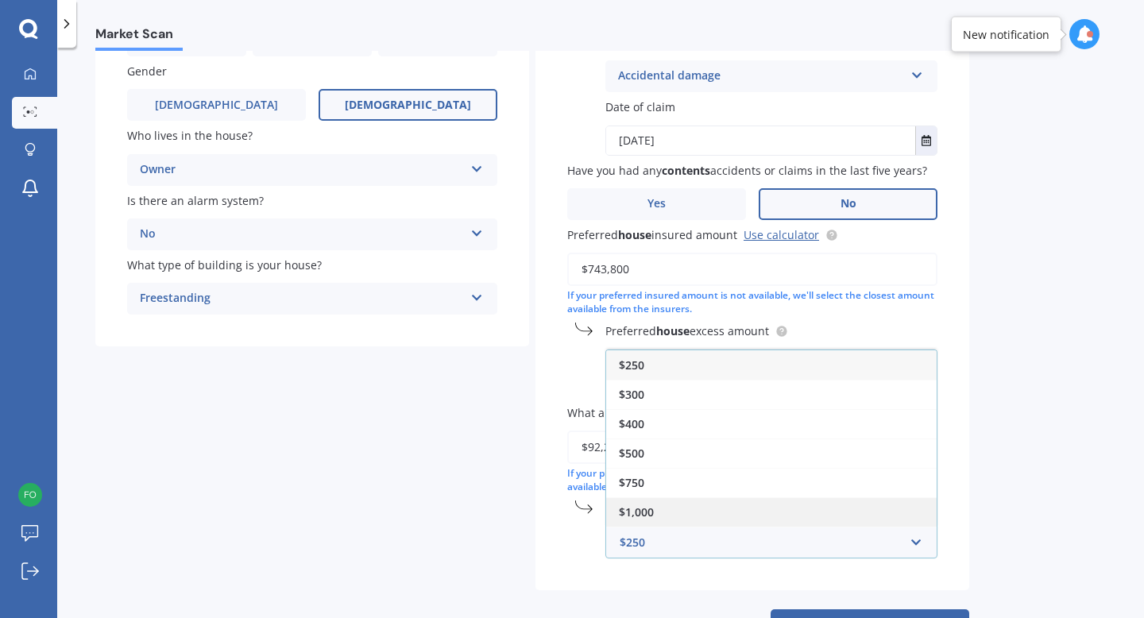
click at [814, 518] on div "$1,000" at bounding box center [771, 511] width 330 height 29
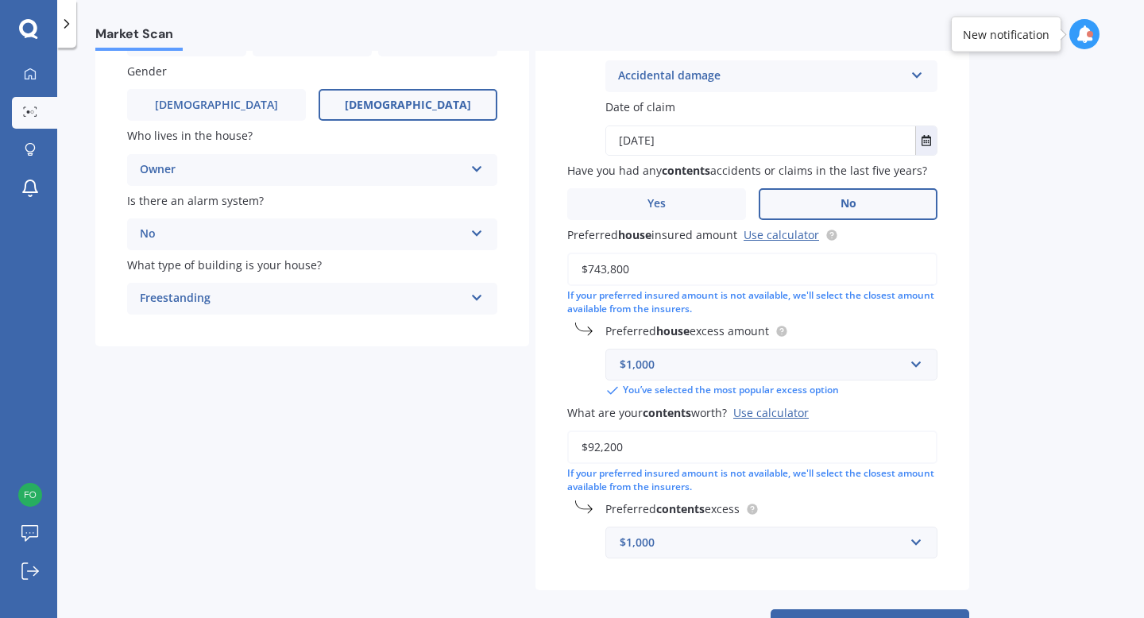
click at [851, 503] on label "Preferred contents excess" at bounding box center [768, 508] width 326 height 17
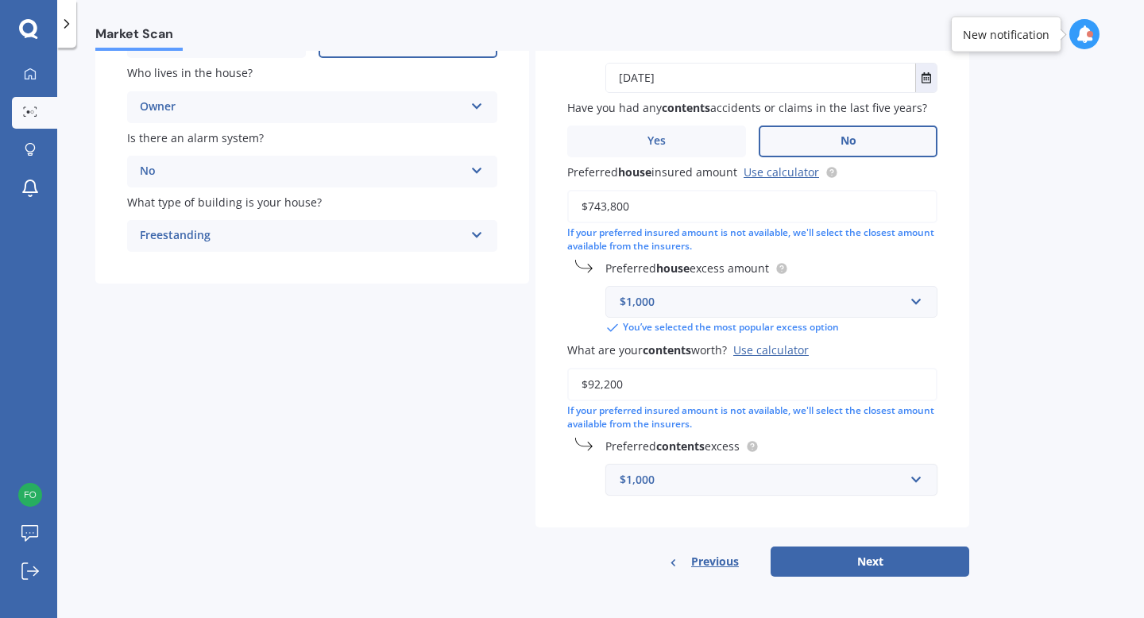
click at [850, 480] on div "$1,000" at bounding box center [761, 479] width 284 height 17
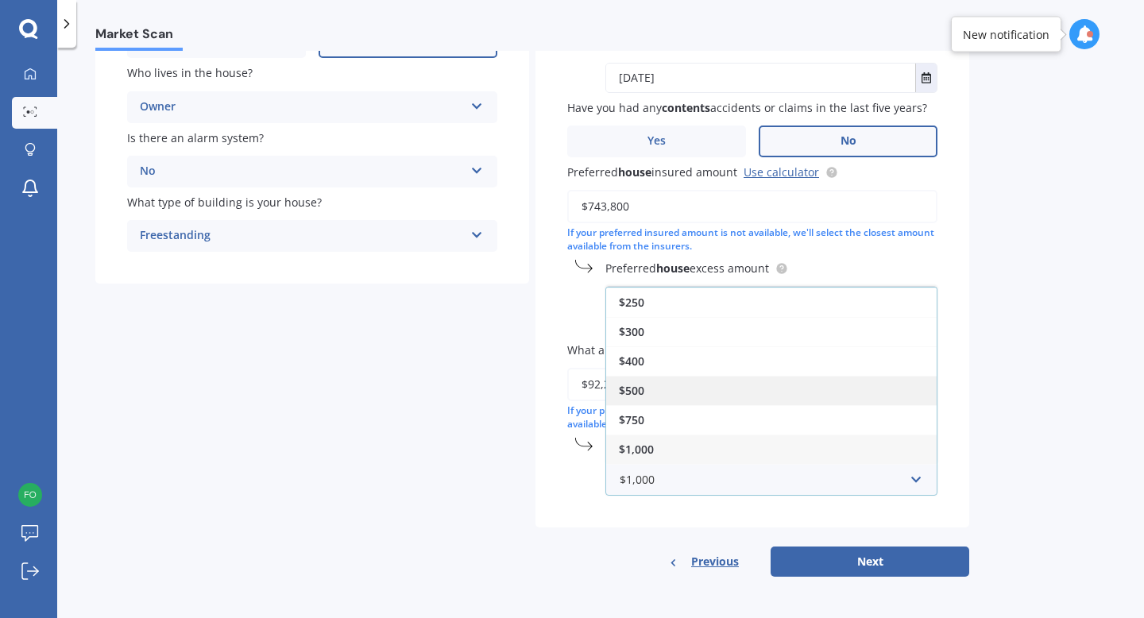
click at [739, 388] on div "$500" at bounding box center [771, 390] width 330 height 29
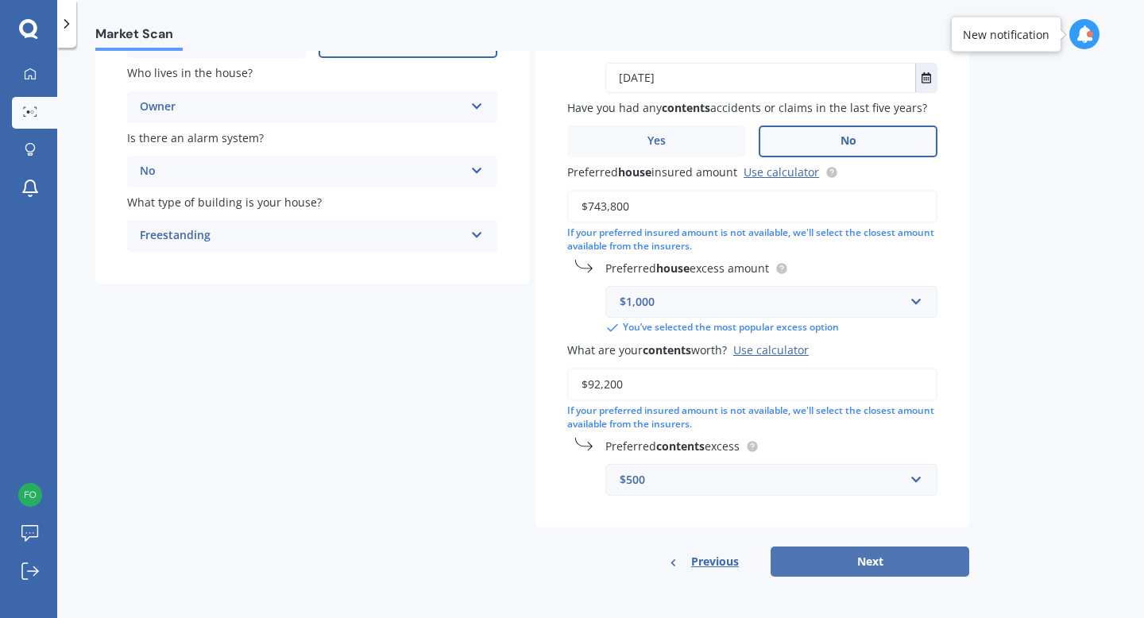
click at [849, 557] on button "Next" at bounding box center [869, 561] width 199 height 30
select select "25"
select select "07"
select select "1988"
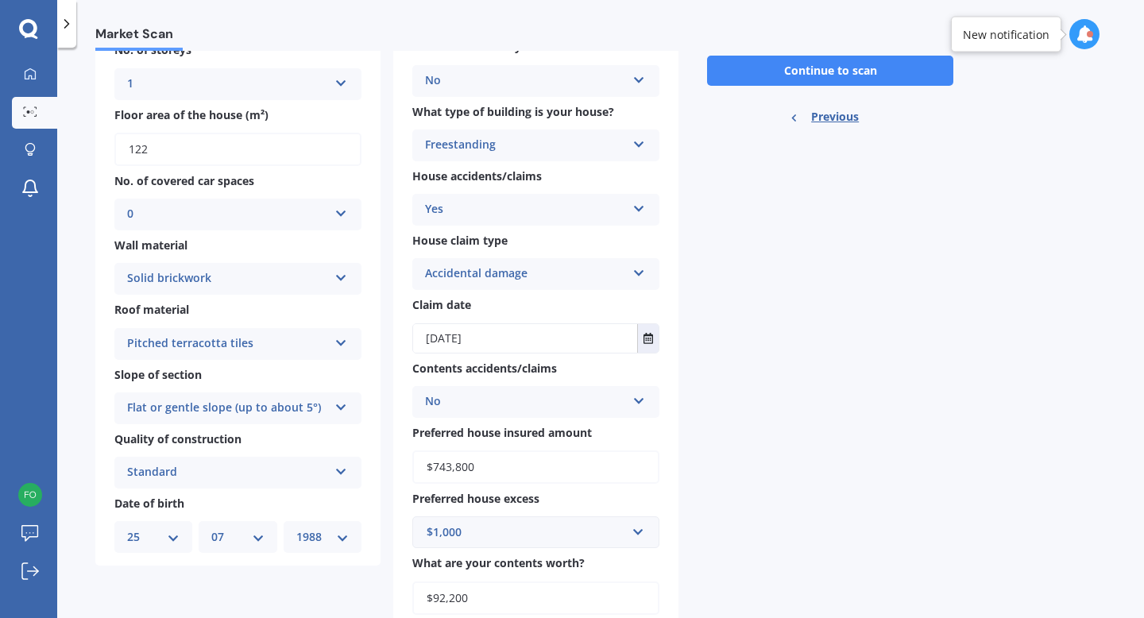
scroll to position [0, 0]
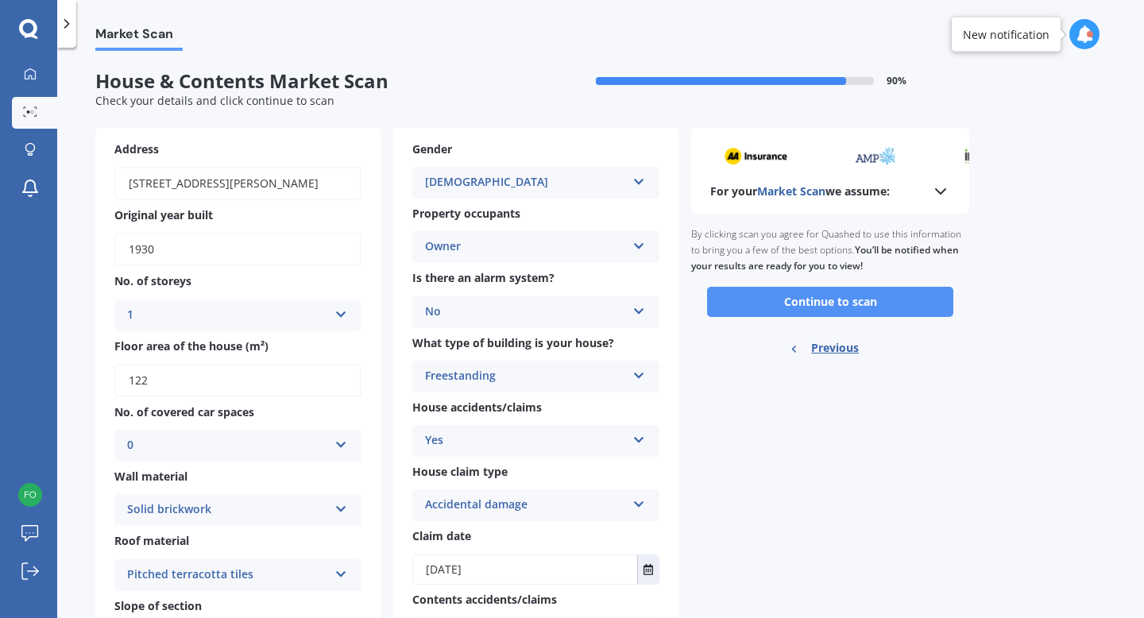
click at [816, 305] on button "Continue to scan" at bounding box center [830, 302] width 246 height 30
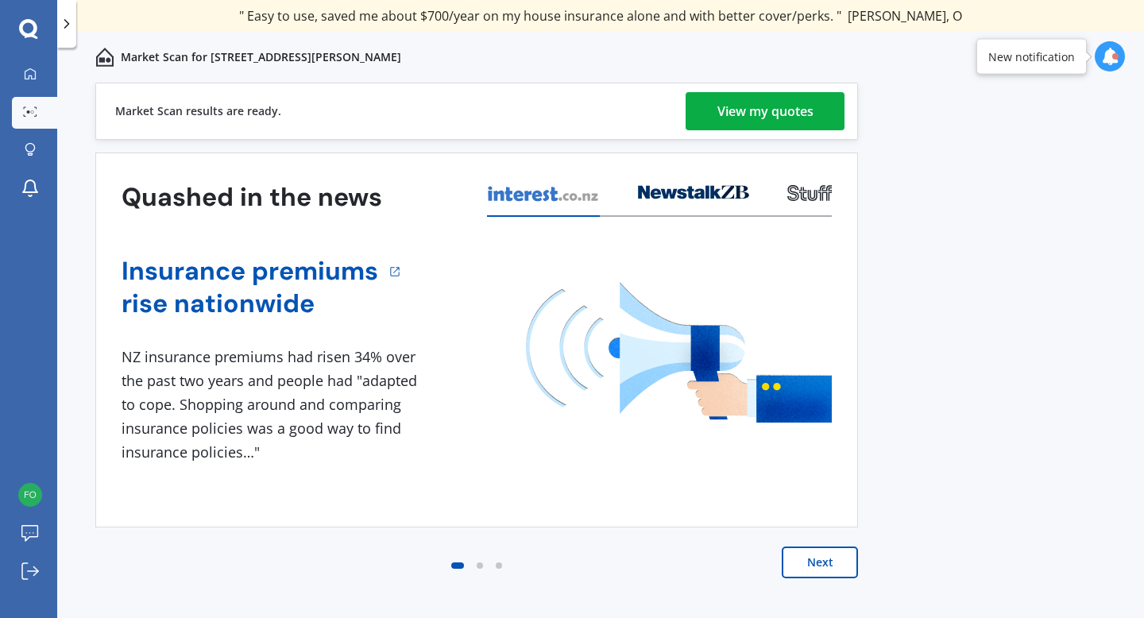
click at [759, 106] on div "View my quotes" at bounding box center [765, 111] width 96 height 38
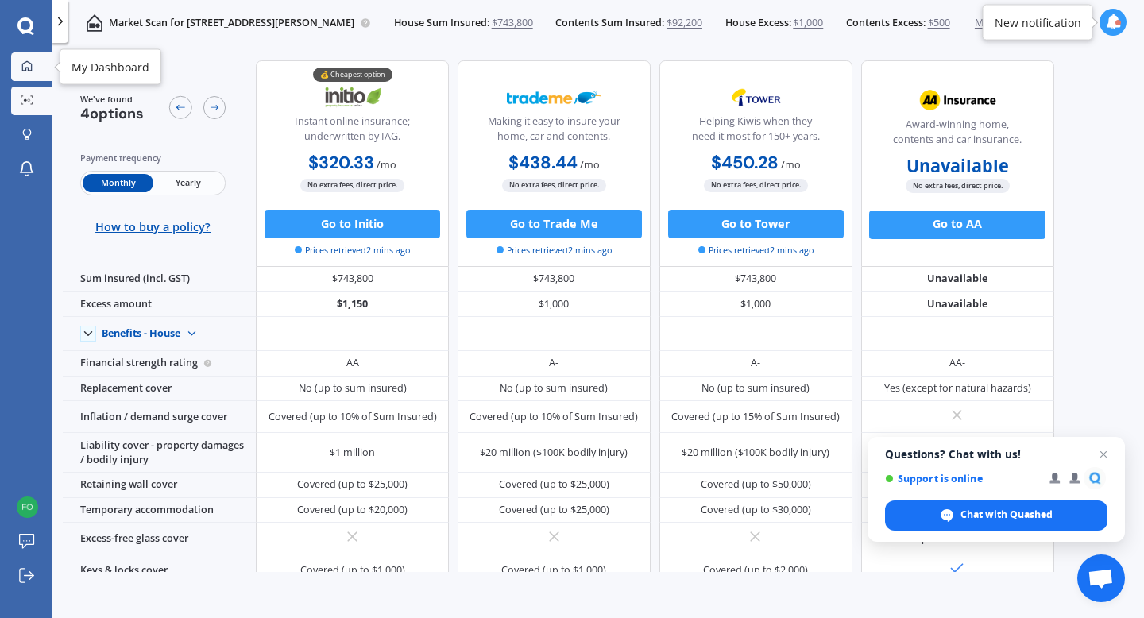
click at [33, 65] on div at bounding box center [27, 67] width 21 height 14
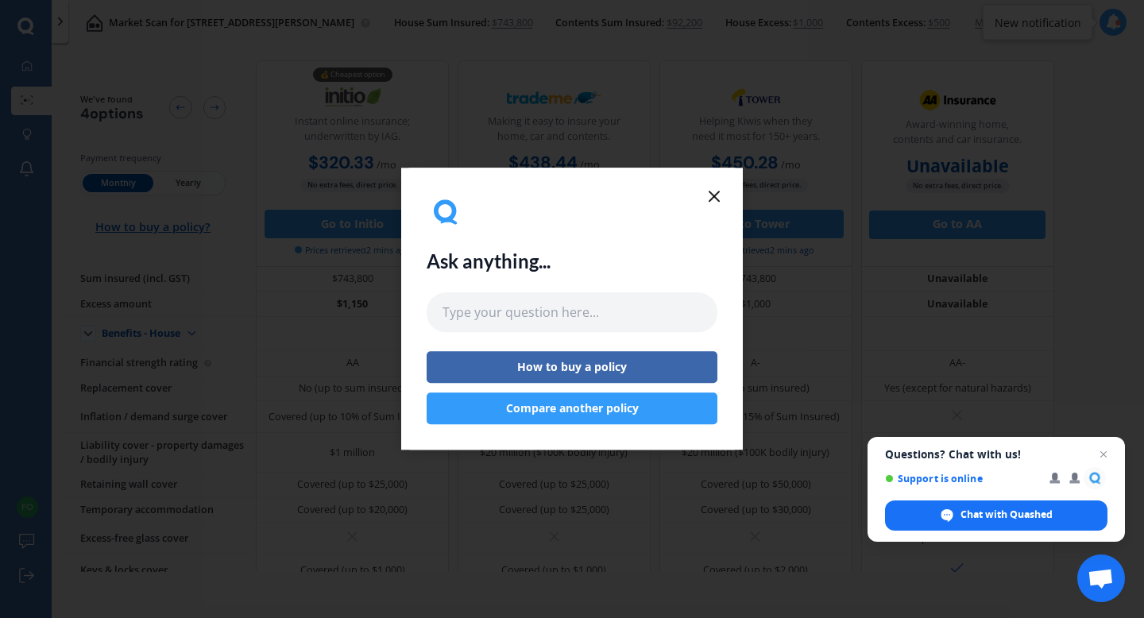
click at [716, 189] on icon at bounding box center [713, 196] width 19 height 19
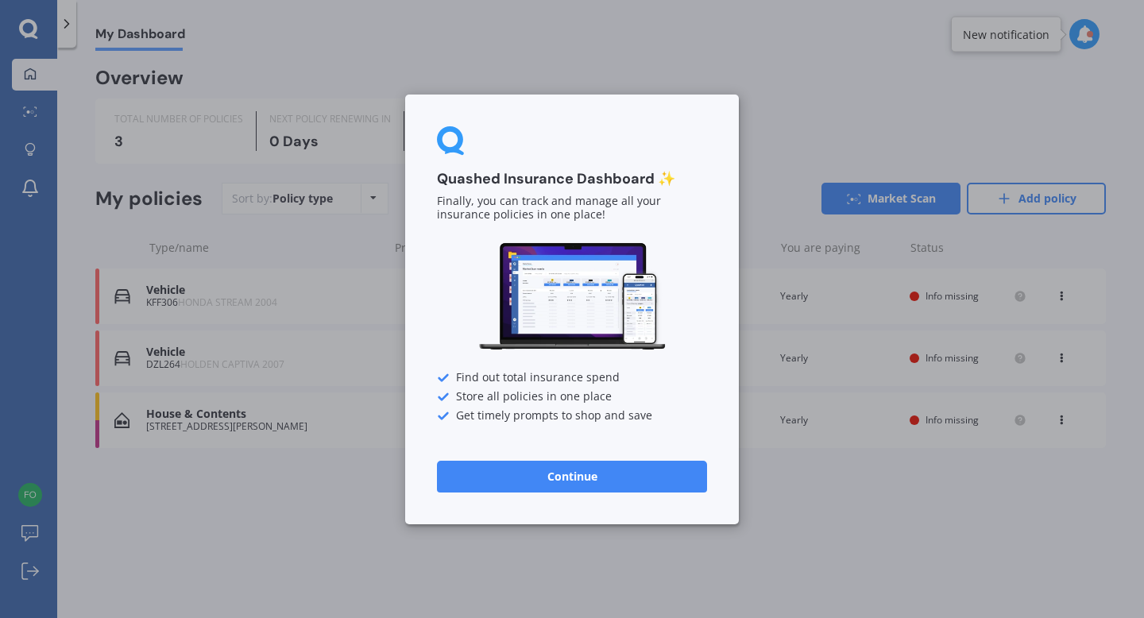
click at [195, 475] on div "Quashed Insurance Dashboard ✨ Finally, you can track and manage all your insura…" at bounding box center [572, 309] width 1144 height 618
click at [500, 482] on button "Continue" at bounding box center [572, 476] width 270 height 32
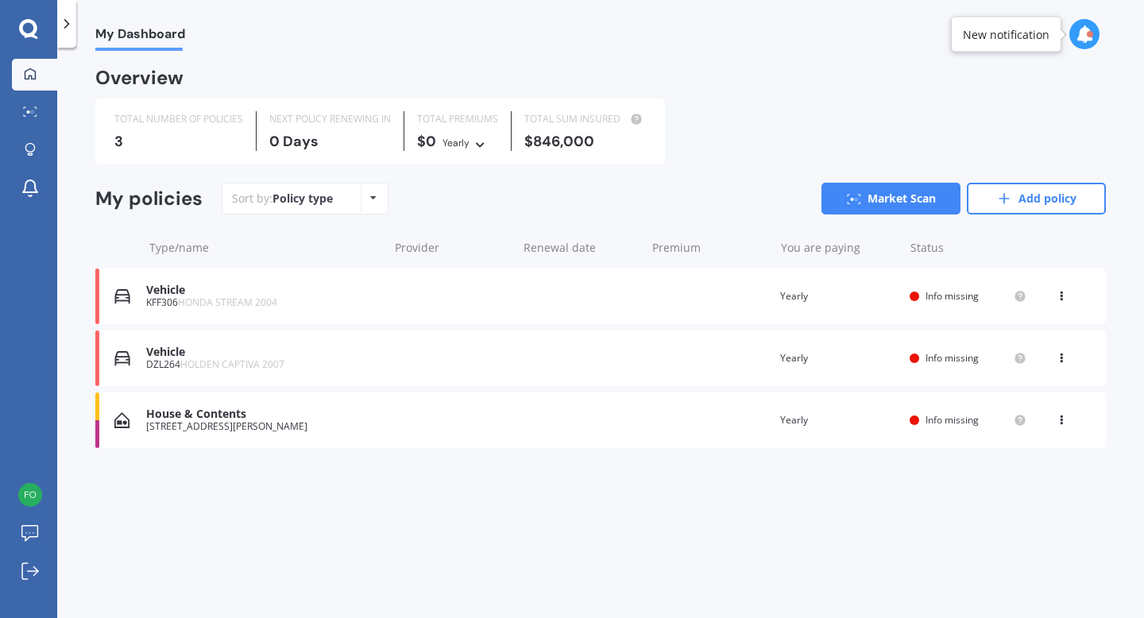
click at [203, 295] on div "Vehicle" at bounding box center [263, 291] width 234 height 14
click at [219, 302] on span "HONDA STREAM 2004" at bounding box center [227, 302] width 99 height 14
